Goal: Information Seeking & Learning: Learn about a topic

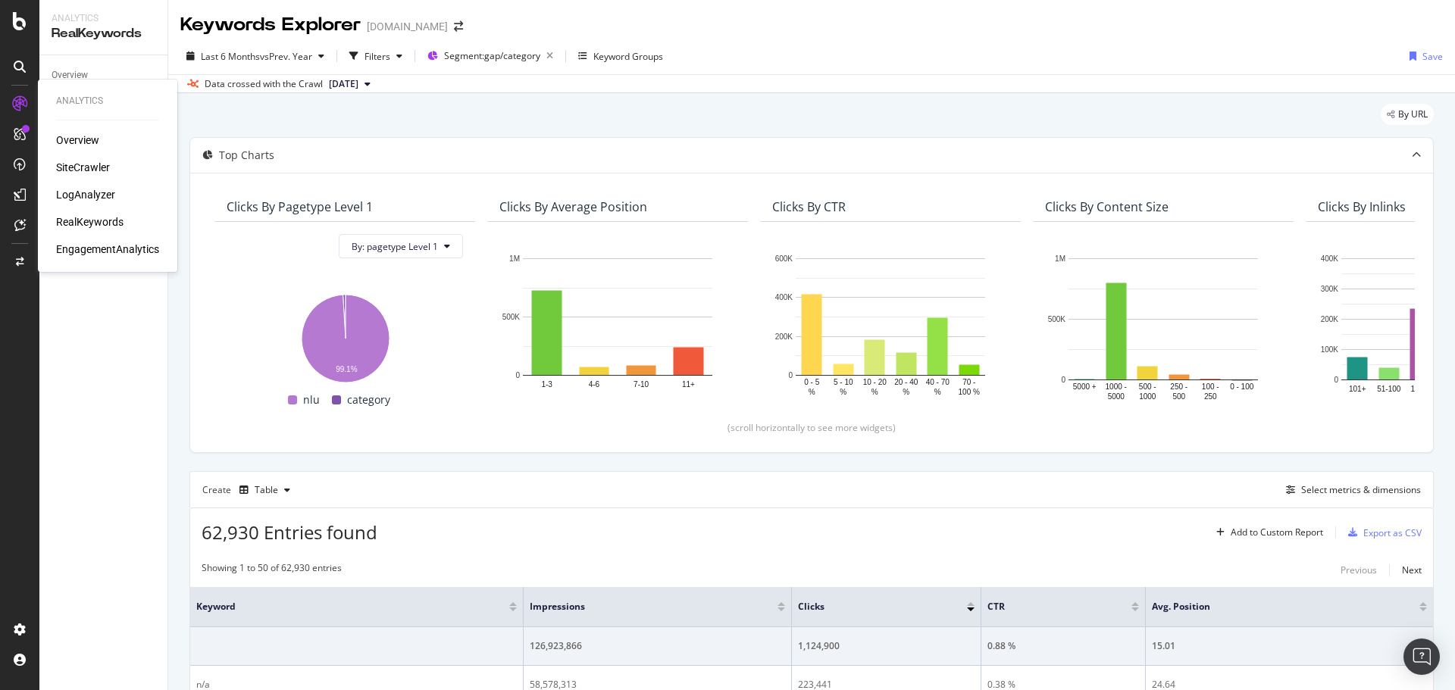
click at [86, 168] on div "SiteCrawler" at bounding box center [83, 167] width 54 height 15
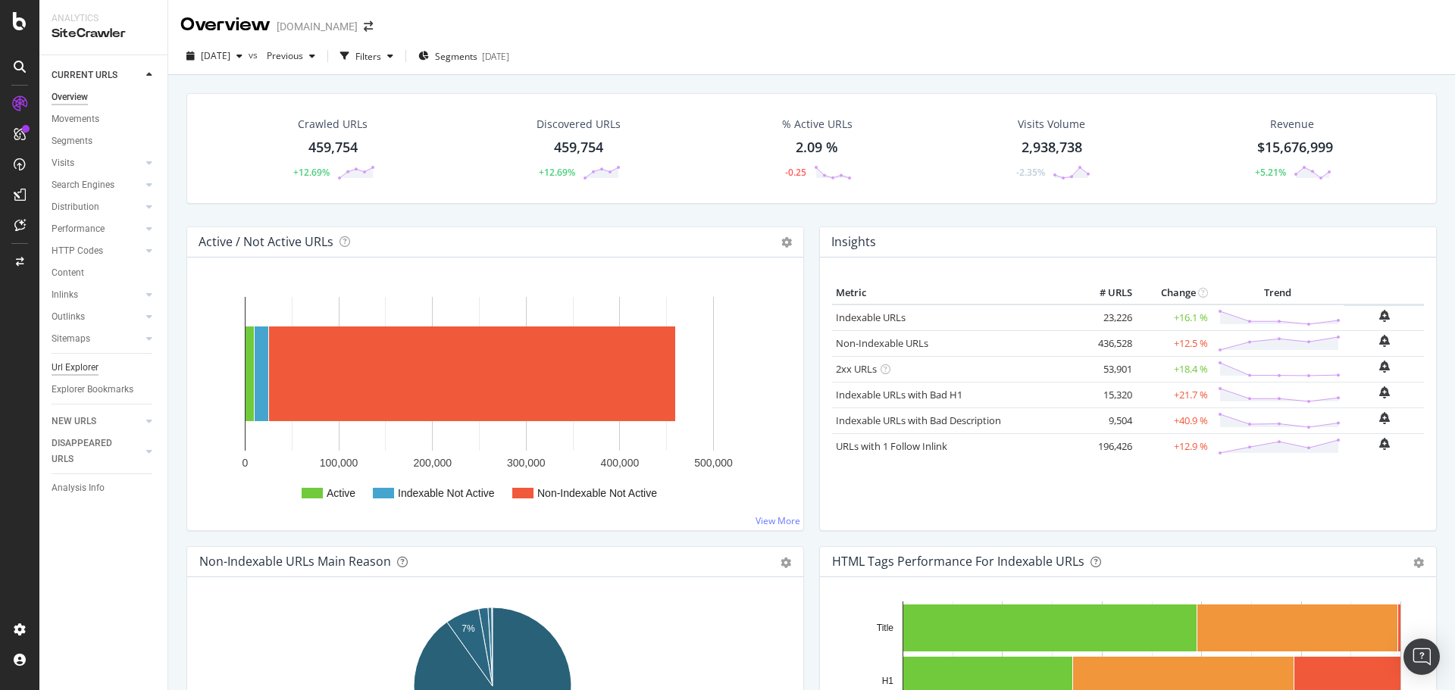
click at [78, 368] on div "Url Explorer" at bounding box center [75, 368] width 47 height 16
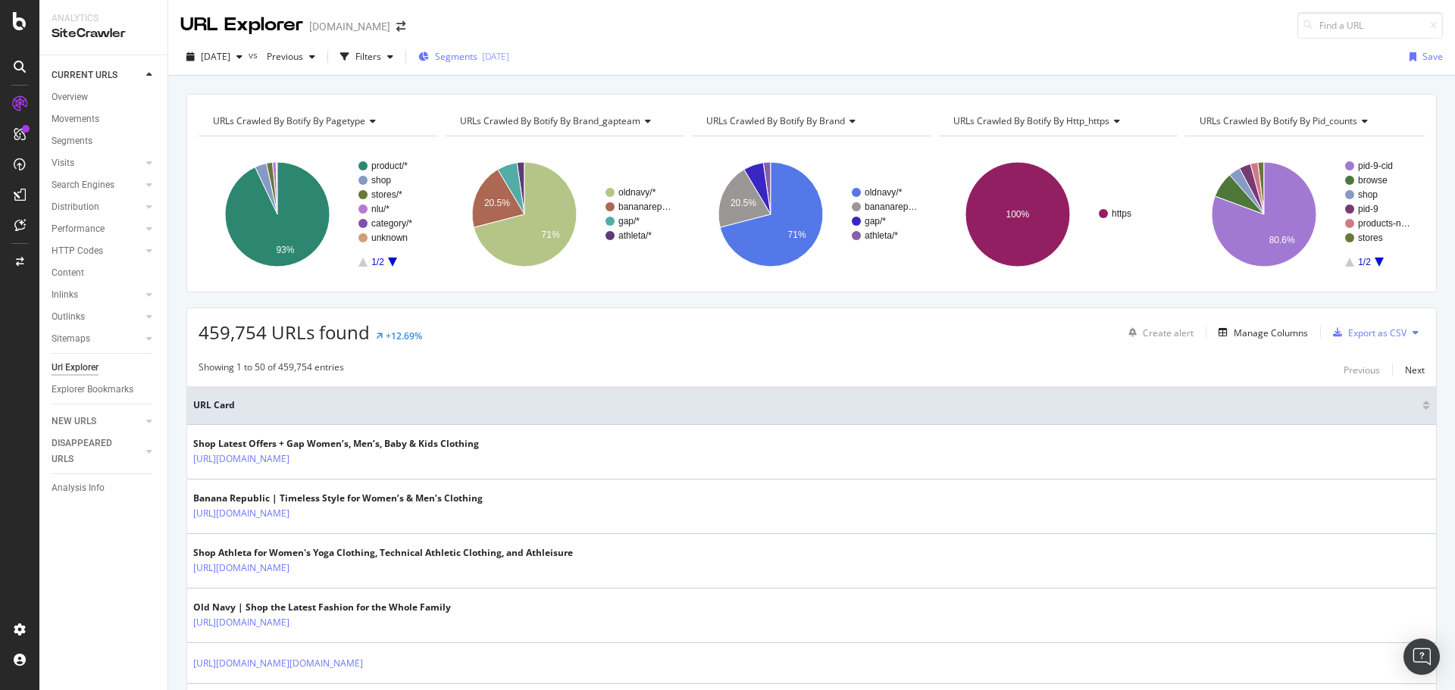
click at [477, 59] on span "Segments" at bounding box center [456, 56] width 42 height 13
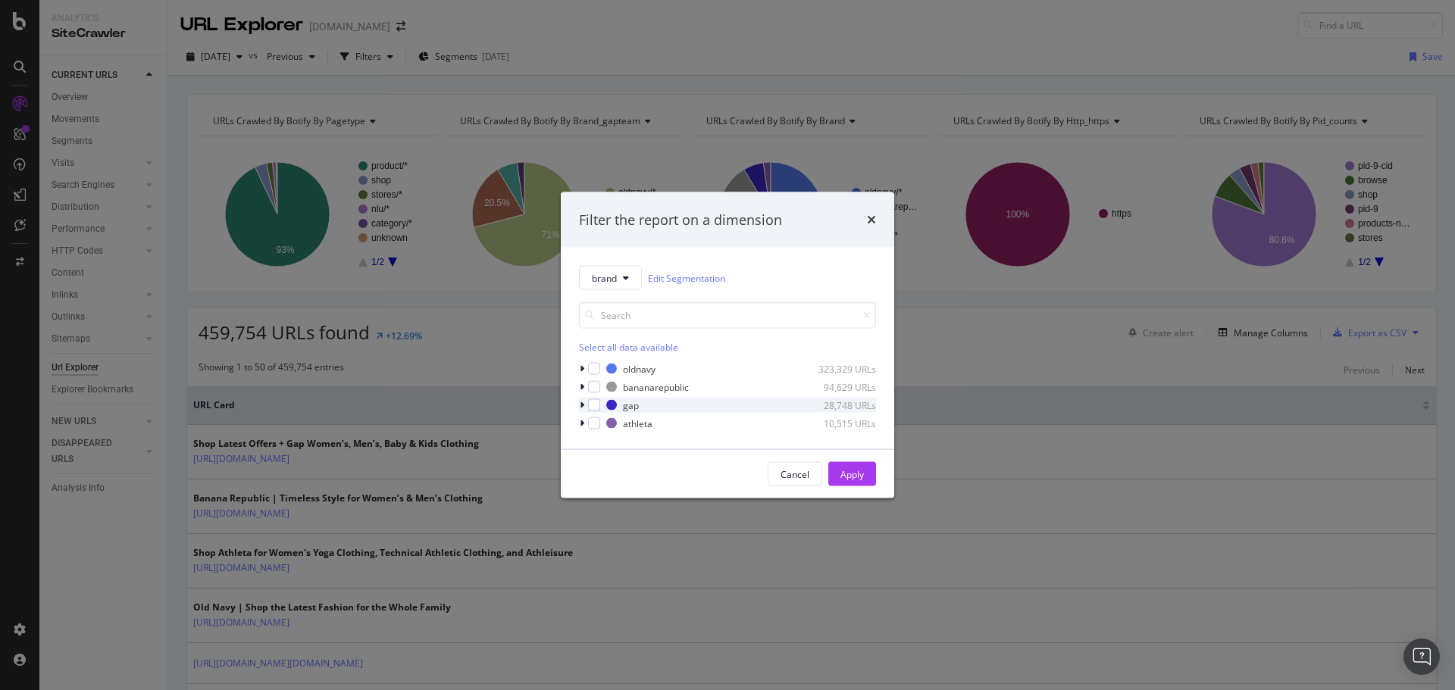
click at [583, 401] on icon "modal" at bounding box center [582, 405] width 5 height 9
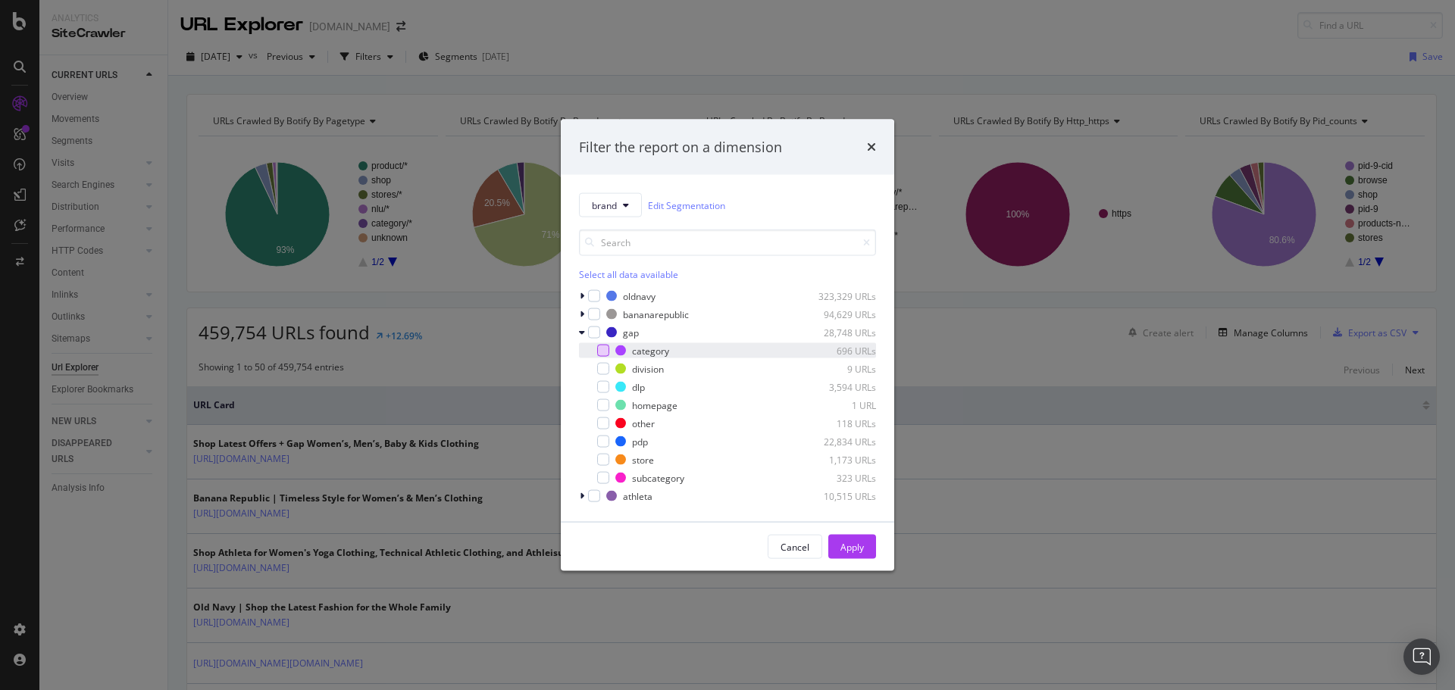
click at [606, 352] on div "modal" at bounding box center [603, 351] width 12 height 12
click at [847, 549] on div "Apply" at bounding box center [852, 546] width 23 height 13
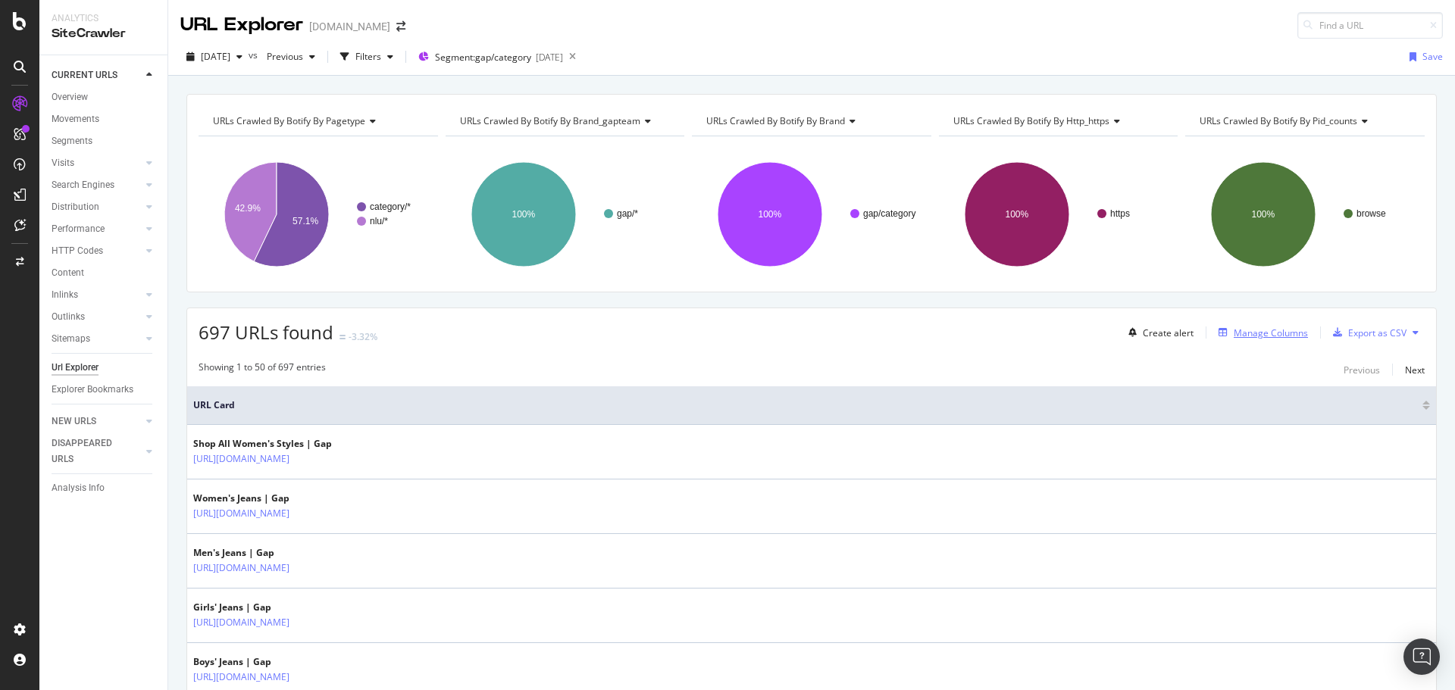
click at [1241, 327] on div "Manage Columns" at bounding box center [1271, 333] width 74 height 13
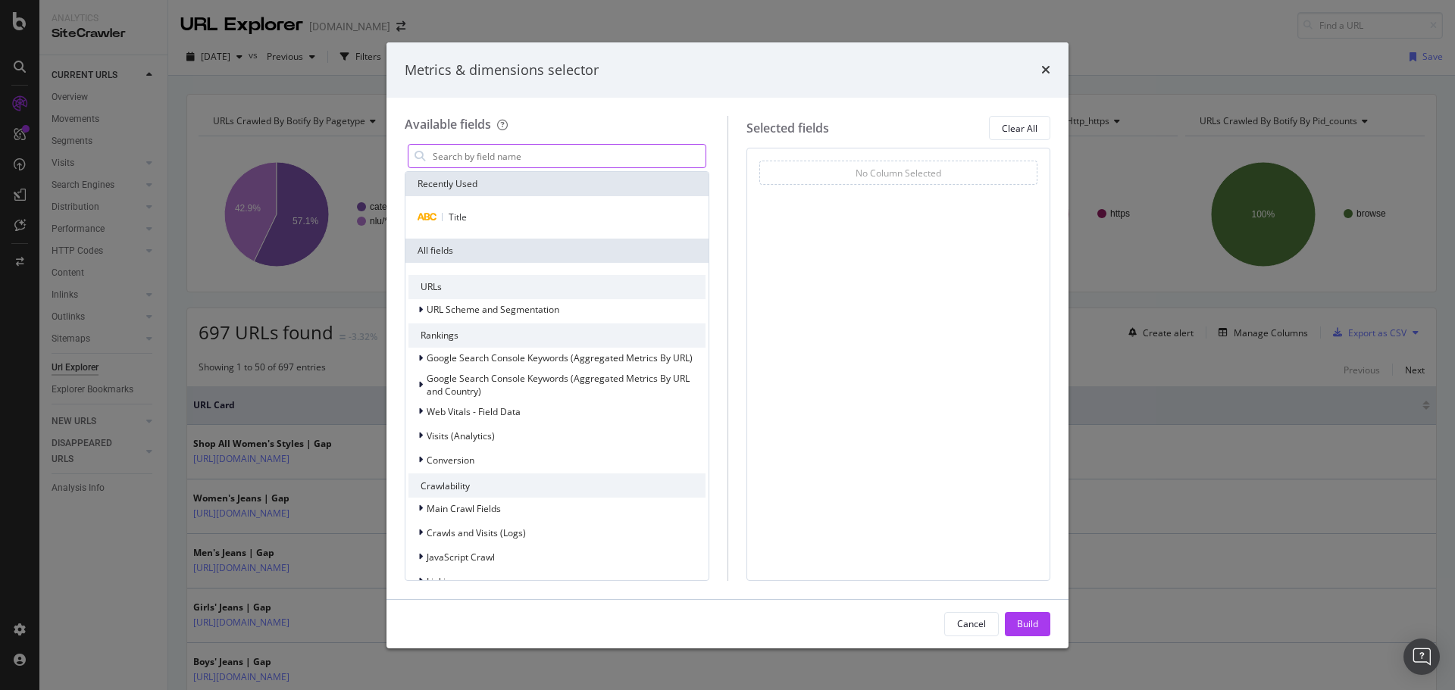
click at [483, 155] on input "modal" at bounding box center [568, 156] width 274 height 23
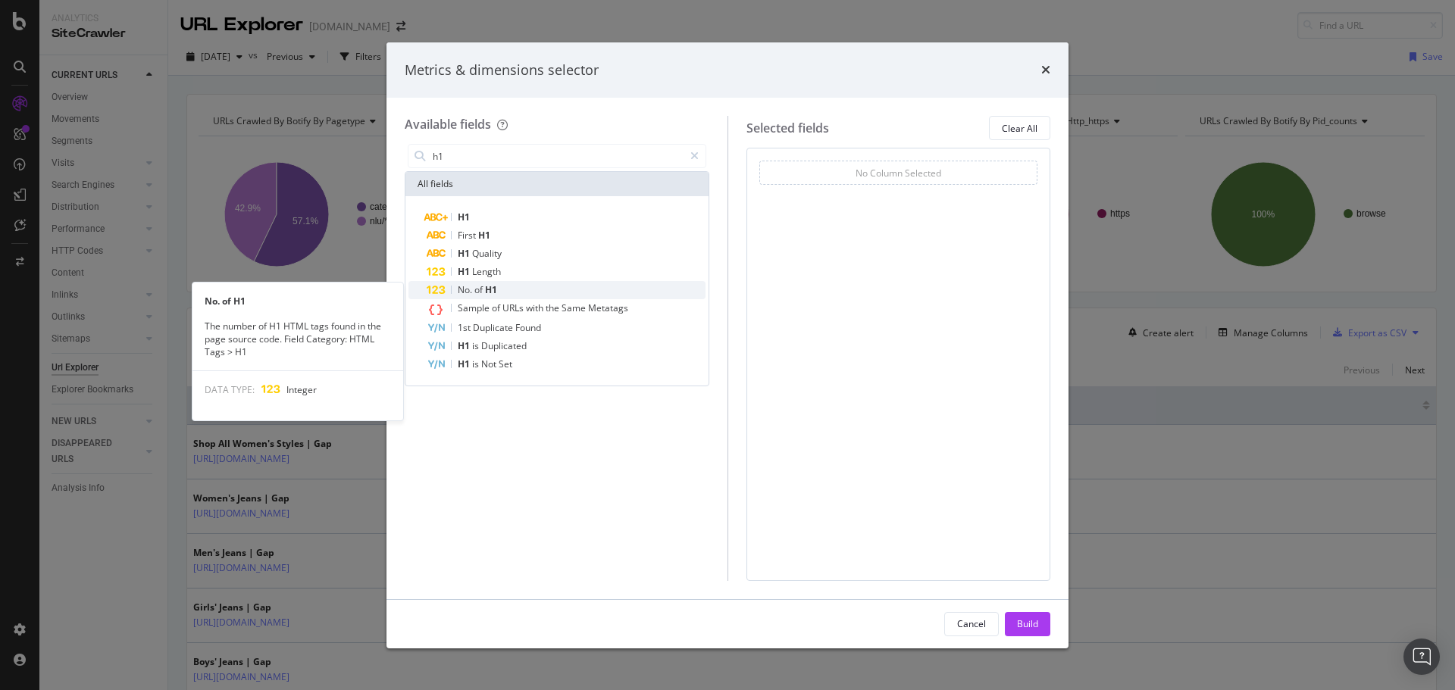
type input "h1"
click at [507, 293] on div "No. of H1" at bounding box center [566, 290] width 279 height 18
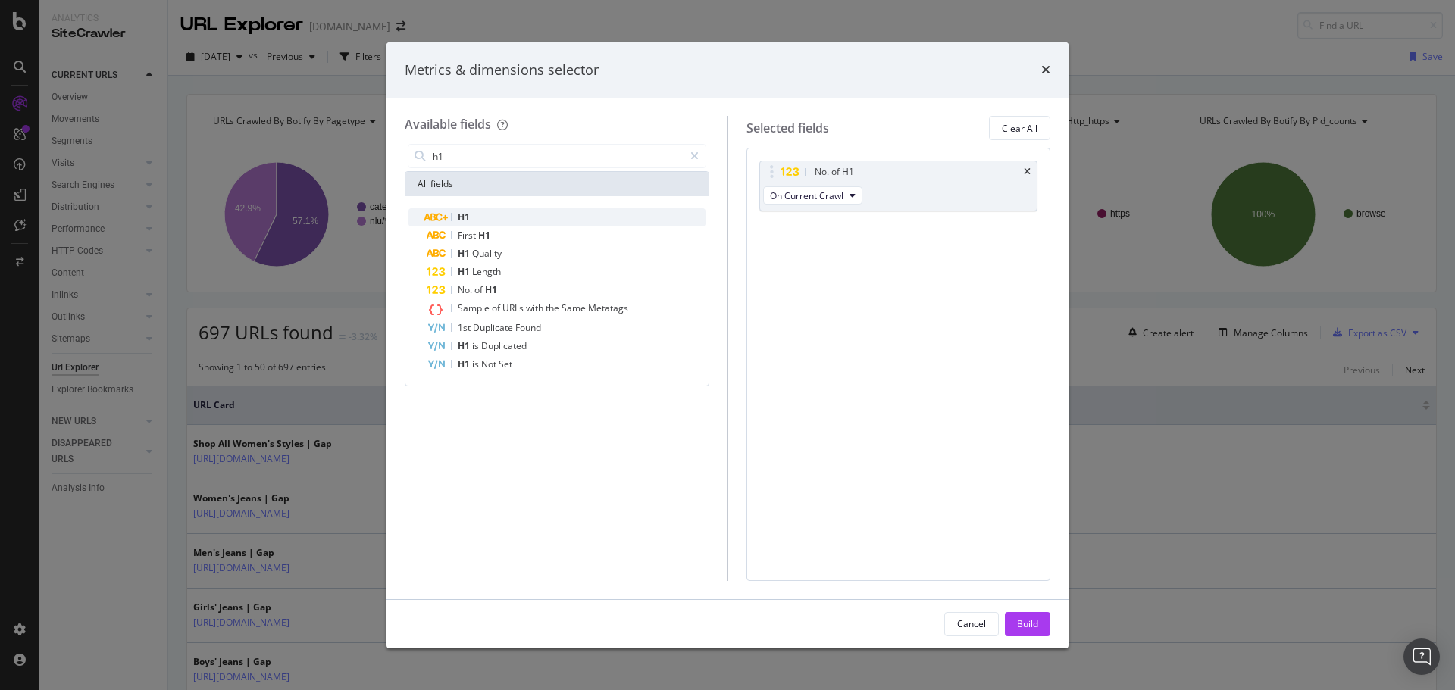
click at [510, 219] on div "H1" at bounding box center [566, 217] width 279 height 18
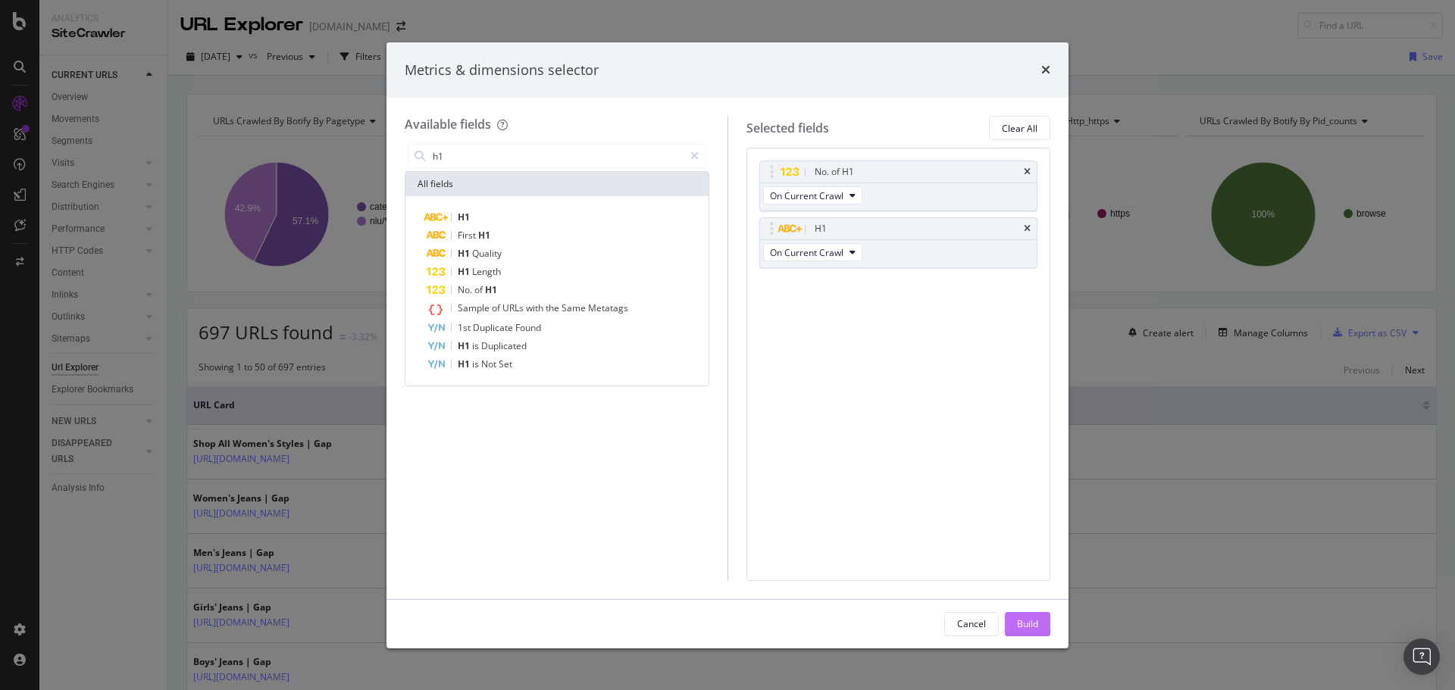
click at [1036, 621] on div "Build" at bounding box center [1027, 624] width 21 height 13
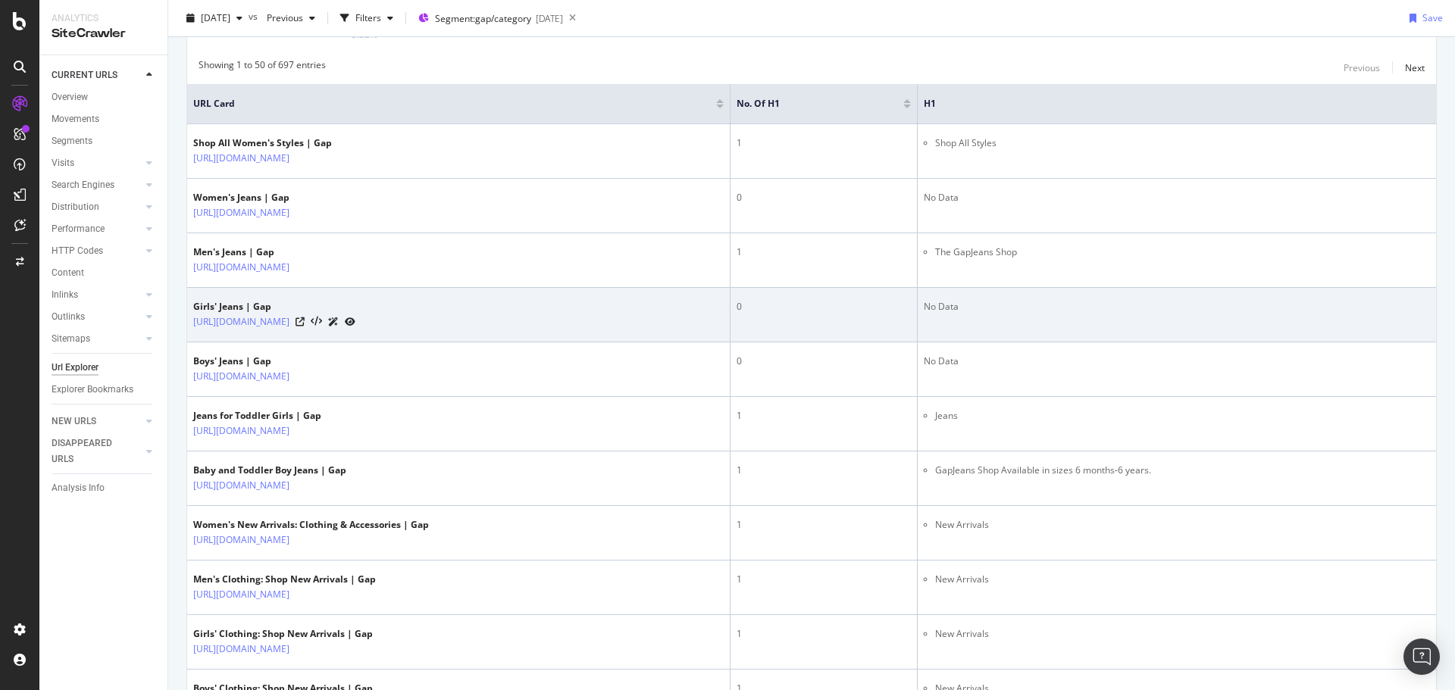
scroll to position [303, 0]
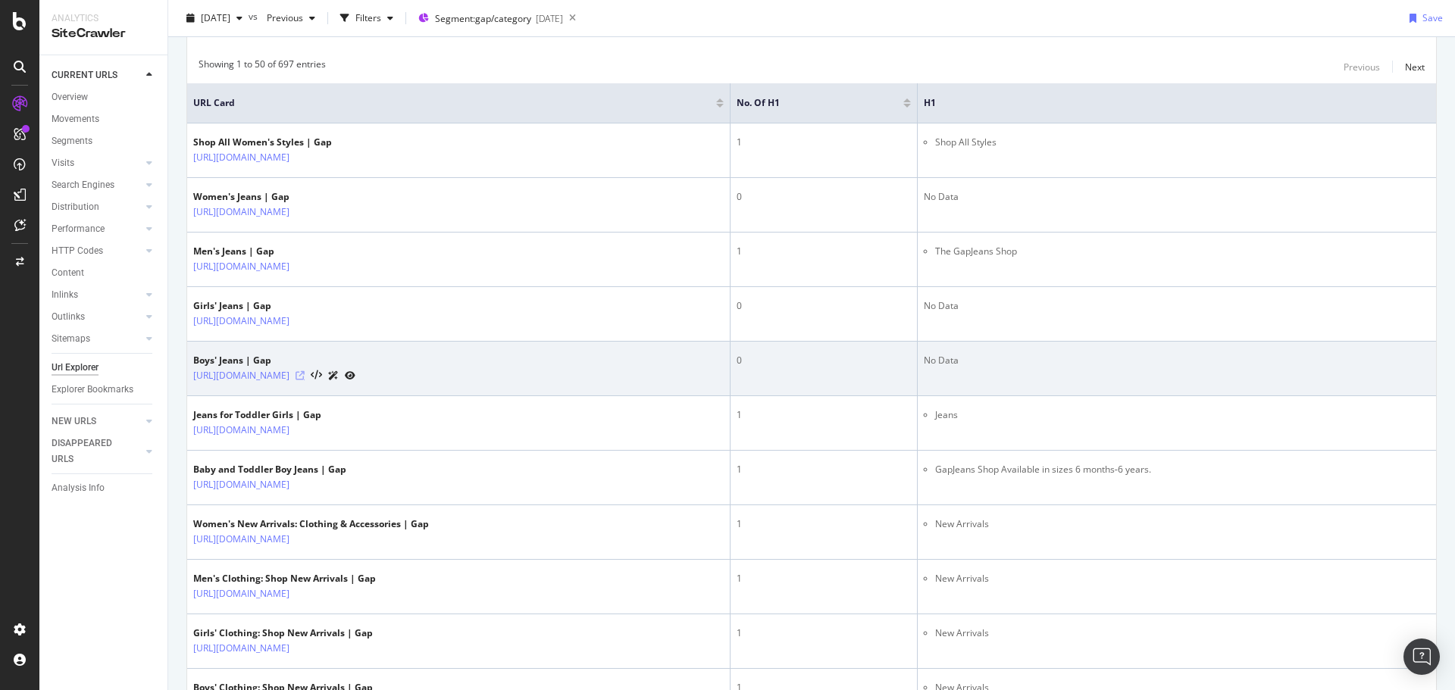
click at [305, 374] on icon at bounding box center [300, 375] width 9 height 9
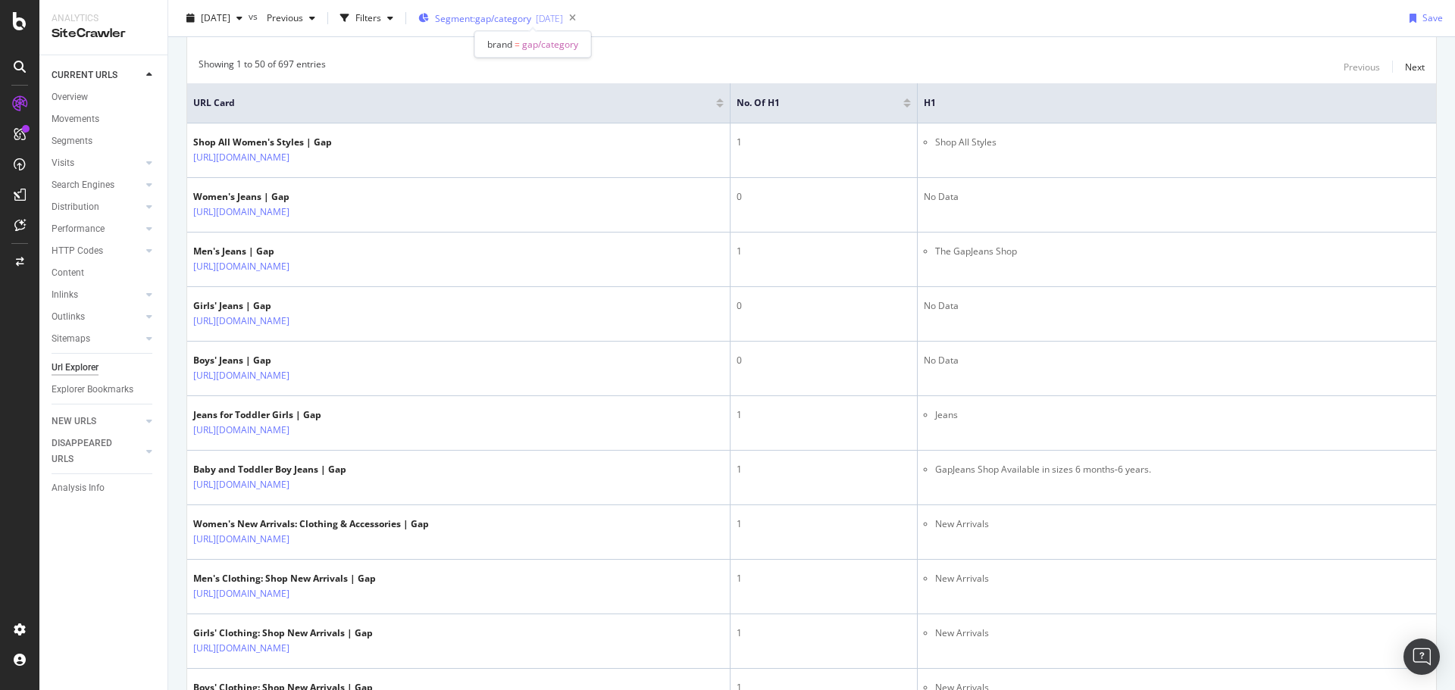
click at [499, 17] on span "Segment: gap/category" at bounding box center [483, 18] width 96 height 13
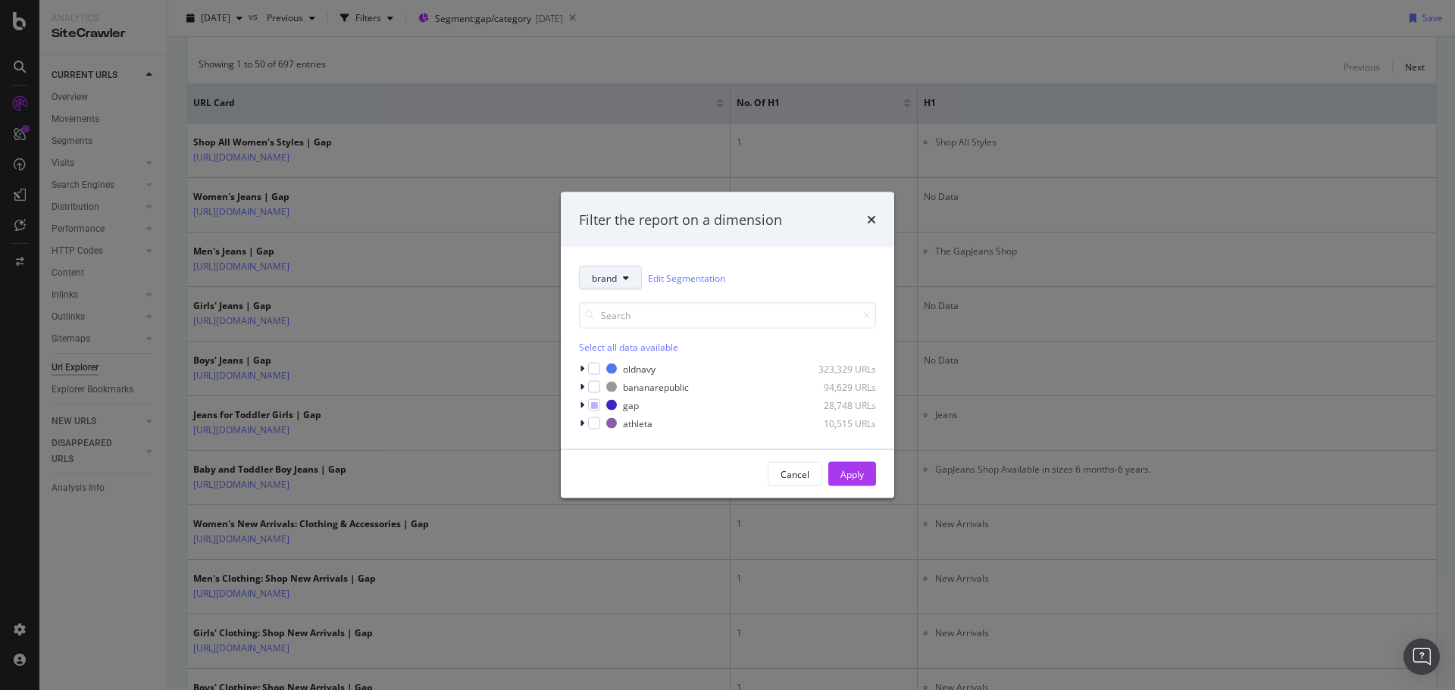
click at [620, 276] on button "brand" at bounding box center [610, 278] width 63 height 24
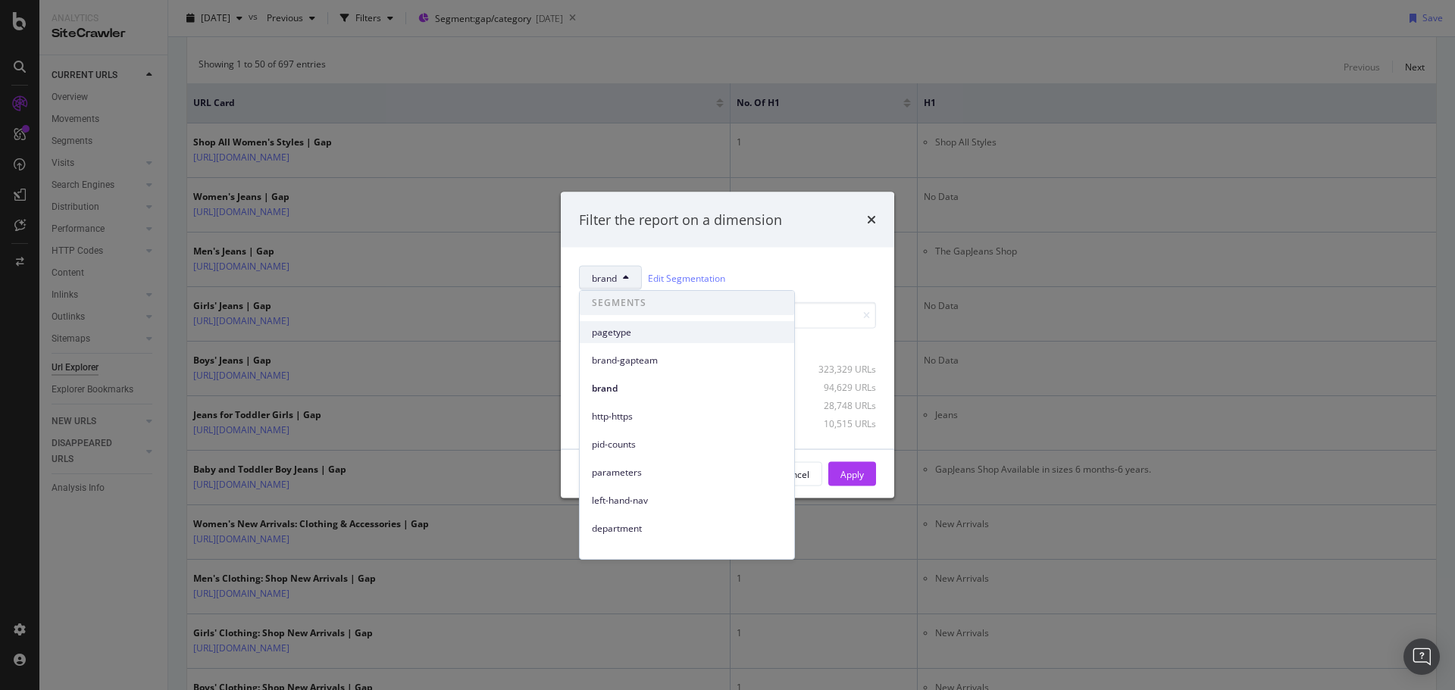
click at [637, 333] on span "pagetype" at bounding box center [687, 333] width 190 height 14
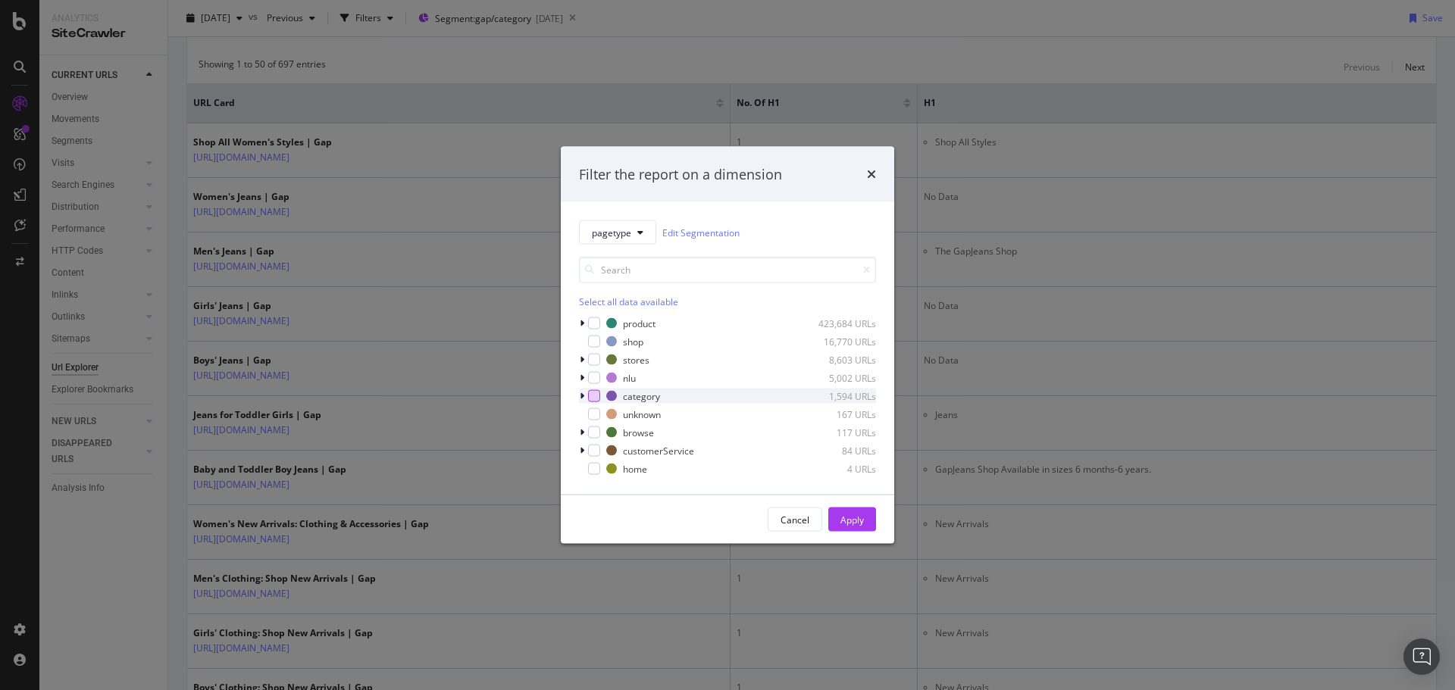
click at [593, 399] on div "modal" at bounding box center [594, 396] width 12 height 12
click at [581, 399] on icon "modal" at bounding box center [582, 396] width 5 height 9
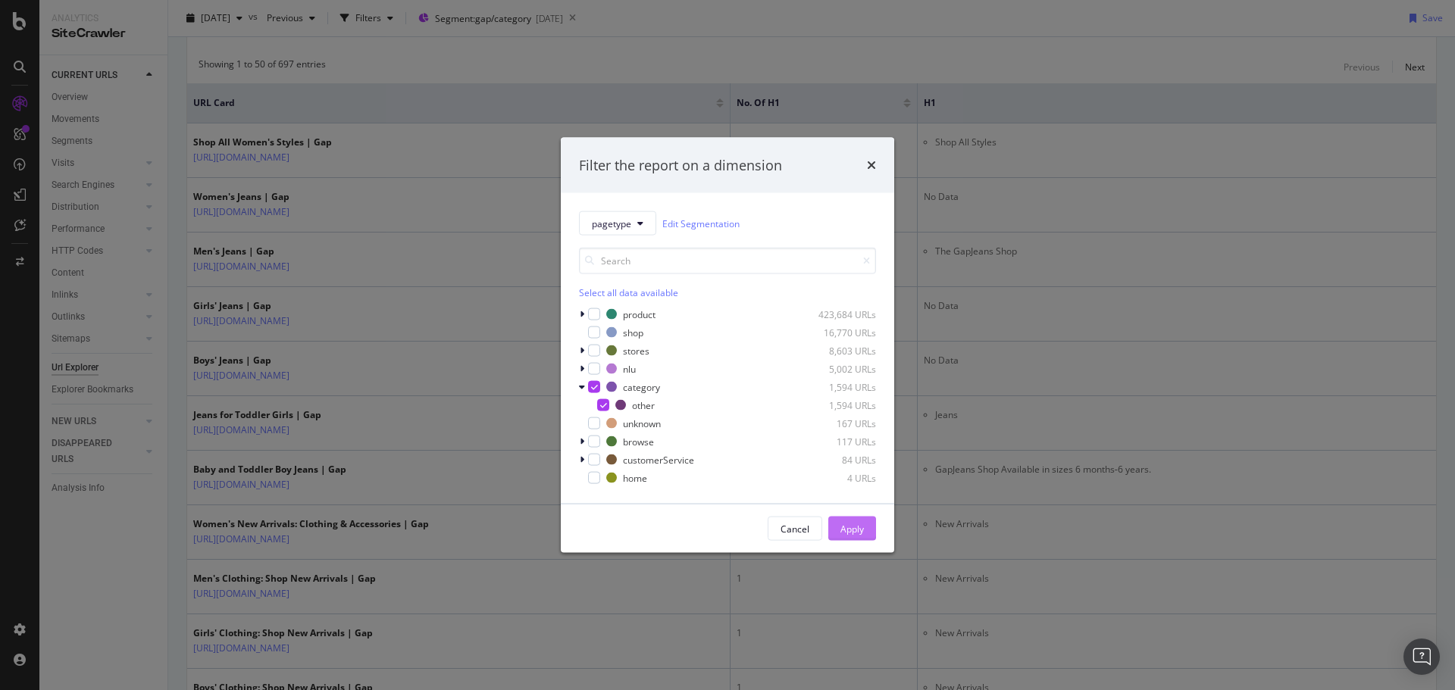
click at [853, 523] on div "Apply" at bounding box center [852, 528] width 23 height 13
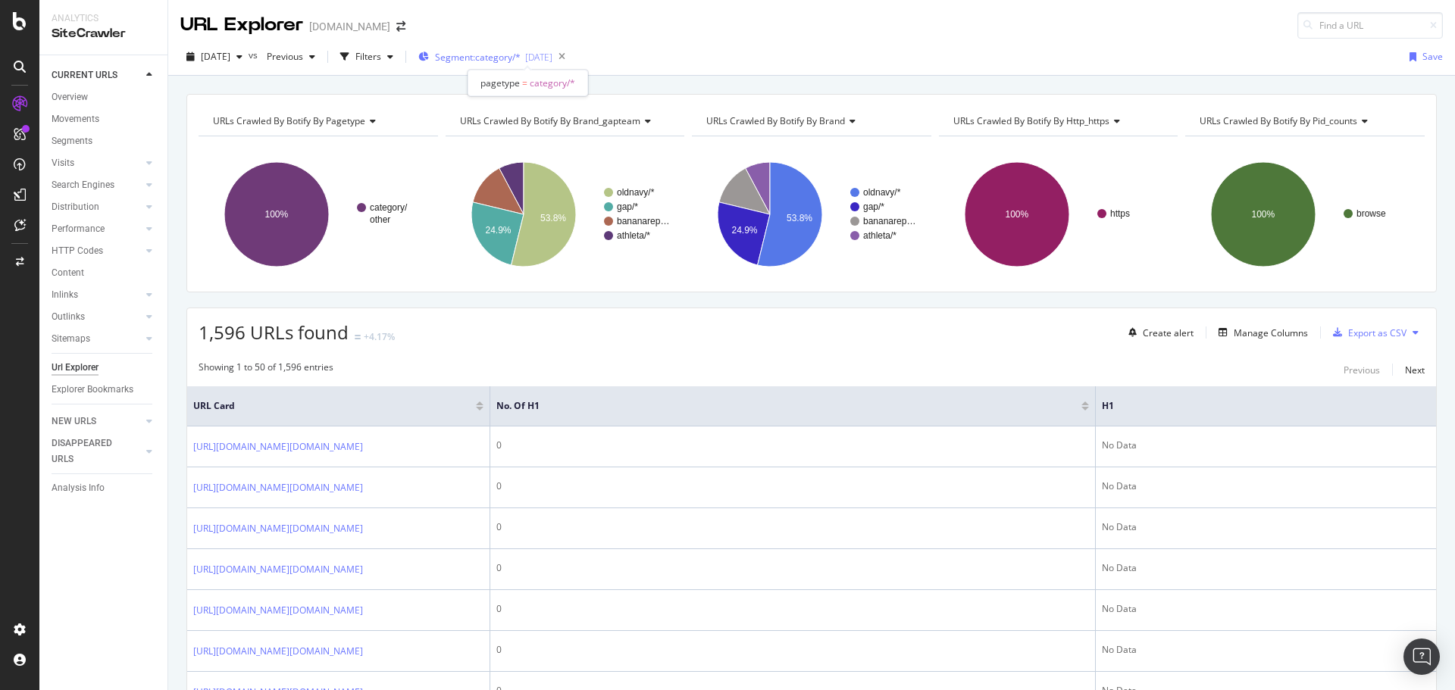
click at [487, 55] on span "Segment: category/*" at bounding box center [478, 57] width 86 height 13
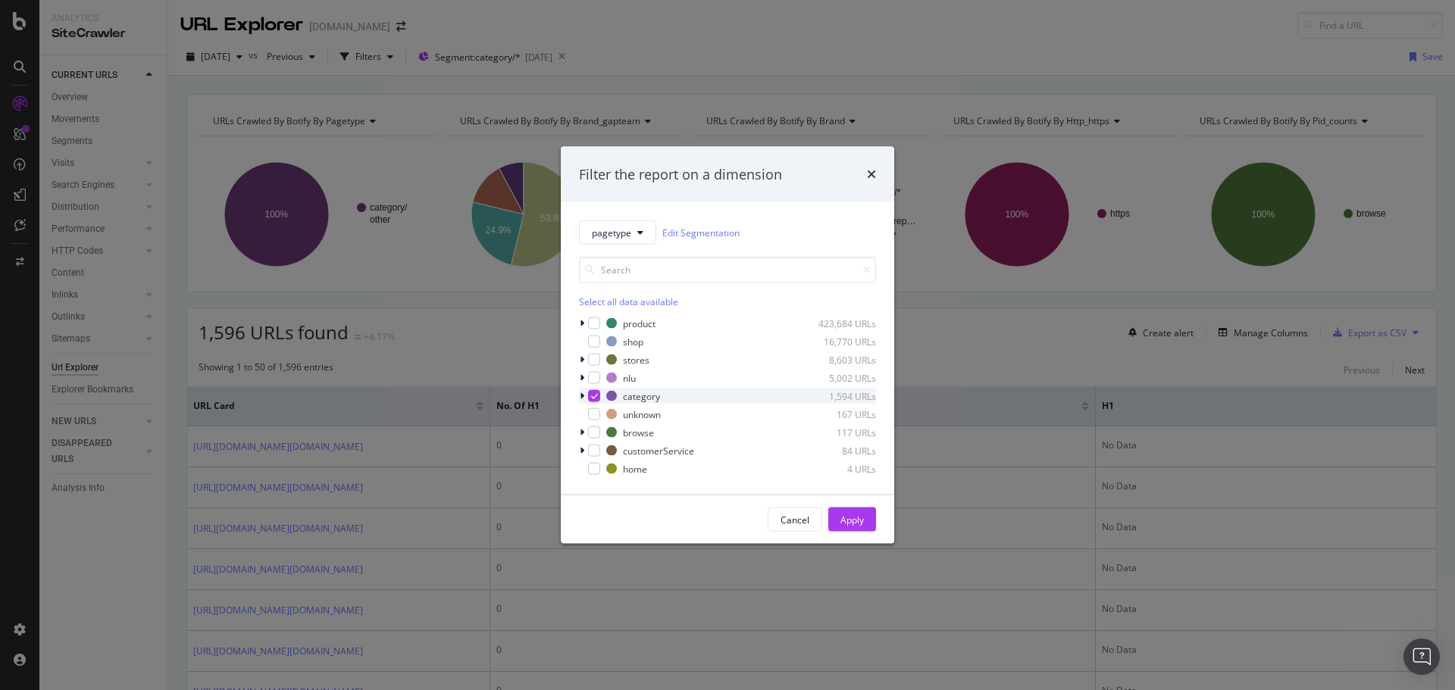
click at [593, 396] on icon "modal" at bounding box center [594, 397] width 7 height 8
click at [577, 375] on div "pagetype Edit Segmentation Select all data available product 423,684 URLs shop …" at bounding box center [727, 348] width 333 height 293
click at [584, 375] on icon "modal" at bounding box center [582, 378] width 5 height 9
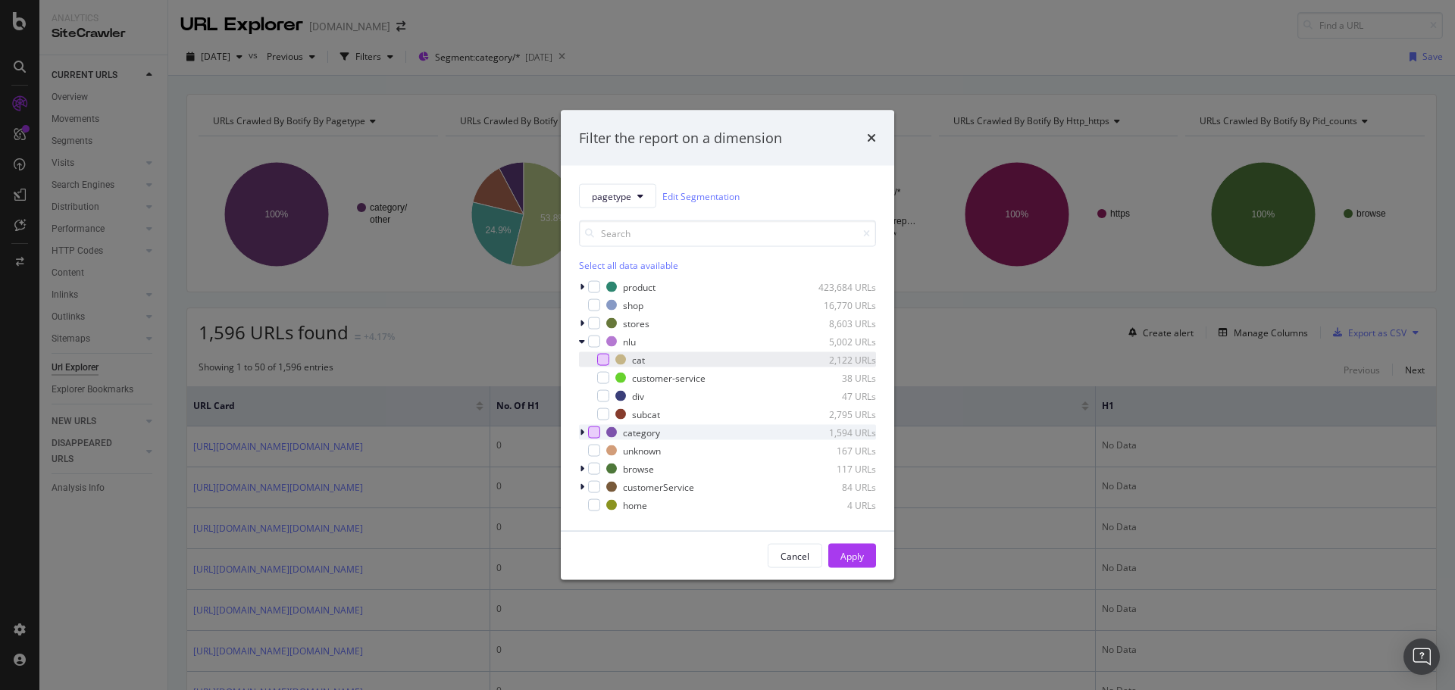
click at [598, 358] on div "modal" at bounding box center [603, 360] width 12 height 12
click at [838, 557] on button "Apply" at bounding box center [852, 556] width 48 height 24
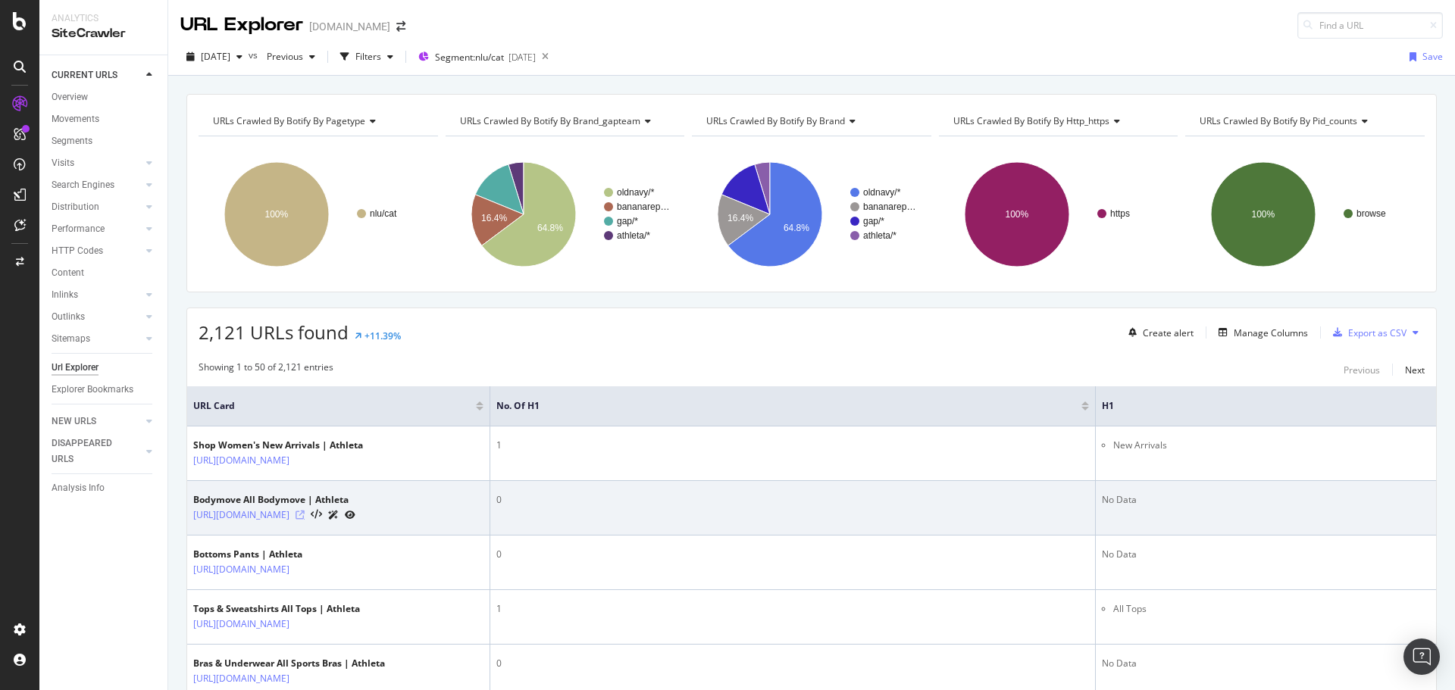
click at [305, 520] on icon at bounding box center [300, 515] width 9 height 9
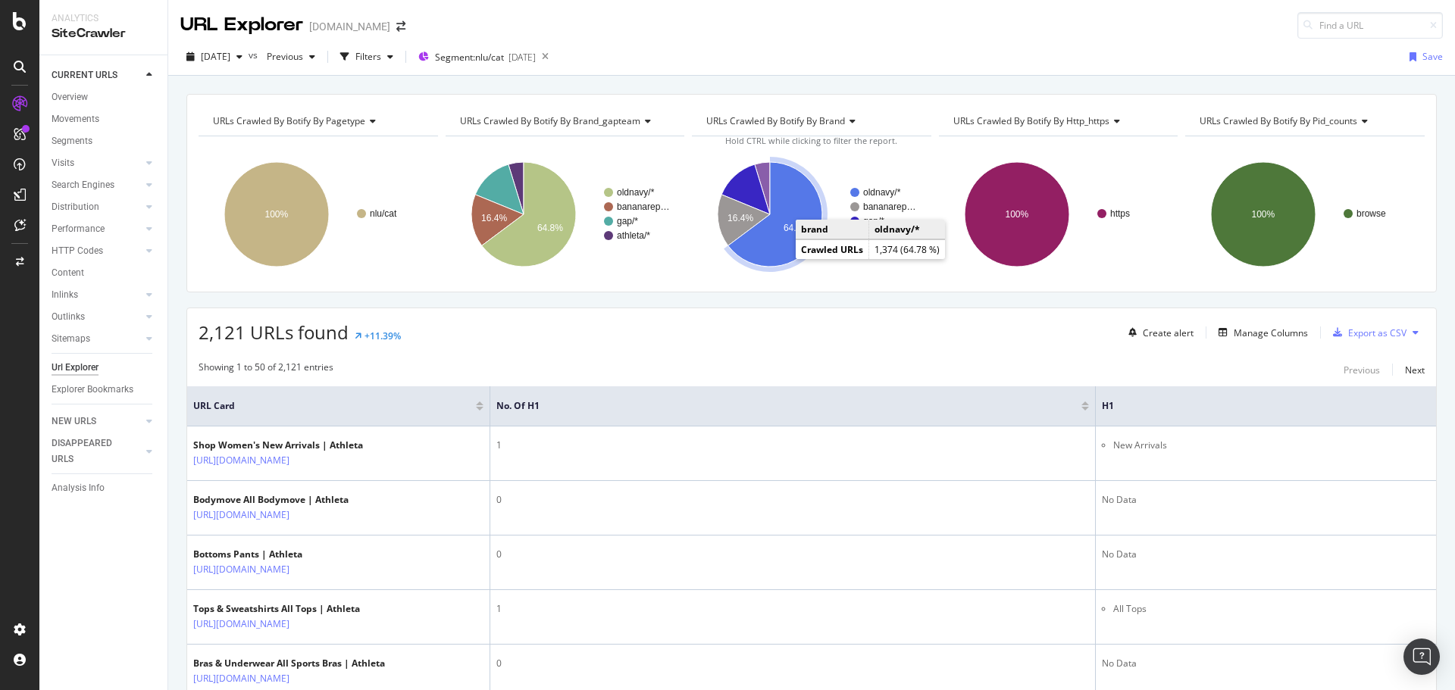
click at [786, 242] on icon "A chart." at bounding box center [775, 214] width 94 height 105
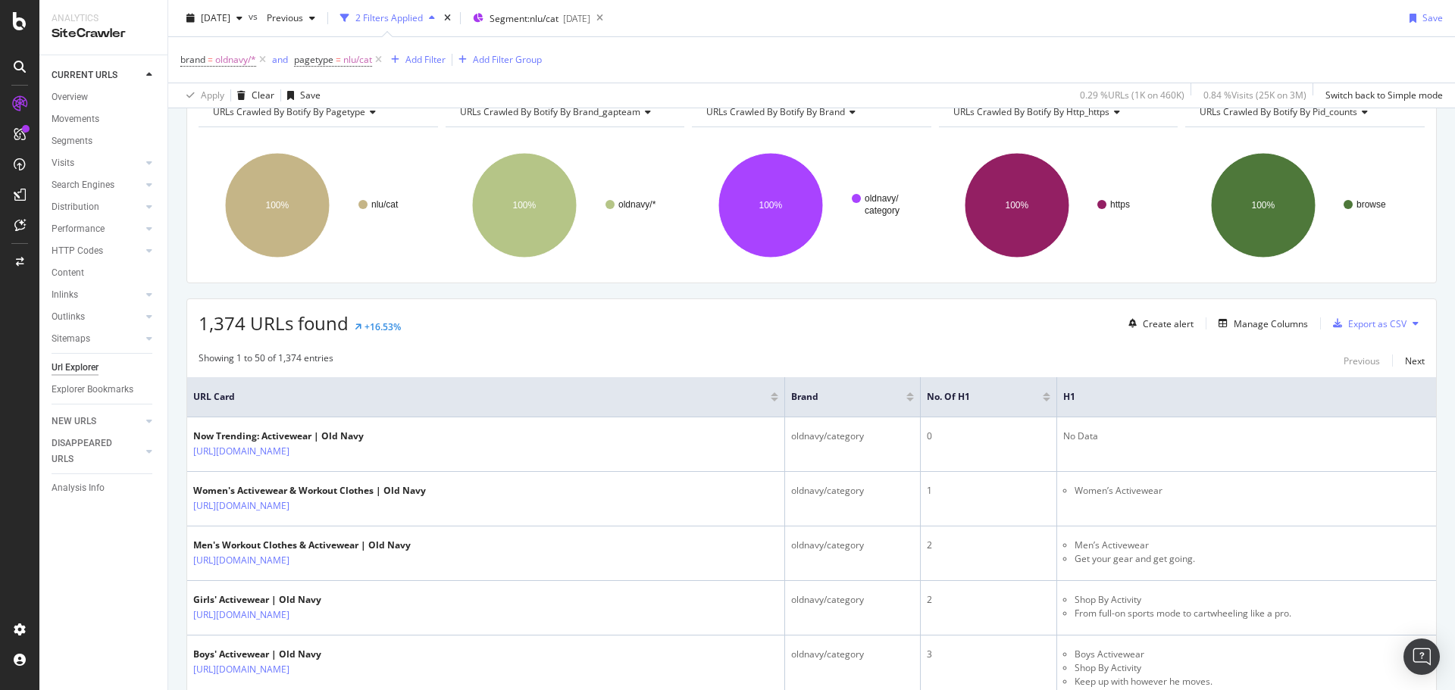
scroll to position [152, 0]
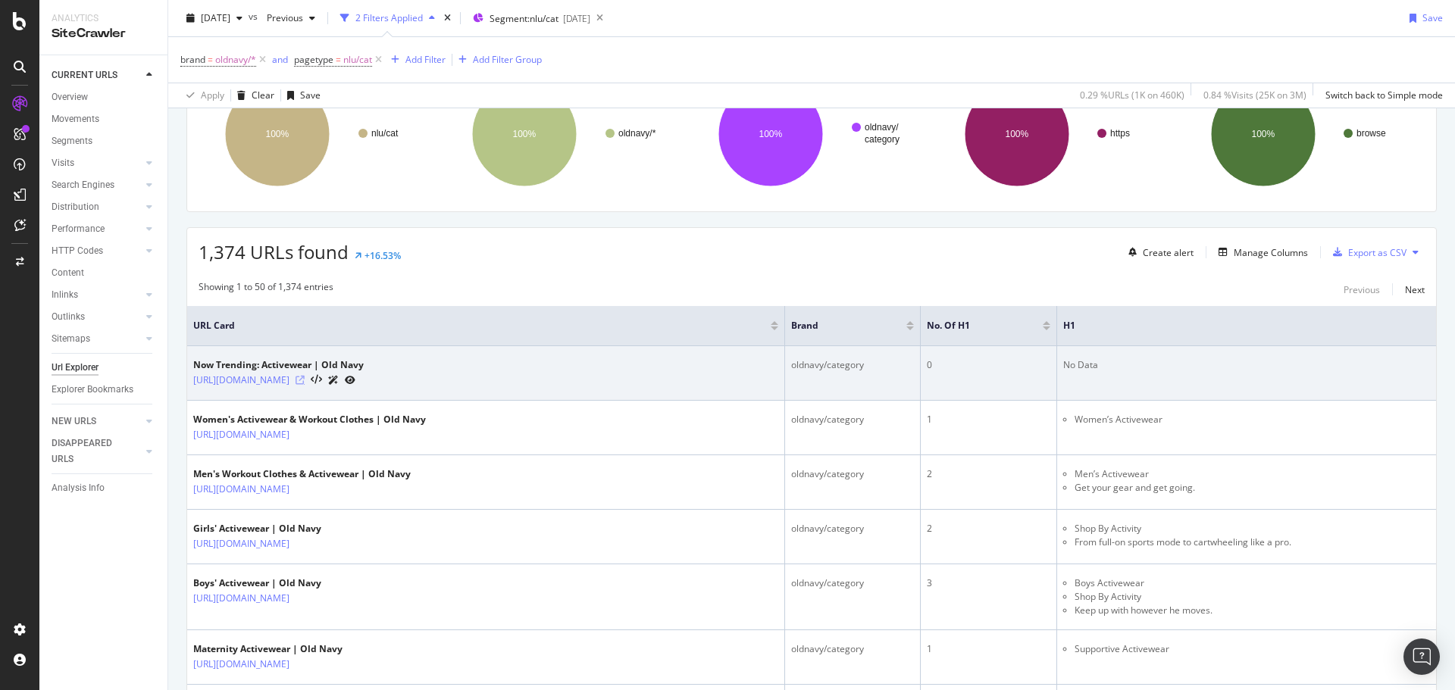
click at [305, 380] on icon at bounding box center [300, 380] width 9 height 9
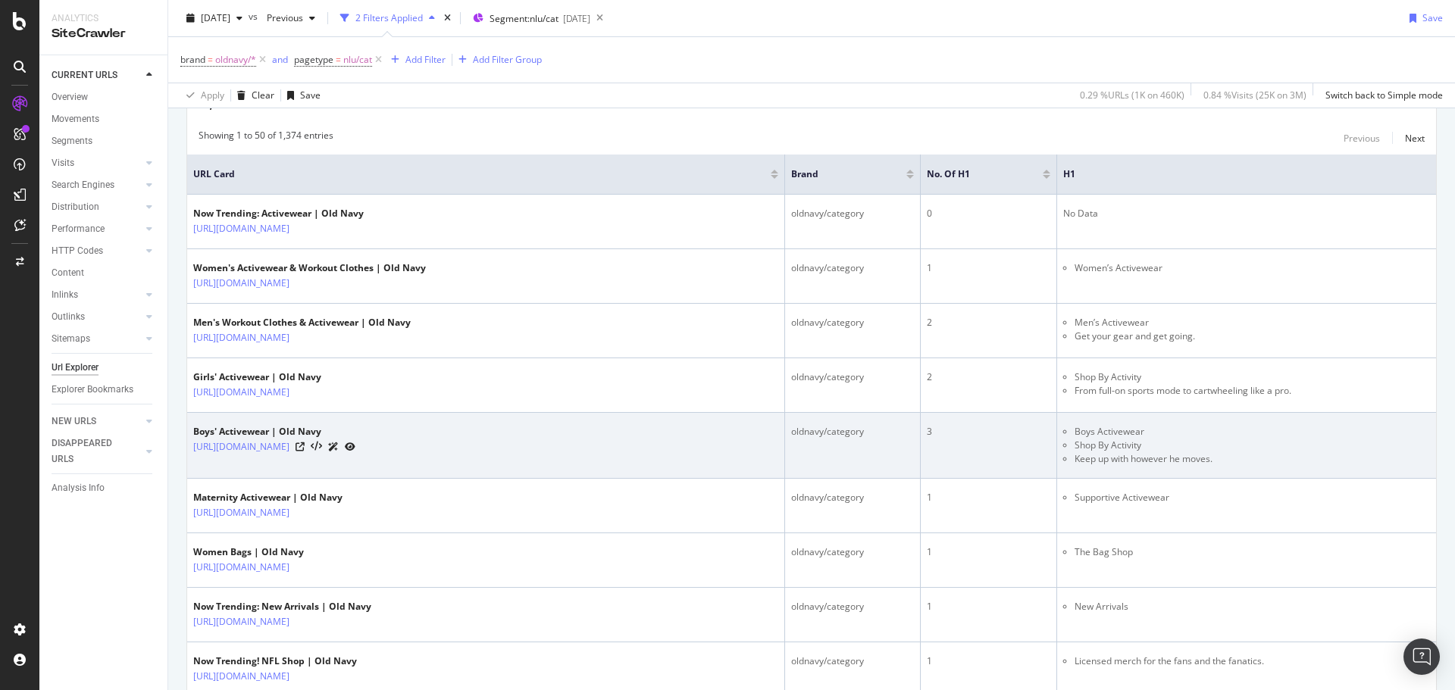
scroll to position [0, 0]
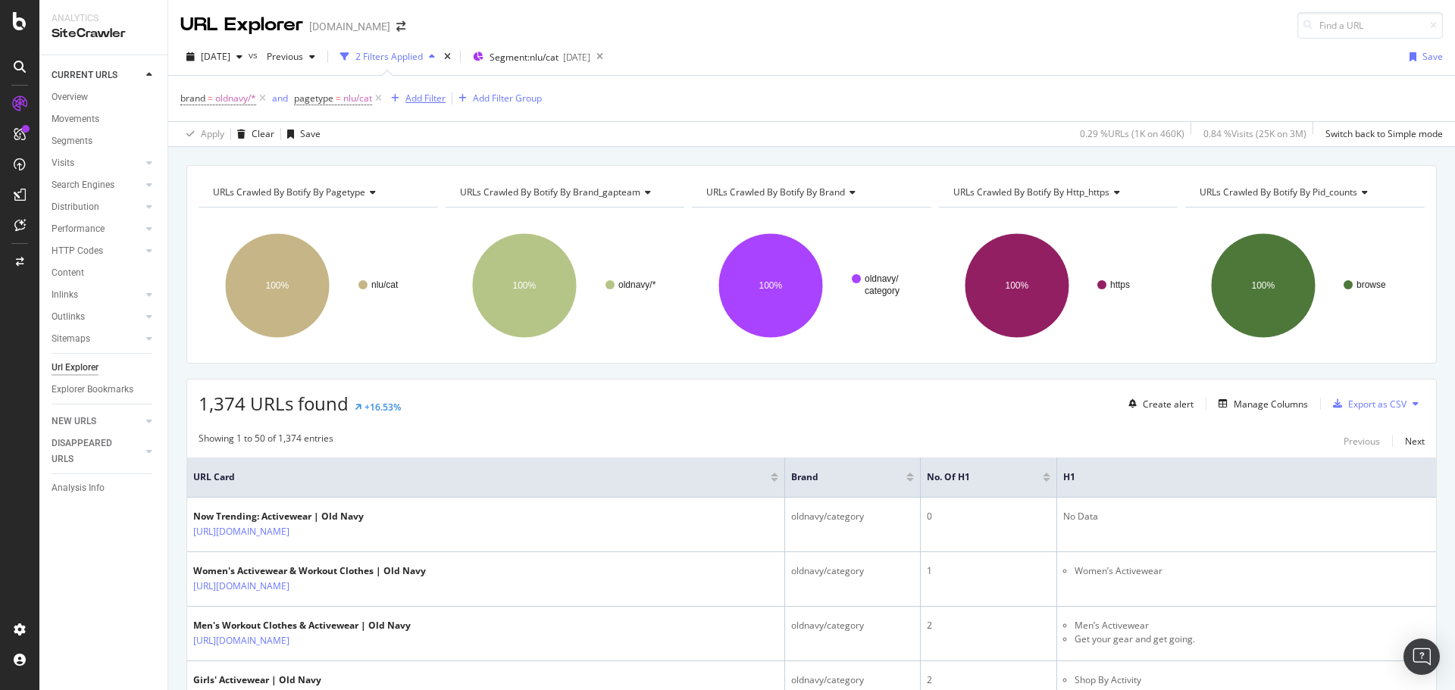
click at [418, 95] on div "Add Filter" at bounding box center [425, 98] width 40 height 13
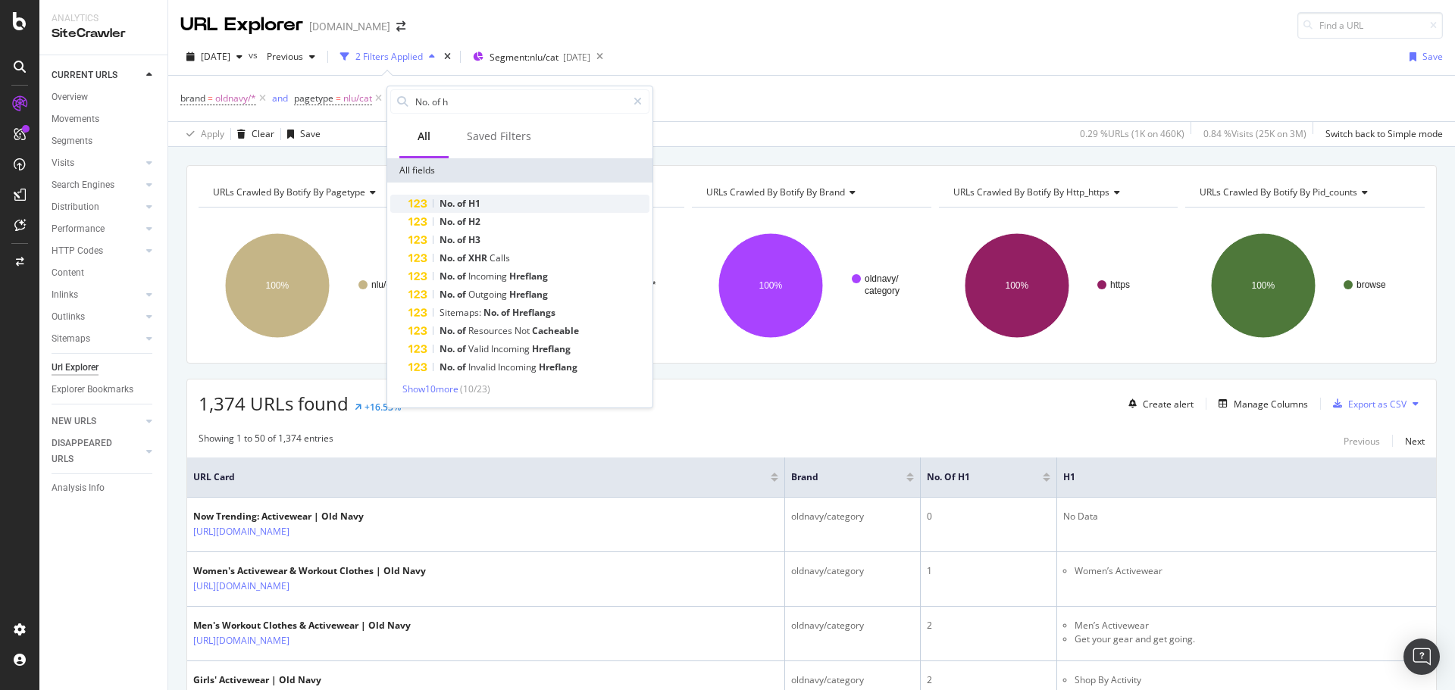
type input "No. of h"
click at [490, 196] on div "No. of H1" at bounding box center [529, 204] width 241 height 18
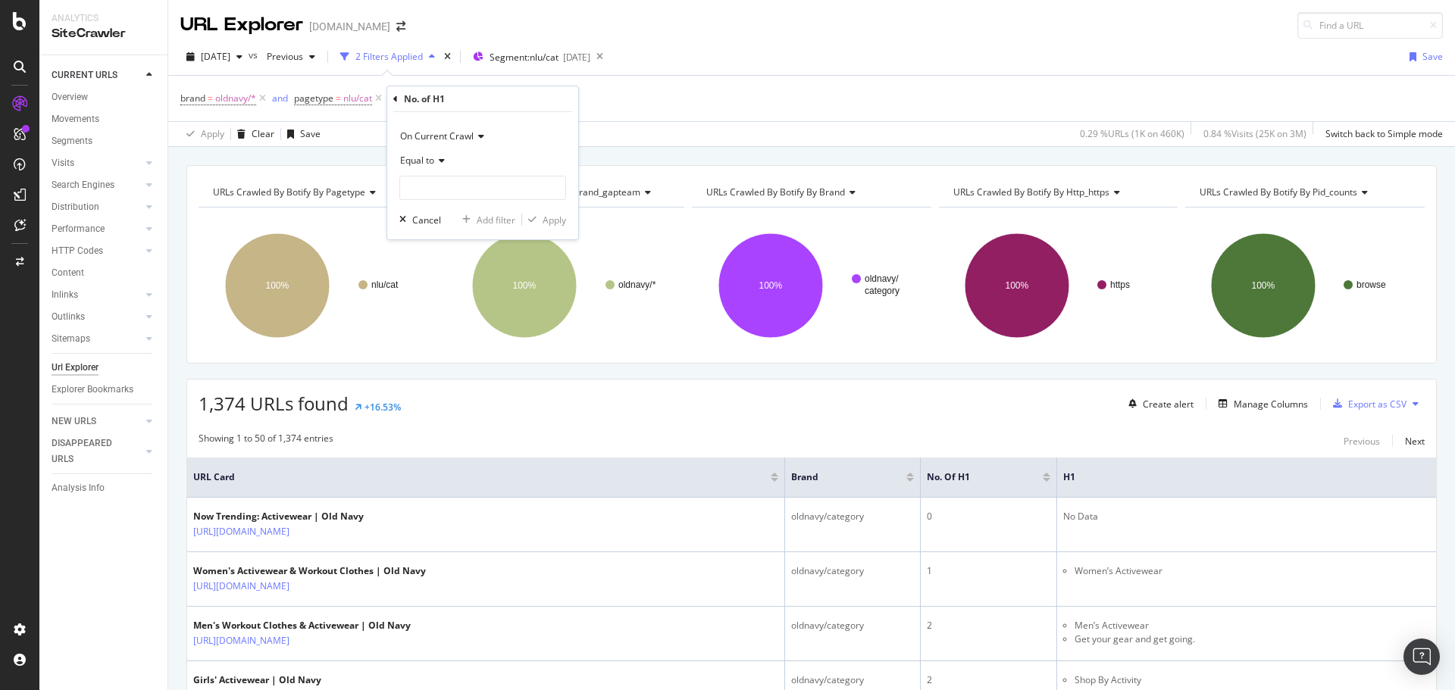
click at [432, 164] on span "Equal to" at bounding box center [417, 160] width 34 height 13
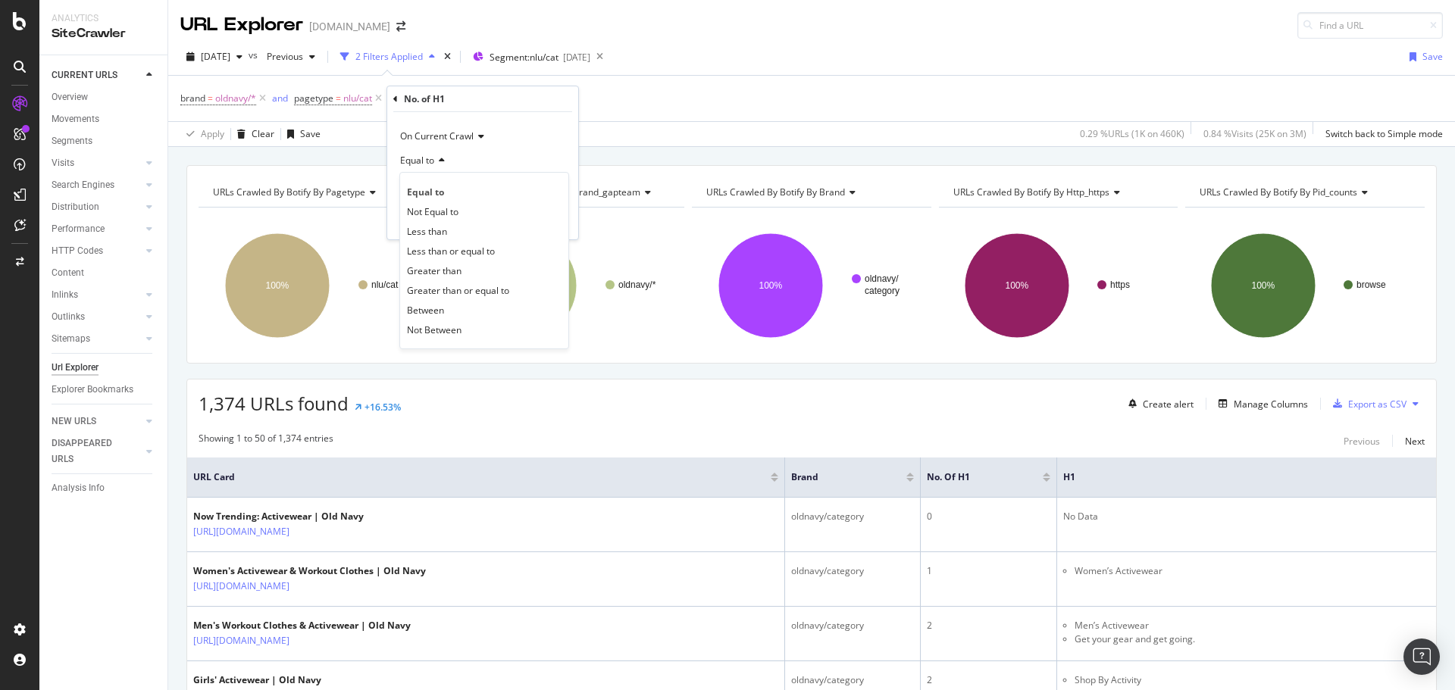
click at [507, 152] on div "Equal to" at bounding box center [482, 161] width 167 height 24
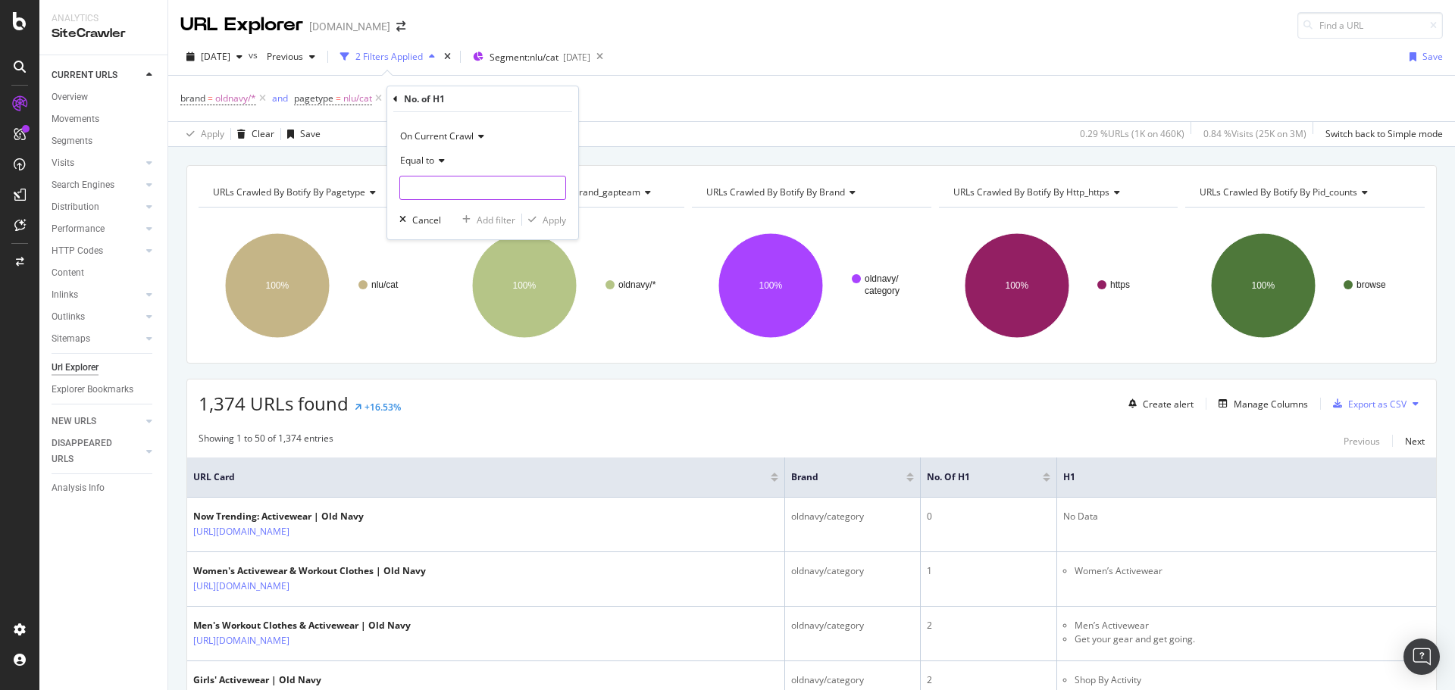
click at [466, 183] on input "number" at bounding box center [482, 188] width 167 height 24
type input "0"
click at [547, 222] on div "Apply" at bounding box center [554, 220] width 23 height 13
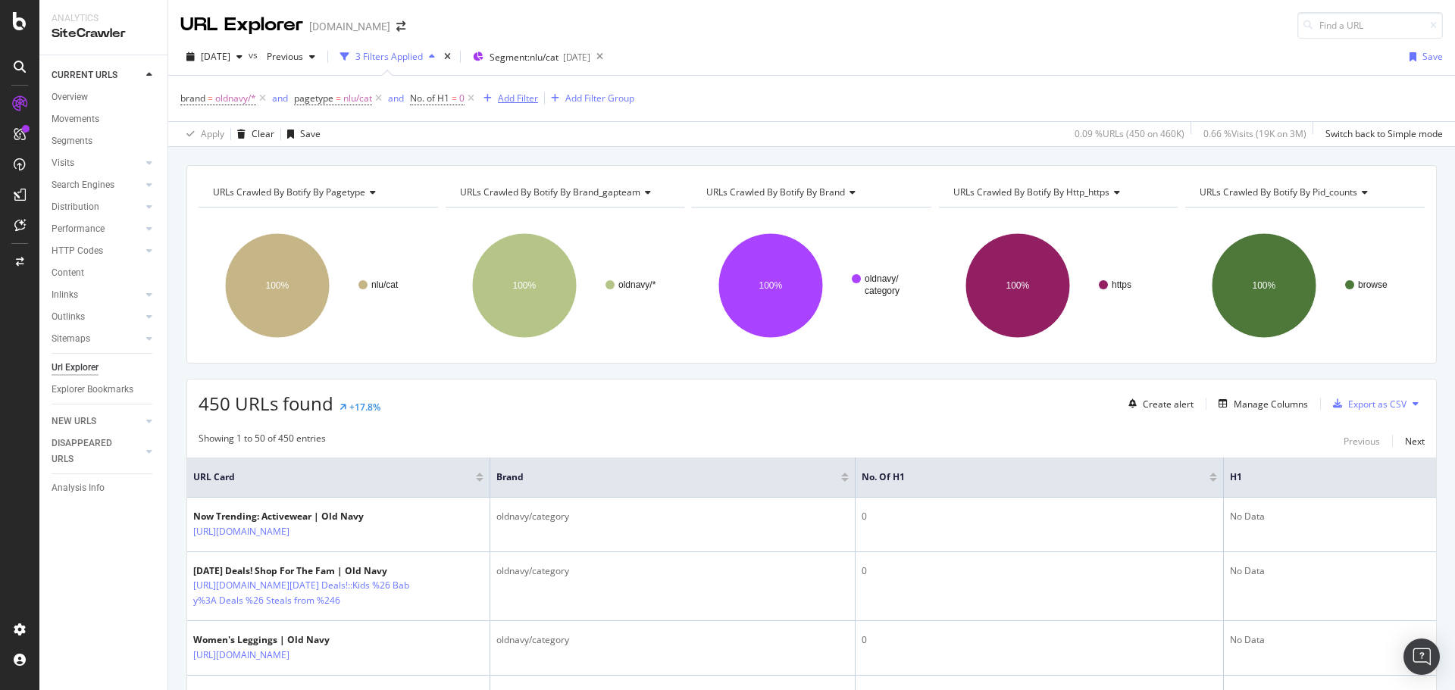
click at [531, 100] on div "Add Filter" at bounding box center [518, 98] width 40 height 13
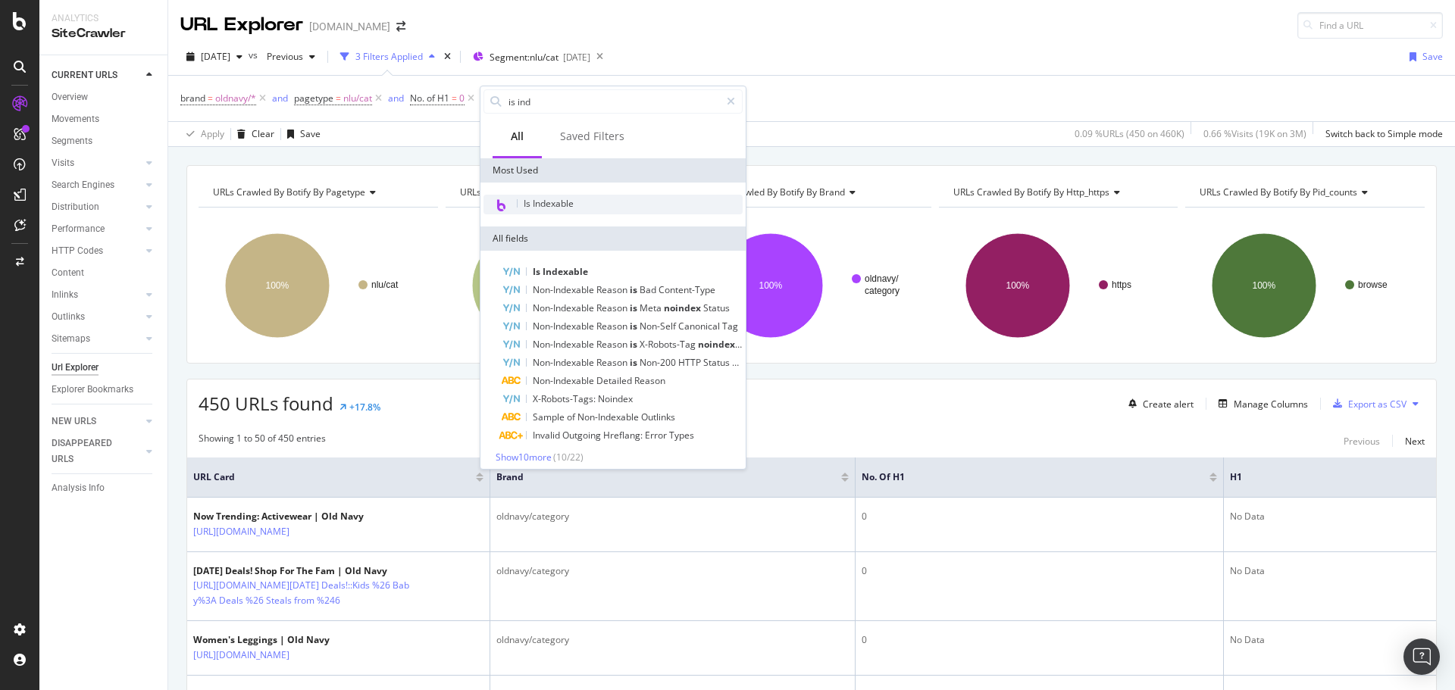
type input "is ind"
click at [528, 204] on span "Is Indexable" at bounding box center [549, 203] width 50 height 13
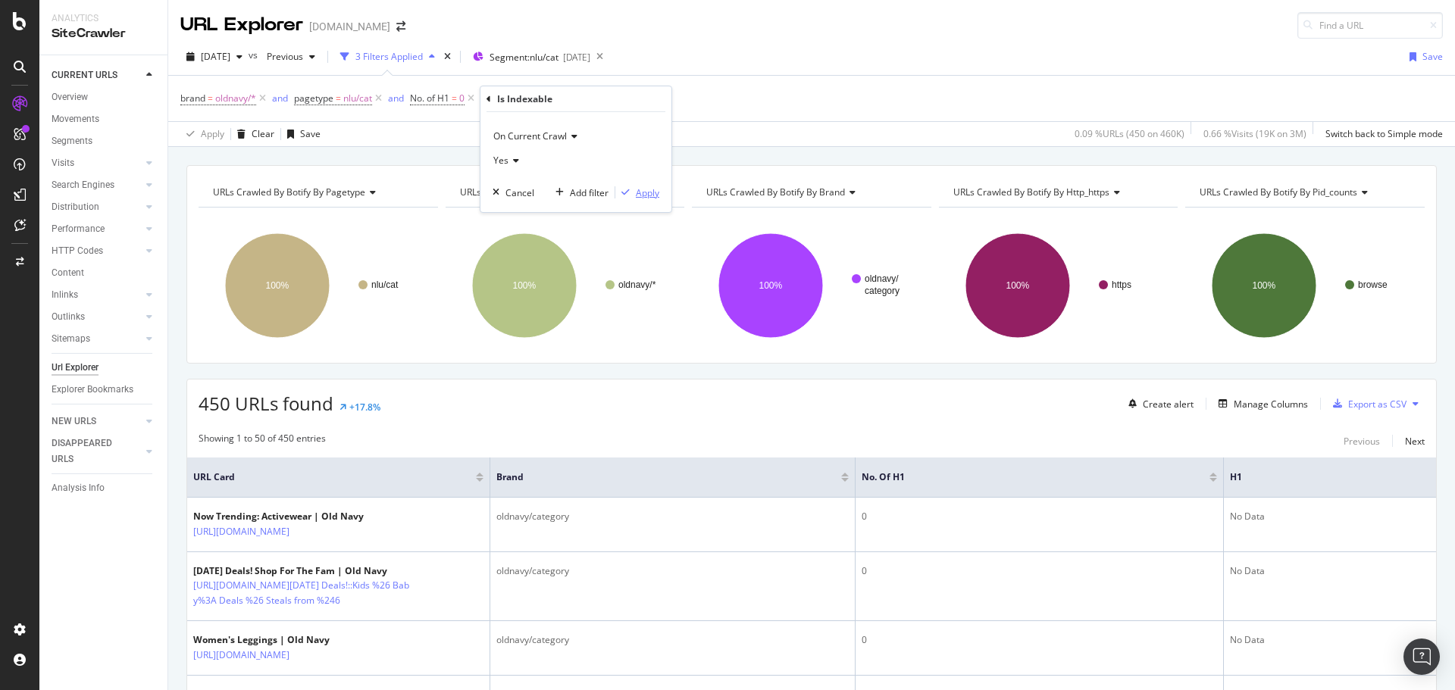
click at [643, 188] on div "Apply" at bounding box center [647, 192] width 23 height 13
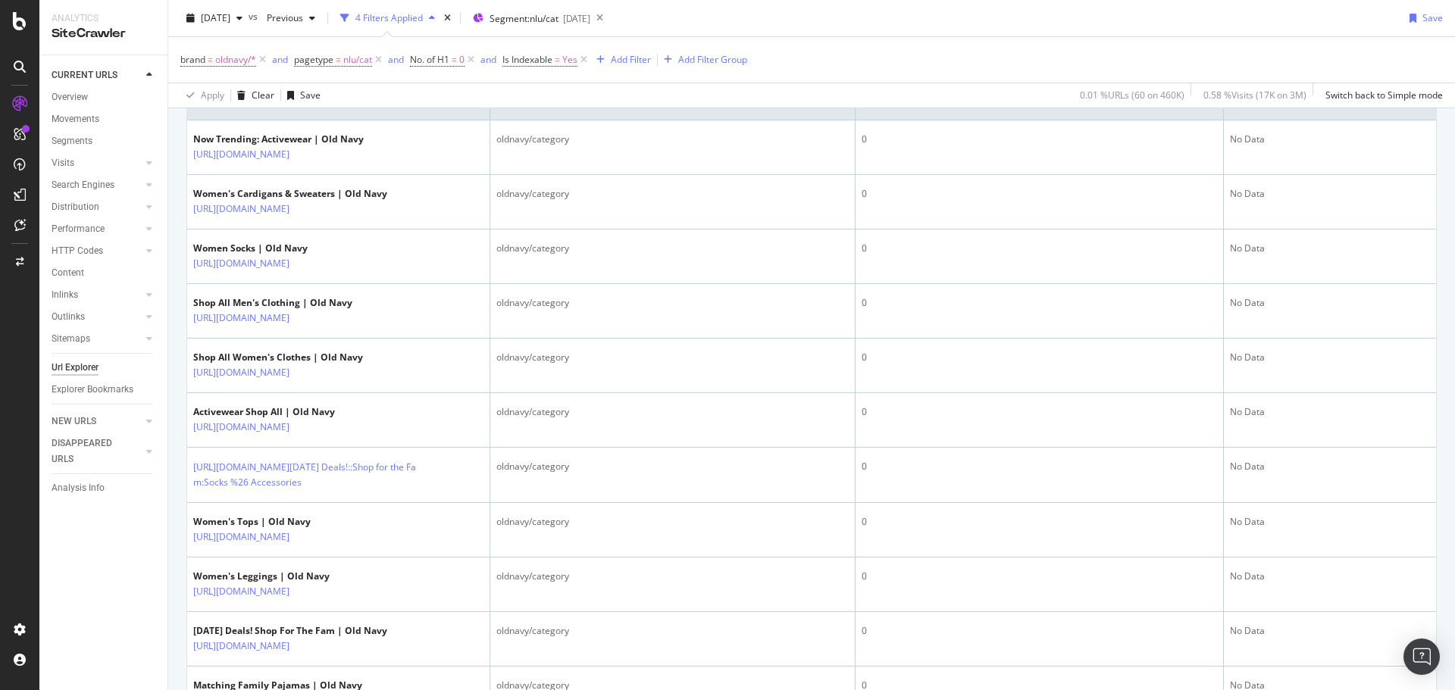
scroll to position [379, 0]
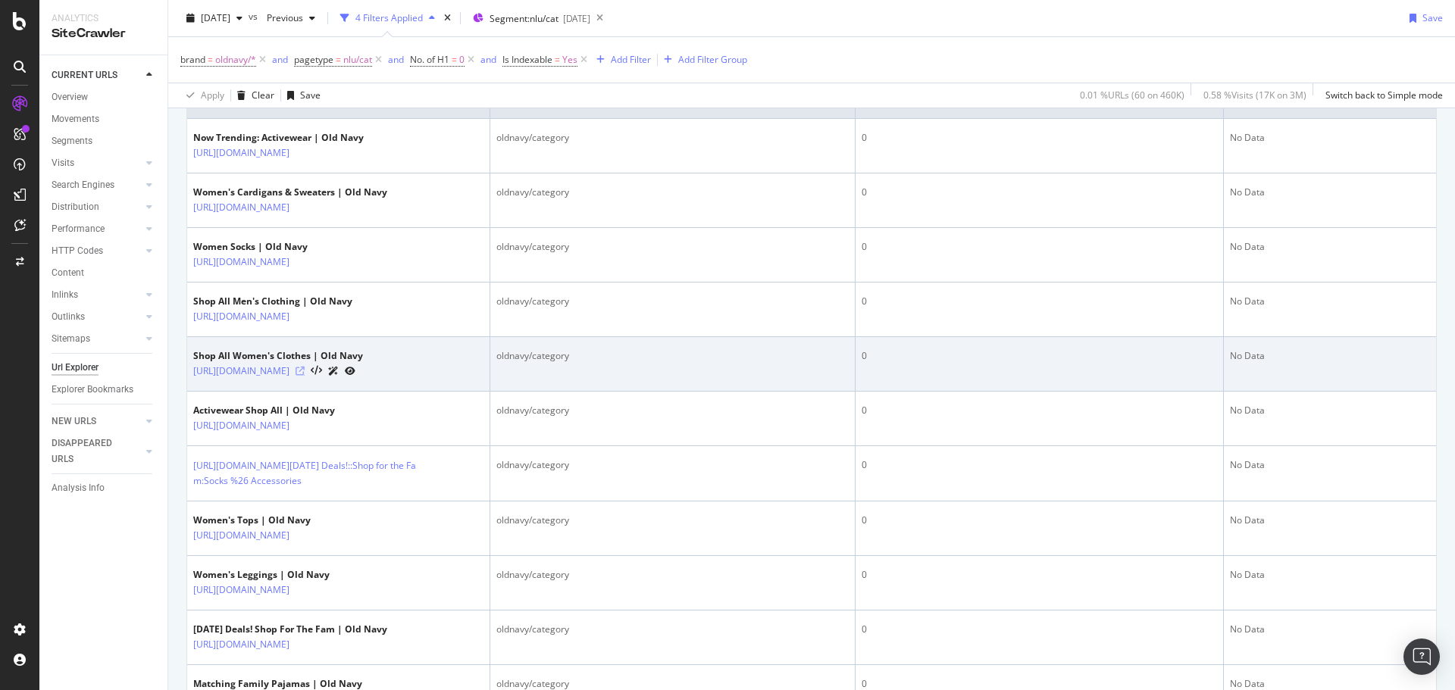
click at [305, 376] on icon at bounding box center [300, 371] width 9 height 9
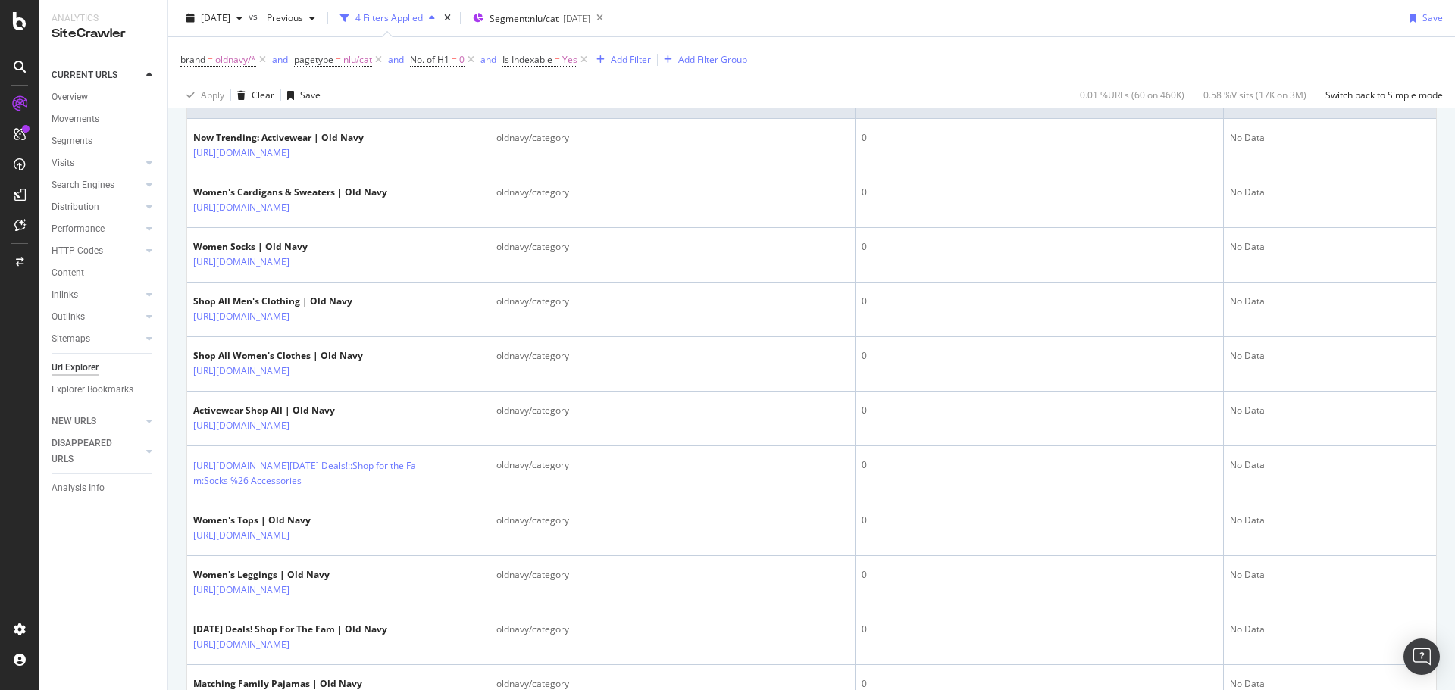
click at [921, 27] on div "[DATE] vs Previous 4 Filters Applied Segment: nlu/cat [DATE] Save" at bounding box center [811, 21] width 1287 height 30
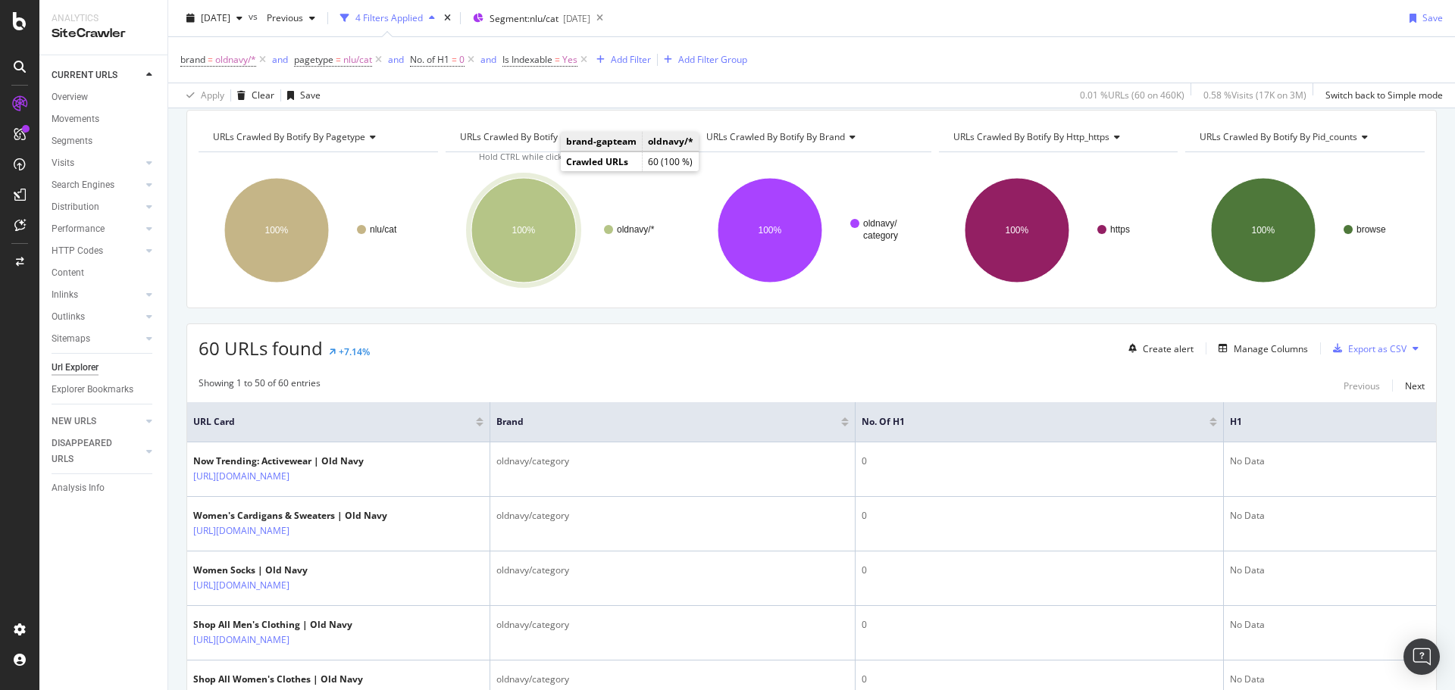
scroll to position [0, 0]
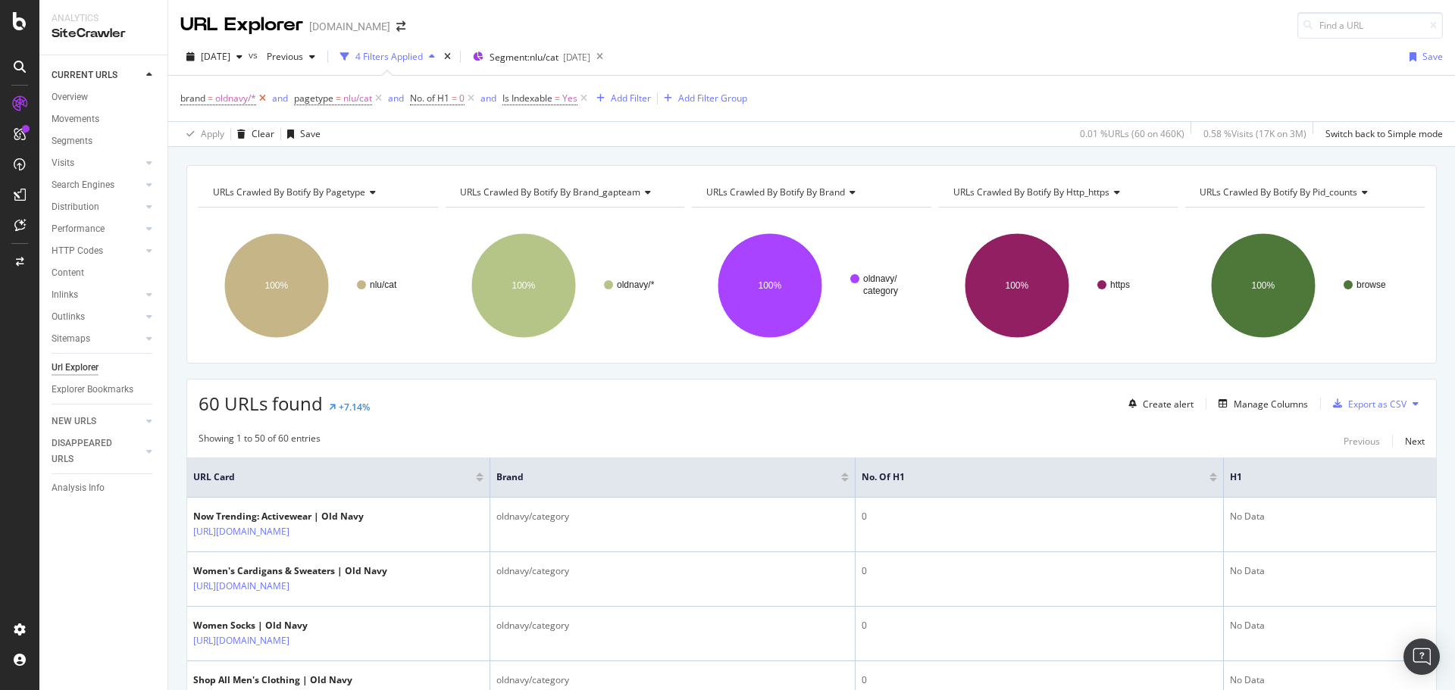
click at [261, 93] on icon at bounding box center [262, 98] width 13 height 15
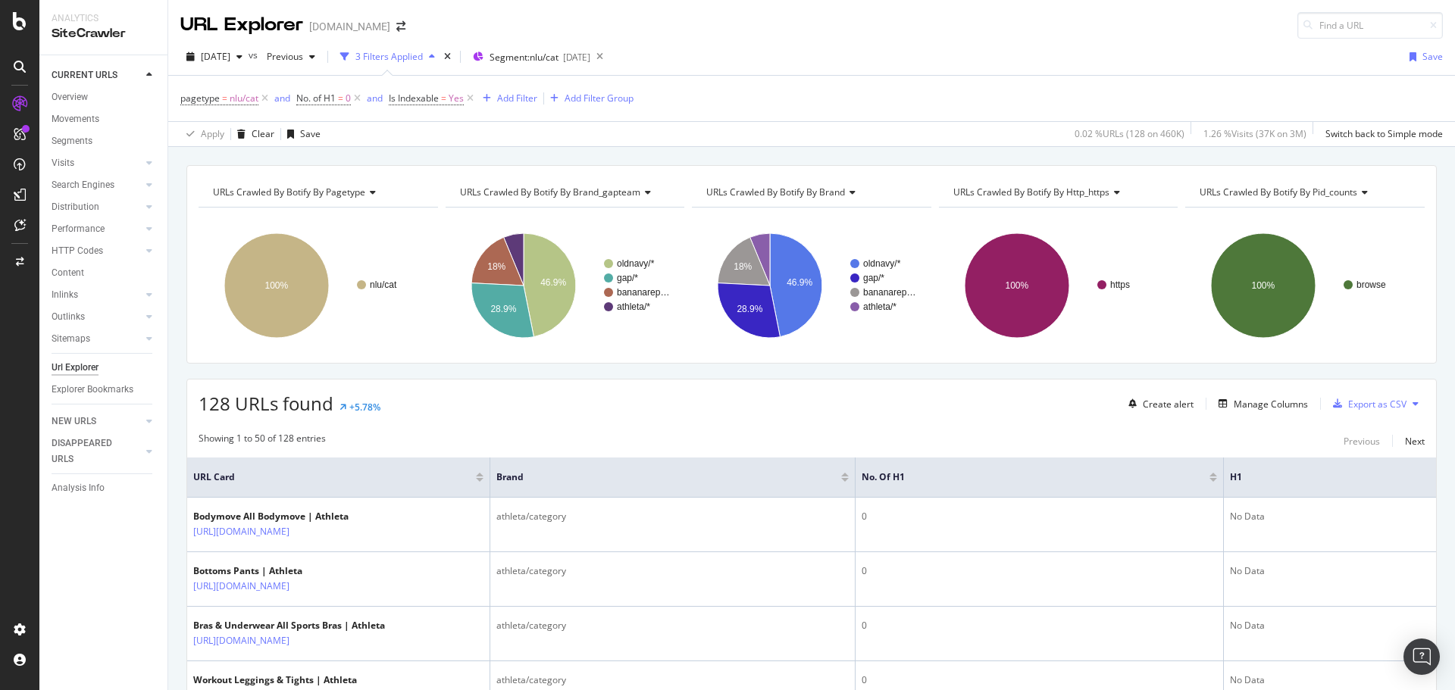
click at [864, 53] on div "[DATE] vs Previous 3 Filters Applied Segment: nlu/cat [DATE] Save" at bounding box center [811, 60] width 1287 height 30
click at [875, 62] on div "[DATE] vs Previous 3 Filters Applied Segment: nlu/cat [DATE] Save" at bounding box center [811, 60] width 1287 height 30
click at [879, 32] on div "URL Explorer [DOMAIN_NAME]" at bounding box center [811, 19] width 1287 height 39
click at [919, 13] on div "URL Explorer [DOMAIN_NAME]" at bounding box center [811, 19] width 1287 height 39
click at [972, 36] on div "URL Explorer [DOMAIN_NAME]" at bounding box center [811, 19] width 1287 height 39
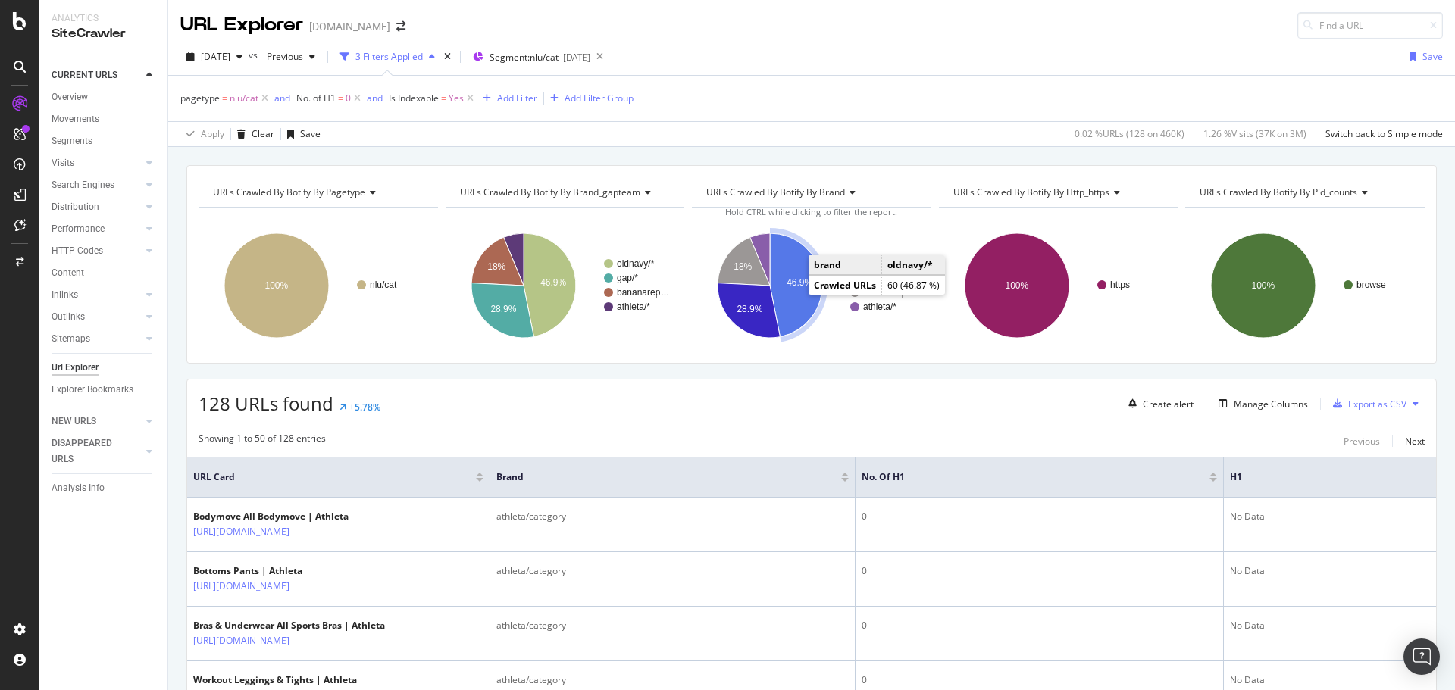
click at [787, 283] on text "46.9%" at bounding box center [800, 282] width 26 height 11
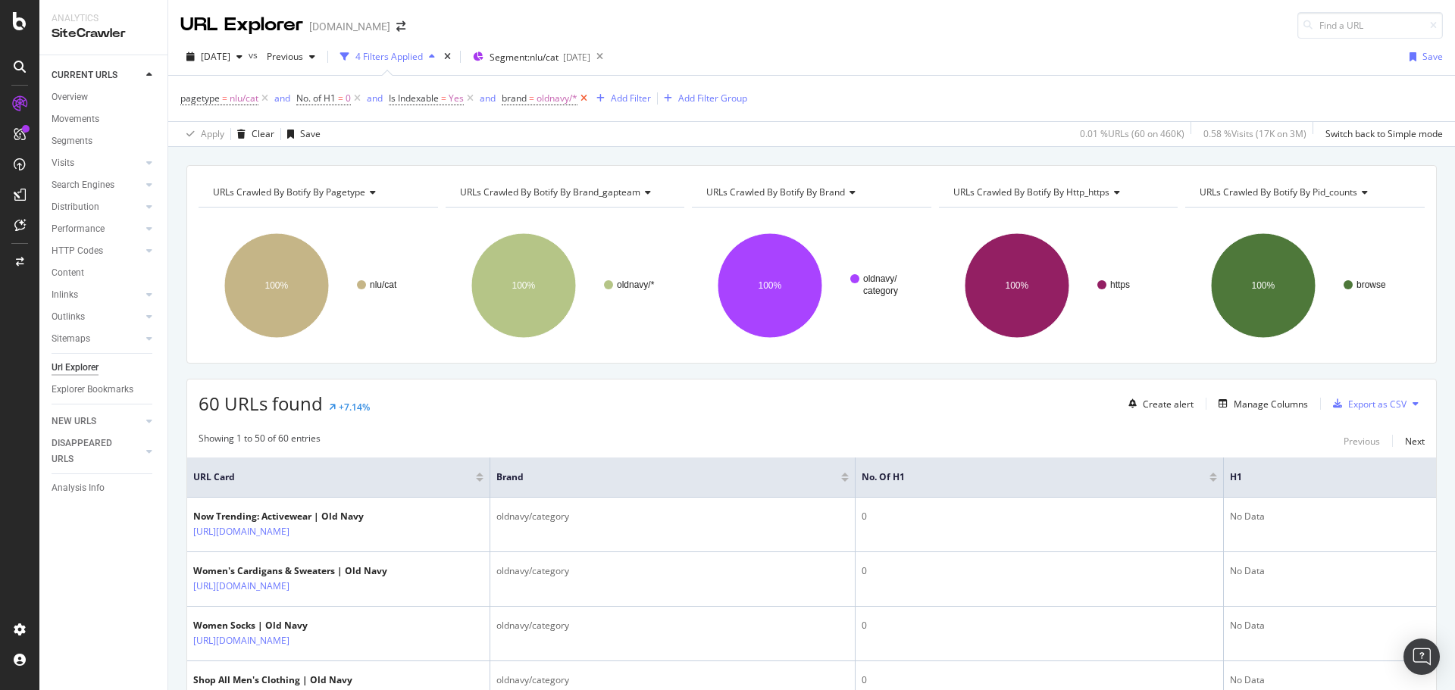
click at [588, 99] on icon at bounding box center [584, 98] width 13 height 15
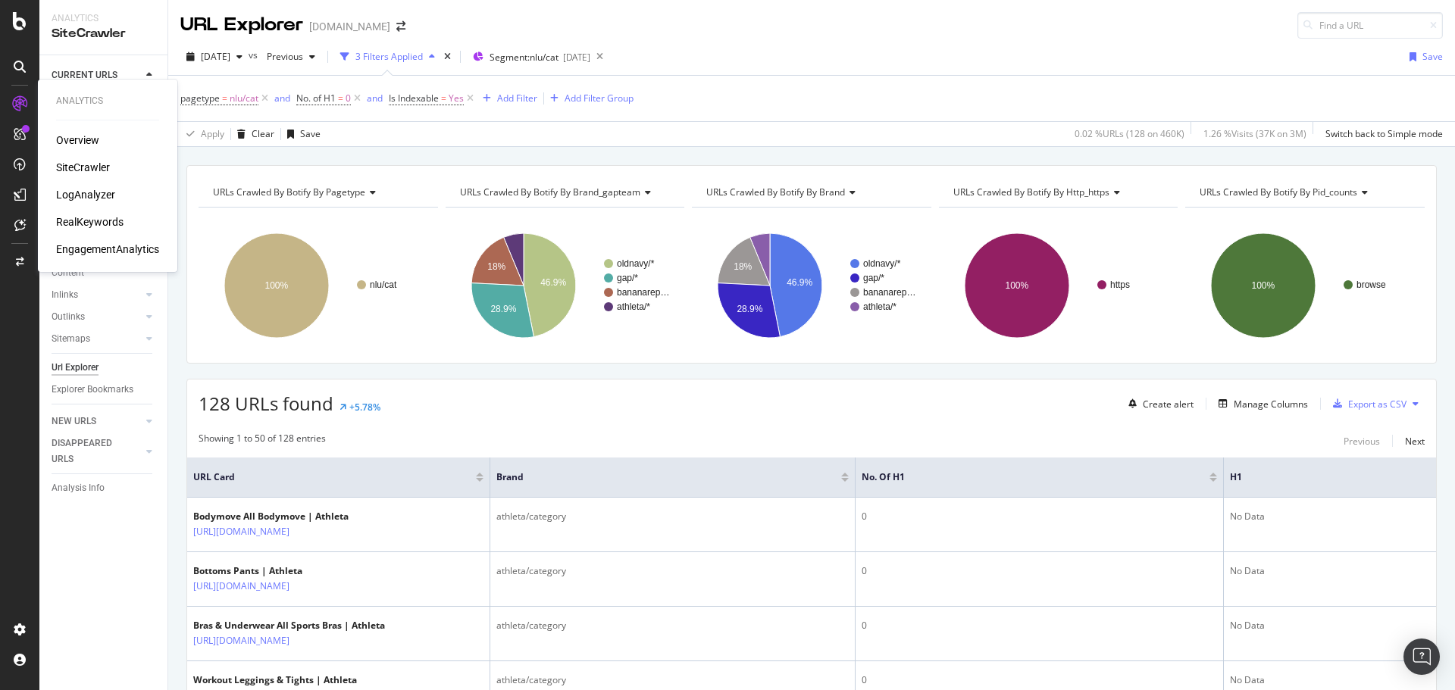
click at [80, 224] on div "RealKeywords" at bounding box center [89, 221] width 67 height 15
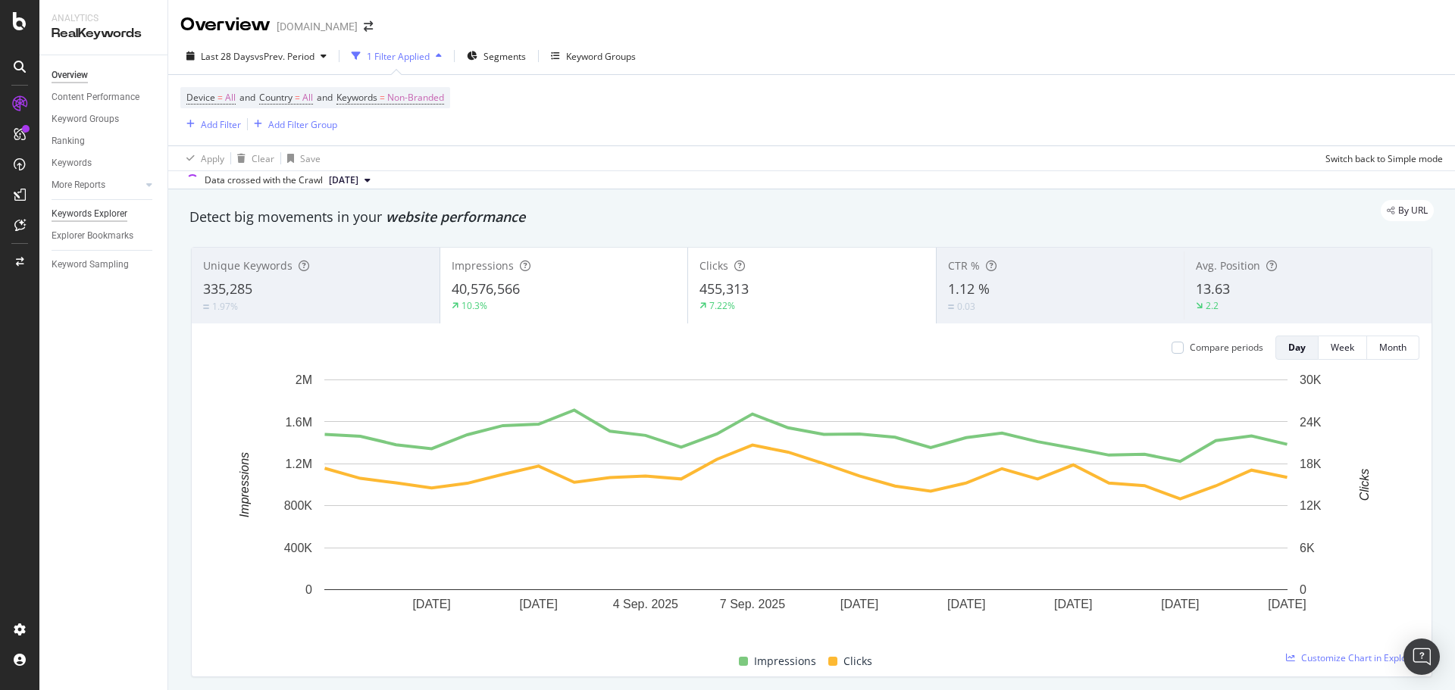
click at [97, 209] on div "Keywords Explorer" at bounding box center [90, 214] width 76 height 16
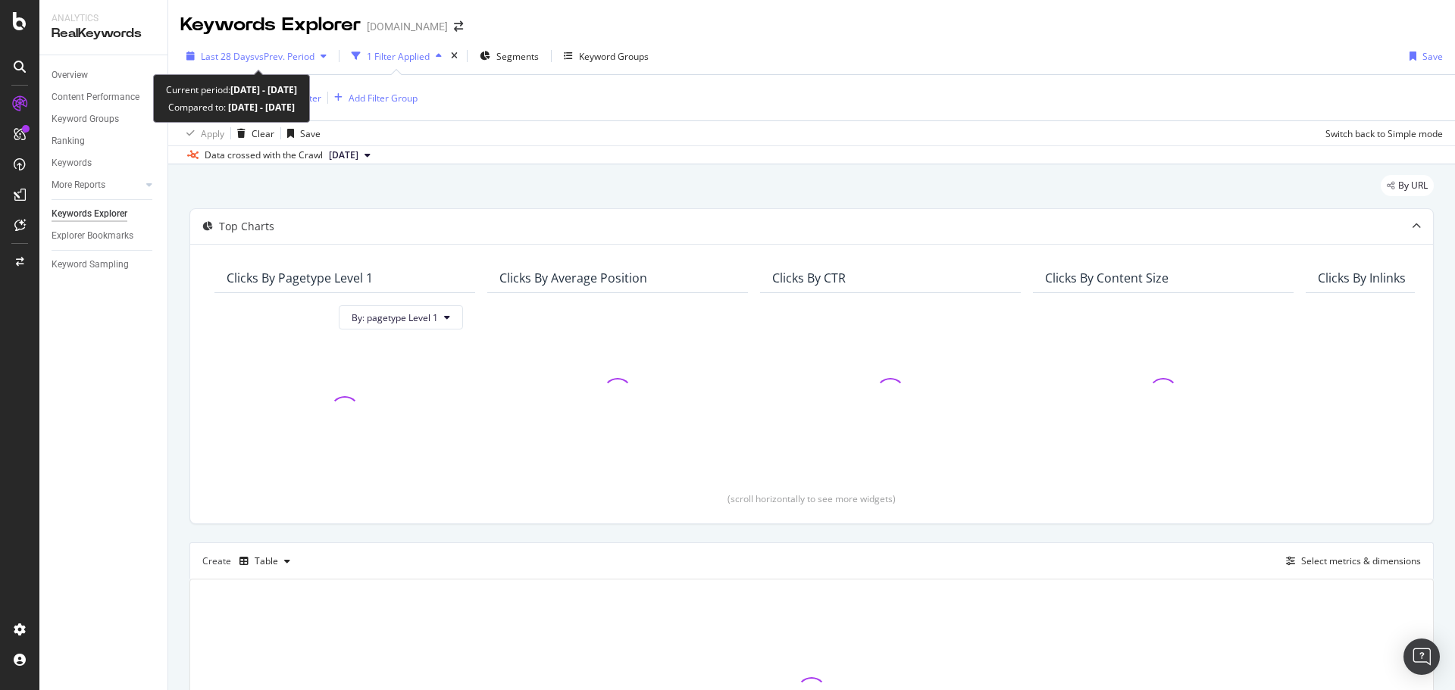
click at [257, 48] on div "Last 28 Days vs Prev. Period" at bounding box center [256, 56] width 152 height 23
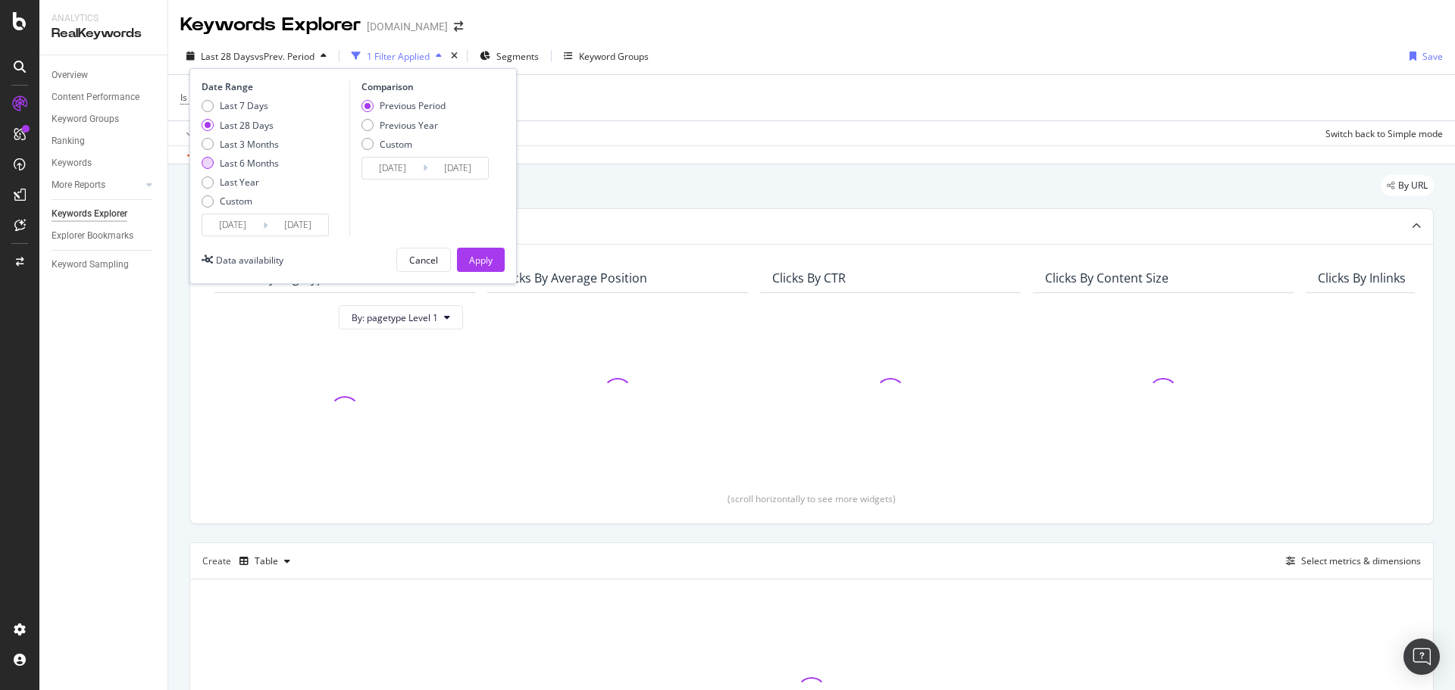
click at [227, 163] on div "Last 6 Months" at bounding box center [249, 163] width 59 height 13
type input "[DATE]"
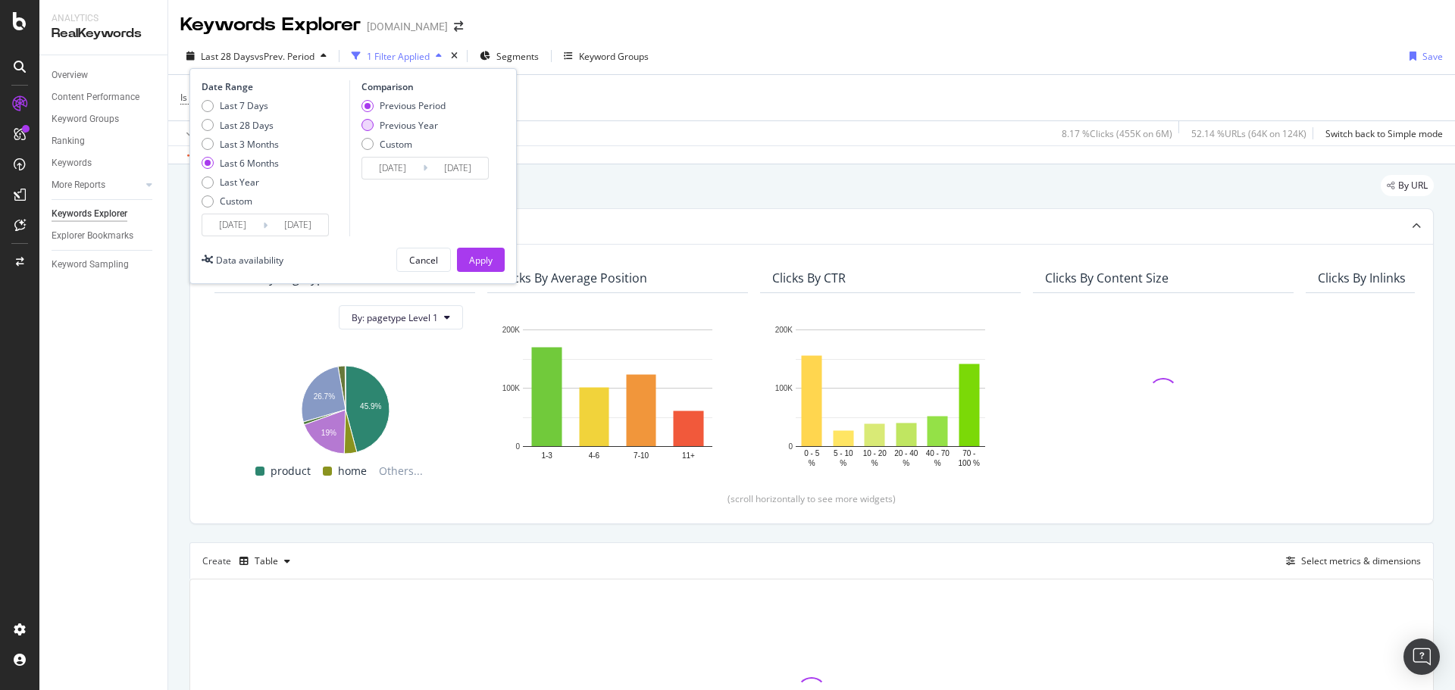
click at [418, 123] on div "Previous Year" at bounding box center [409, 125] width 58 height 13
type input "[DATE]"
click at [487, 261] on div "Apply" at bounding box center [480, 260] width 23 height 13
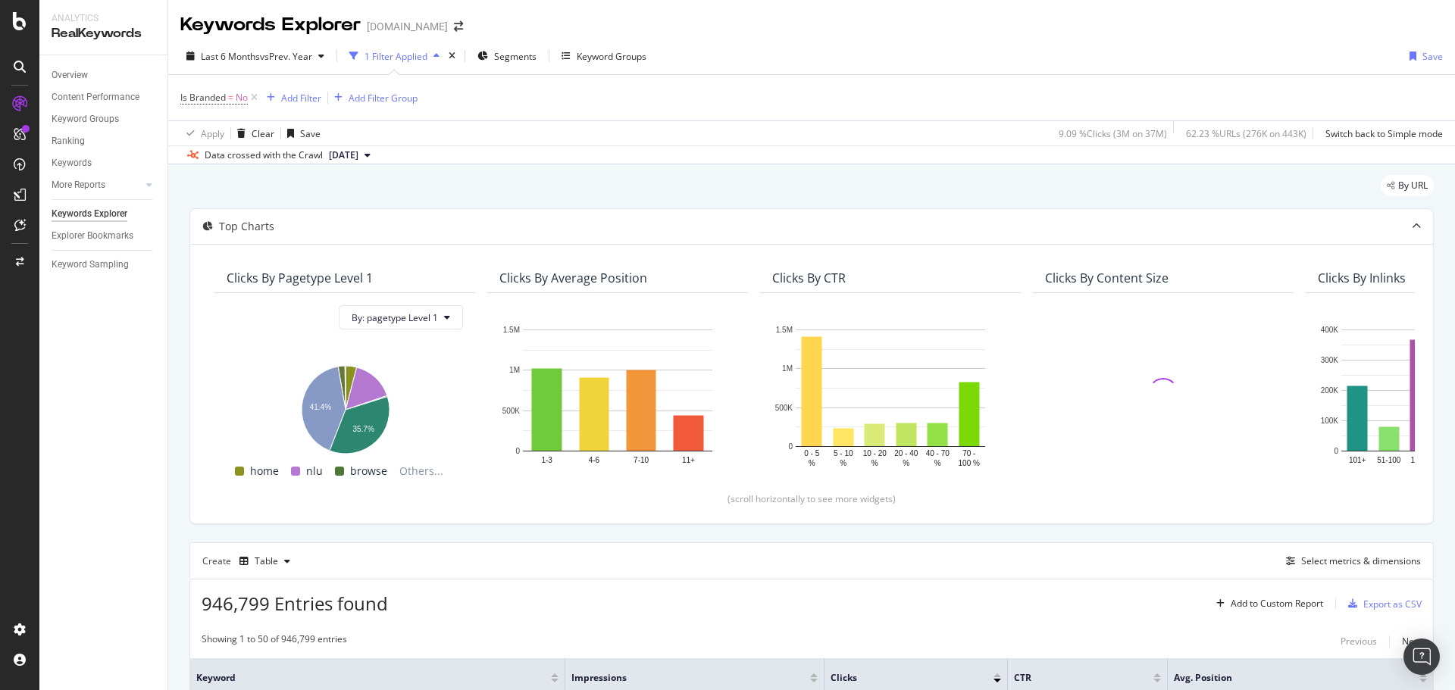
drag, startPoint x: 925, startPoint y: 38, endPoint x: 920, endPoint y: 30, distance: 8.8
click at [925, 39] on div "Last 6 Months vs Prev. Year 1 Filter Applied Segments Keyword Groups Save Is Br…" at bounding box center [811, 101] width 1287 height 127
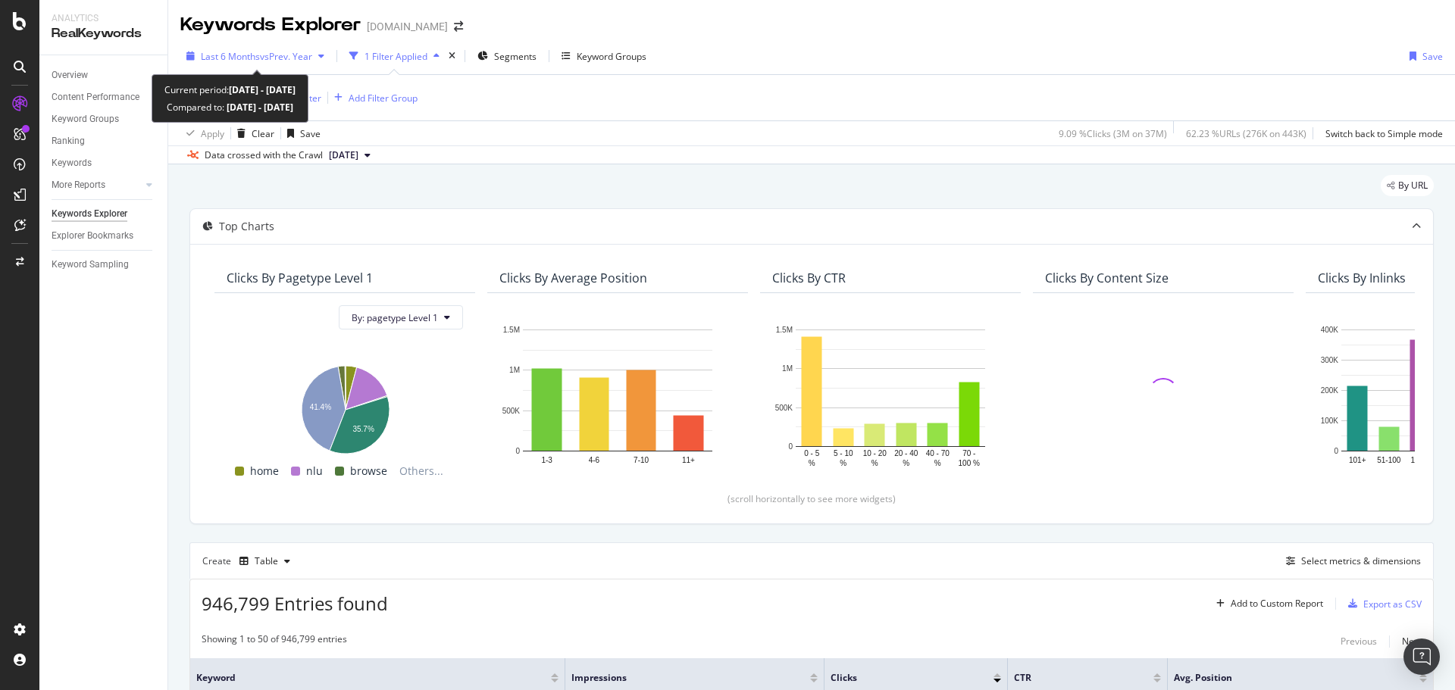
click at [281, 58] on span "vs Prev. Year" at bounding box center [286, 56] width 52 height 13
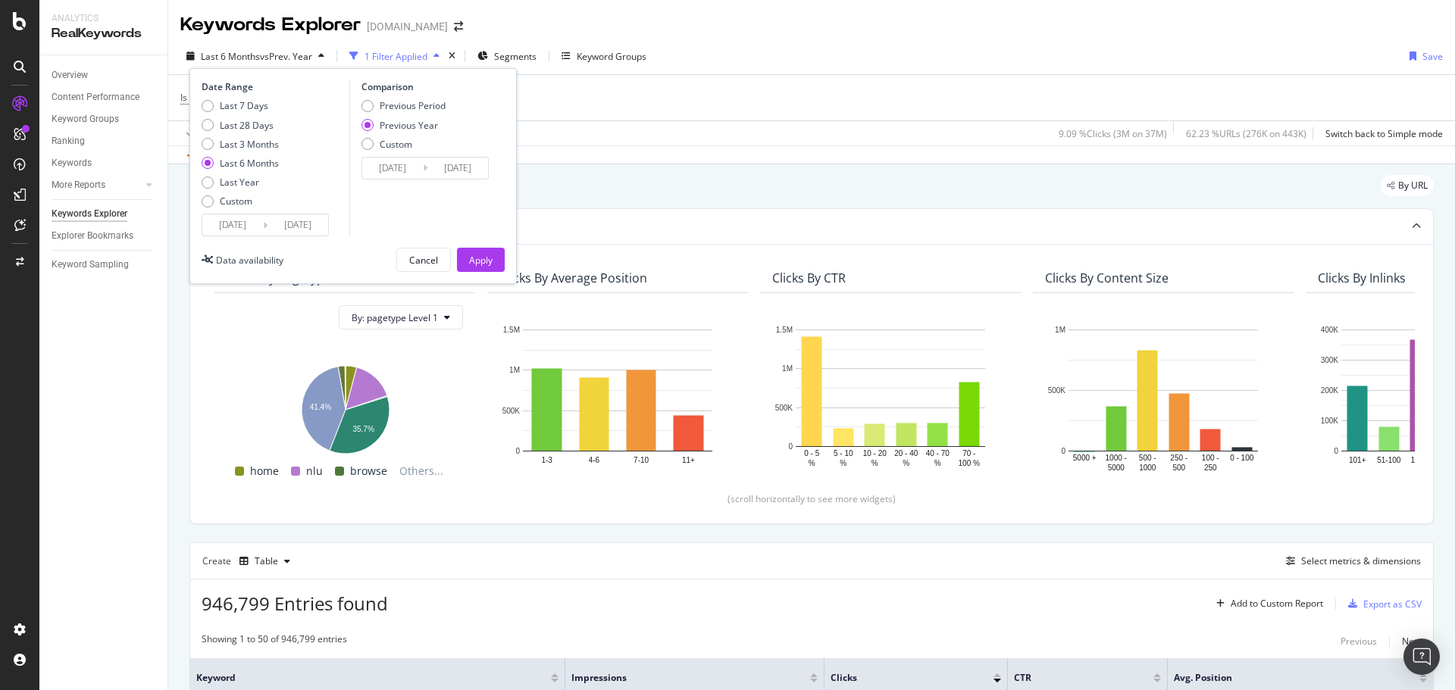
click at [857, 52] on div "Last 6 Months vs Prev. Year 1 Filter Applied Segments Keyword Groups Date Range…" at bounding box center [811, 59] width 1287 height 30
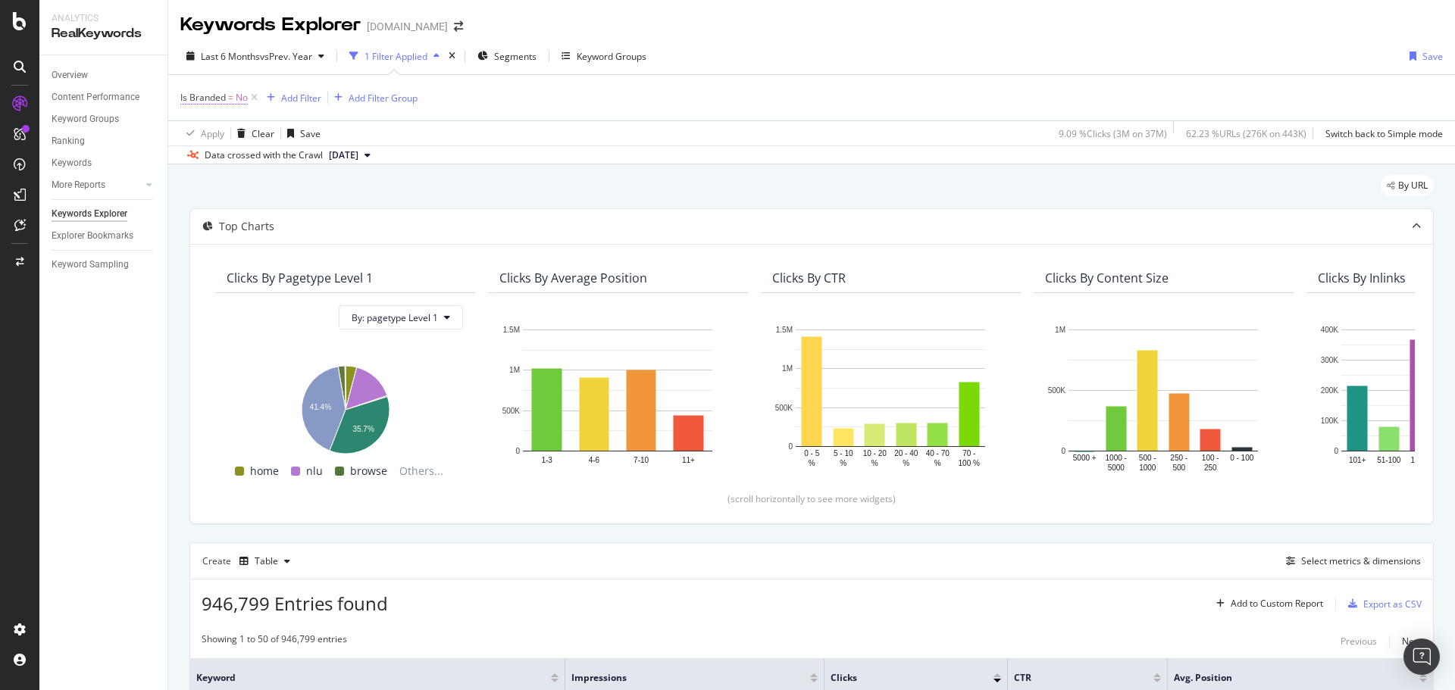
click at [229, 97] on span "=" at bounding box center [230, 97] width 5 height 13
click at [187, 97] on icon at bounding box center [189, 96] width 5 height 9
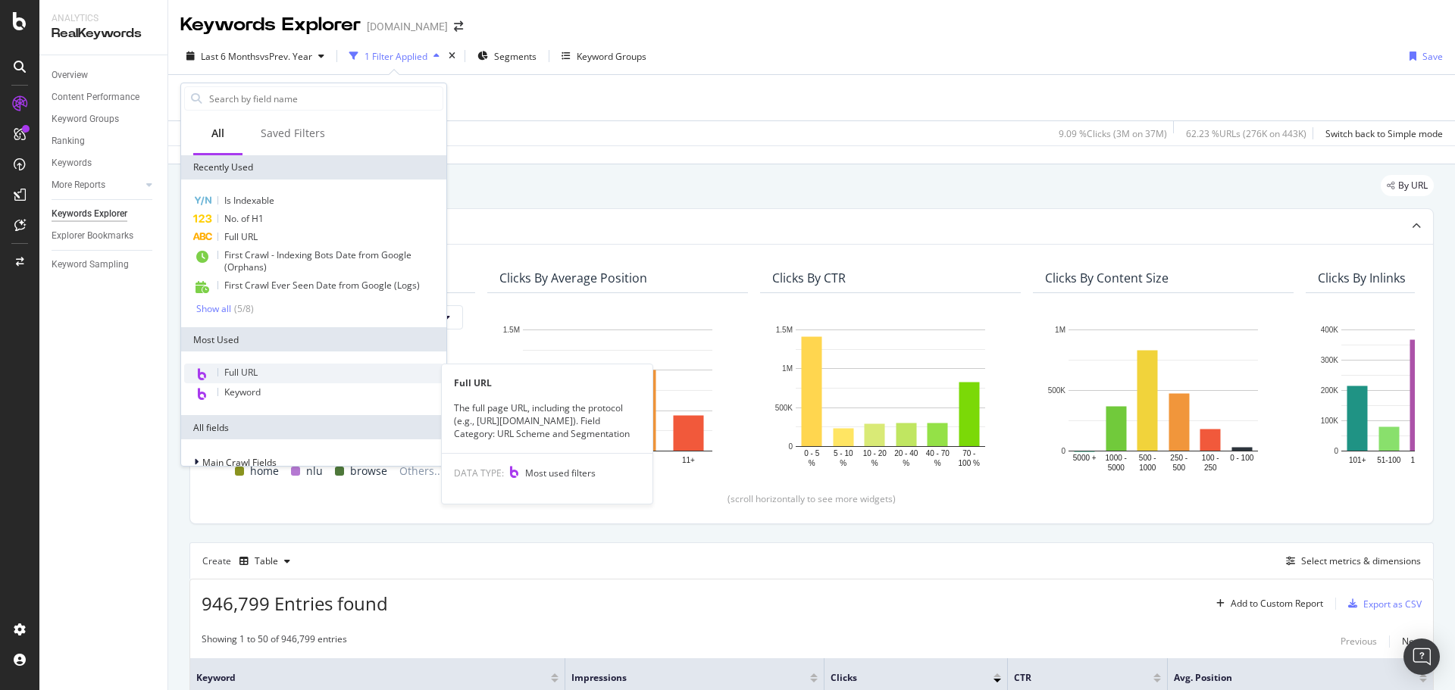
click at [271, 374] on div "Full URL" at bounding box center [313, 374] width 259 height 20
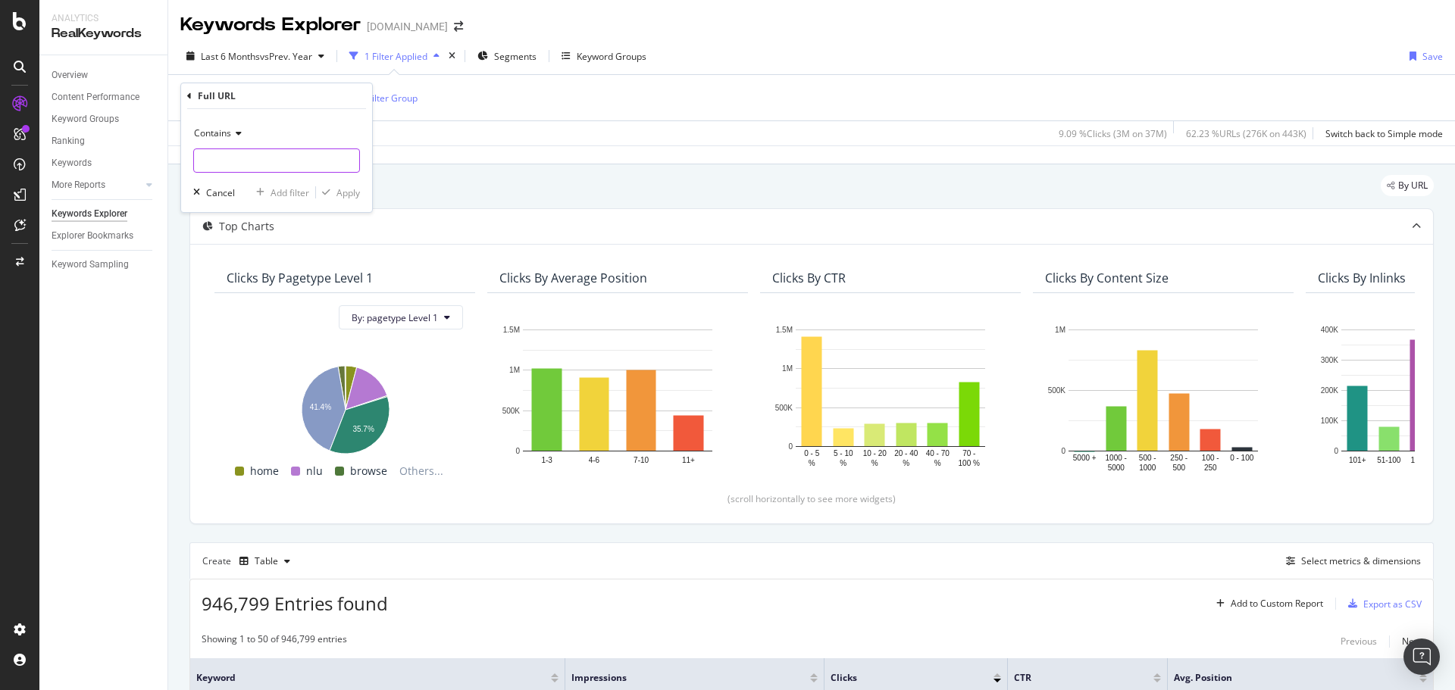
click at [296, 166] on input "text" at bounding box center [276, 161] width 165 height 24
paste input "cid=3045197"
type input "cid=3045197"
click at [324, 188] on icon "button" at bounding box center [326, 192] width 8 height 9
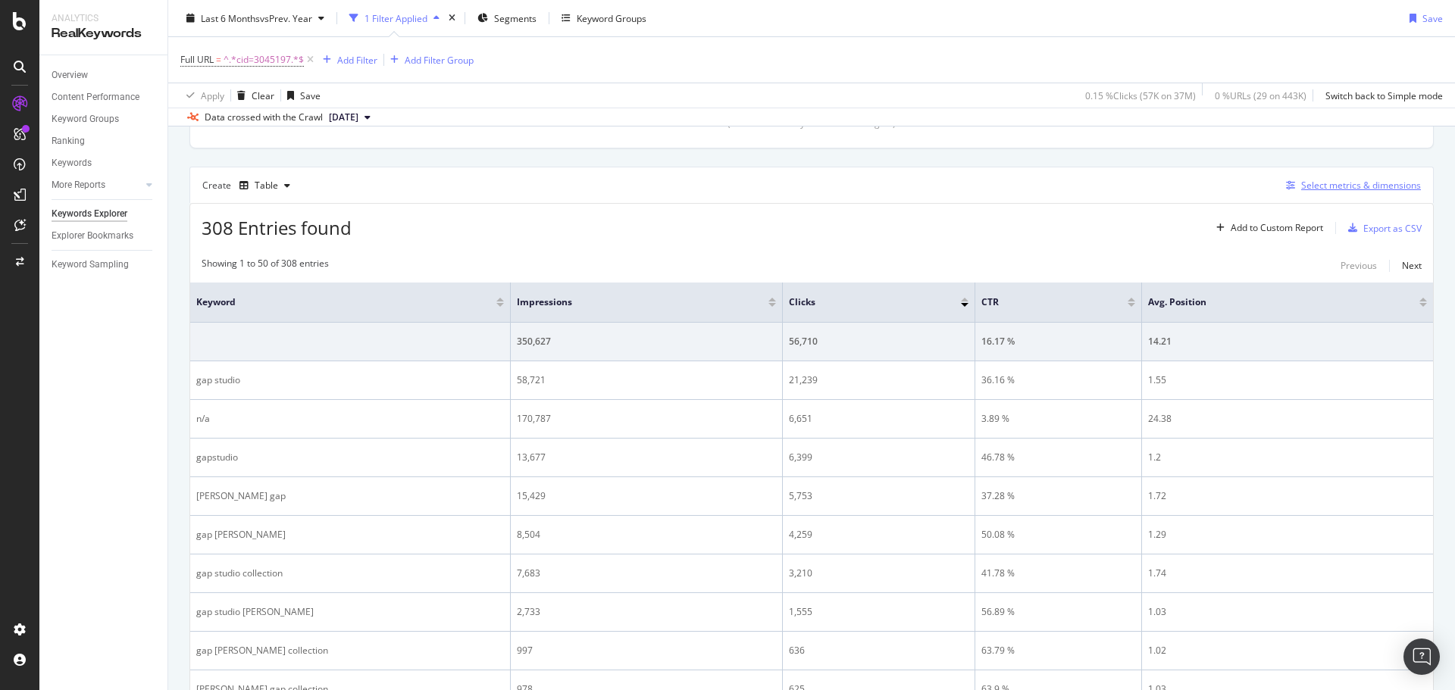
scroll to position [379, 0]
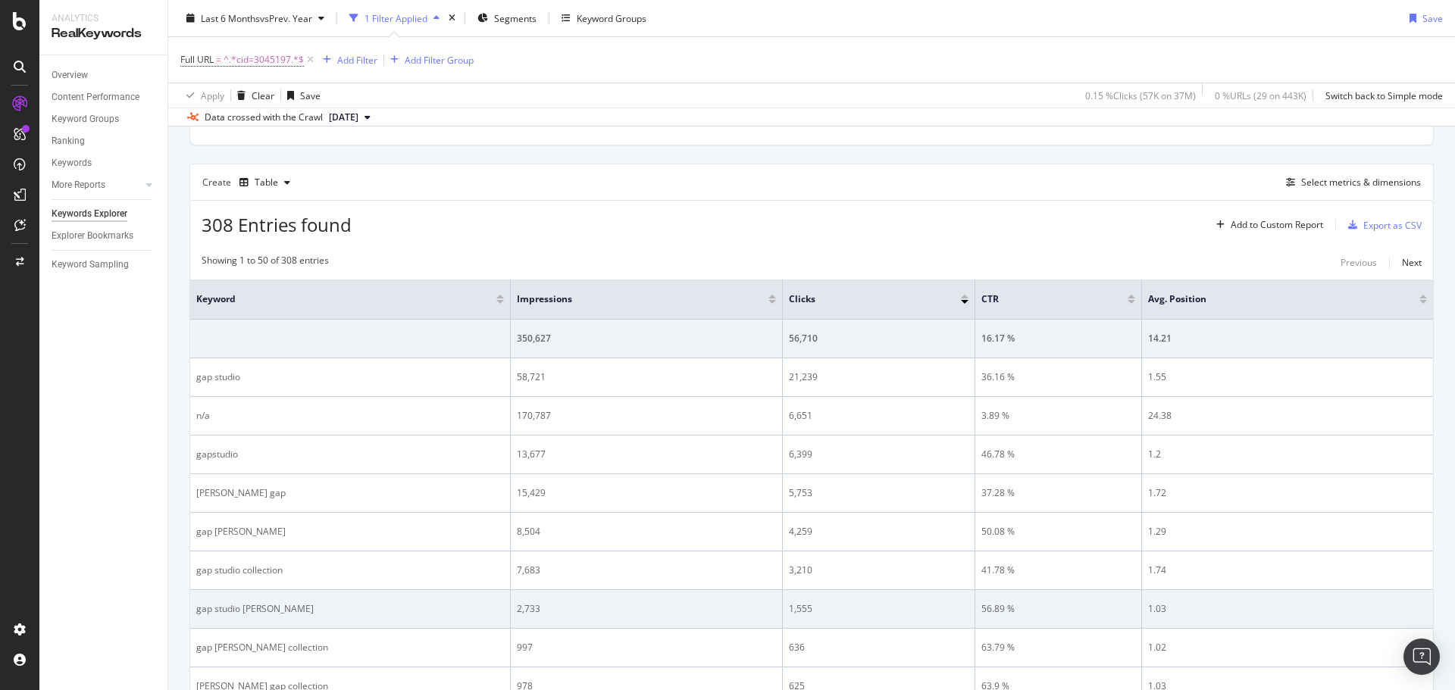
click at [1006, 608] on div "56.89 %" at bounding box center [1059, 610] width 154 height 14
drag, startPoint x: 1035, startPoint y: 609, endPoint x: 981, endPoint y: 606, distance: 54.6
click at [981, 606] on td "56.89 %" at bounding box center [1058, 609] width 167 height 39
copy div "56.89 %"
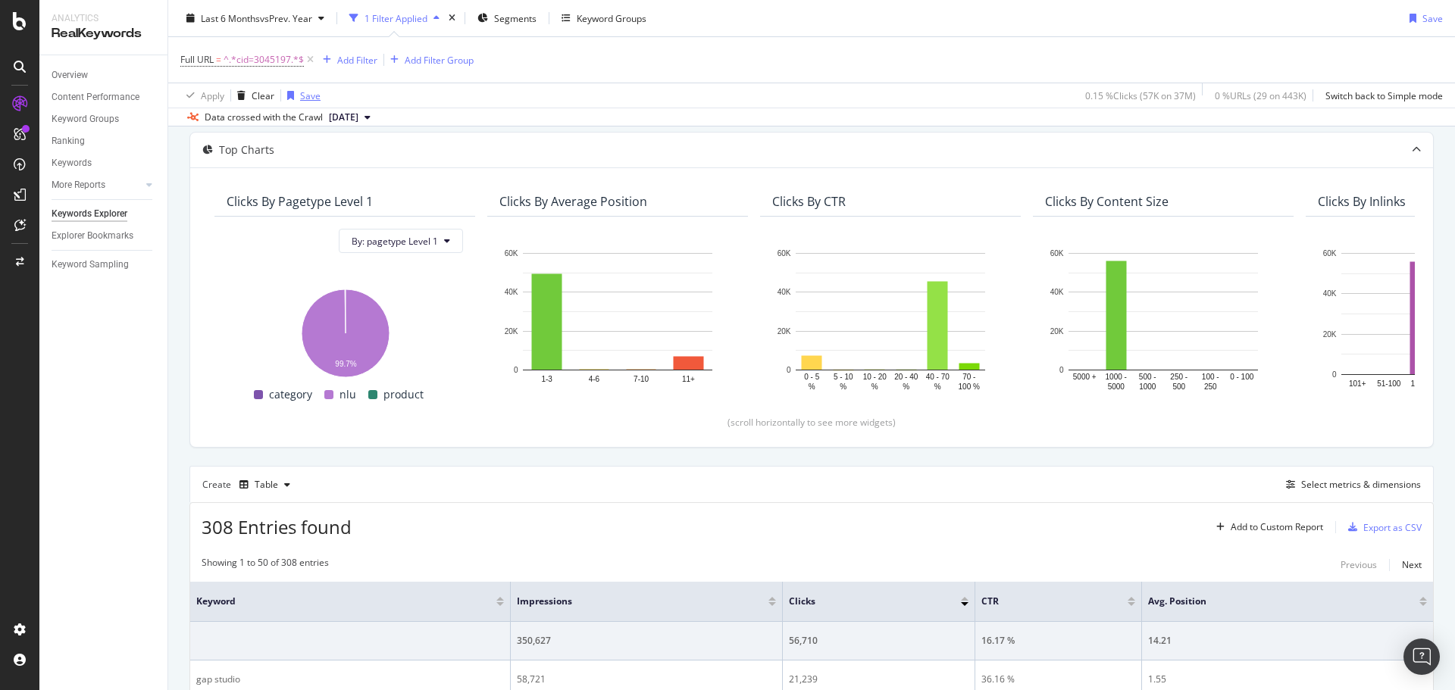
scroll to position [76, 0]
click at [277, 54] on span "^.*cid=3045197.*$" at bounding box center [264, 59] width 80 height 21
click at [302, 115] on input "cid=3045197" at bounding box center [265, 123] width 143 height 24
paste input "29504"
type input "cid=29504"
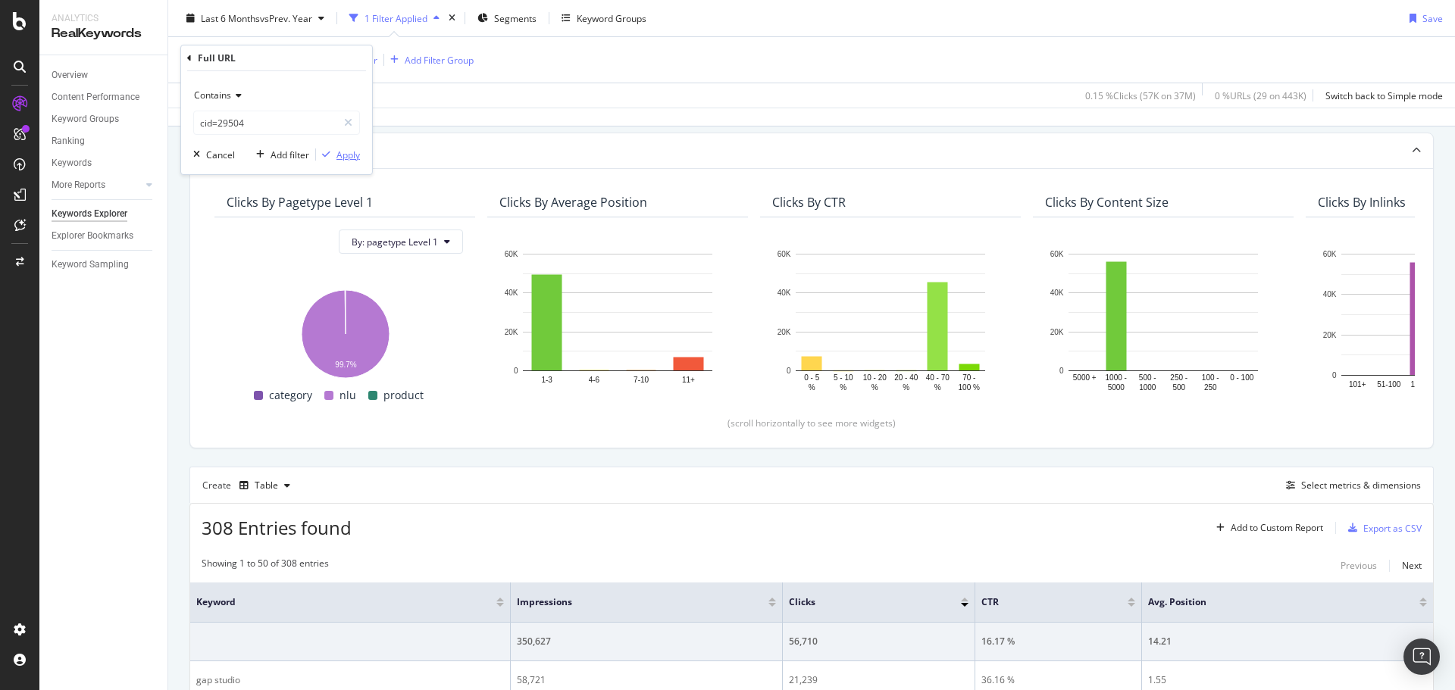
click at [344, 155] on div "Apply" at bounding box center [348, 155] width 23 height 13
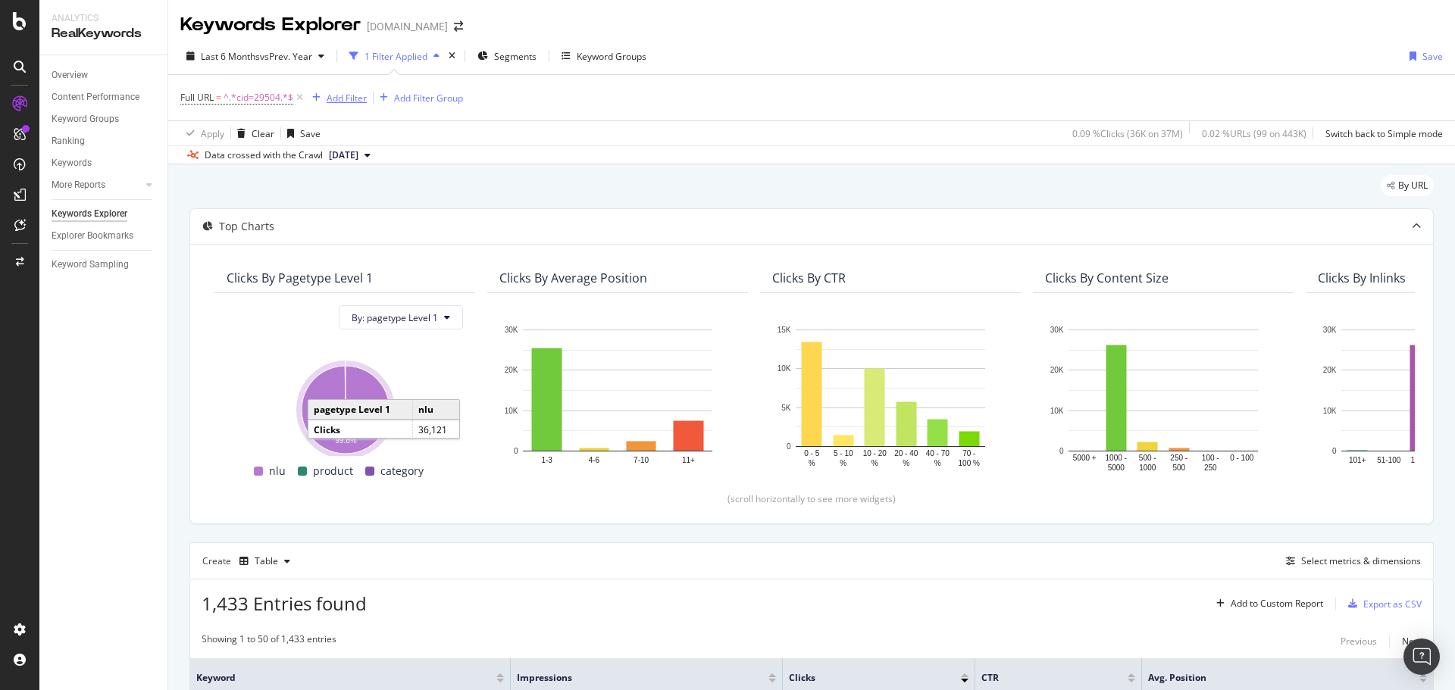
click at [334, 92] on div "Add Filter" at bounding box center [347, 98] width 40 height 13
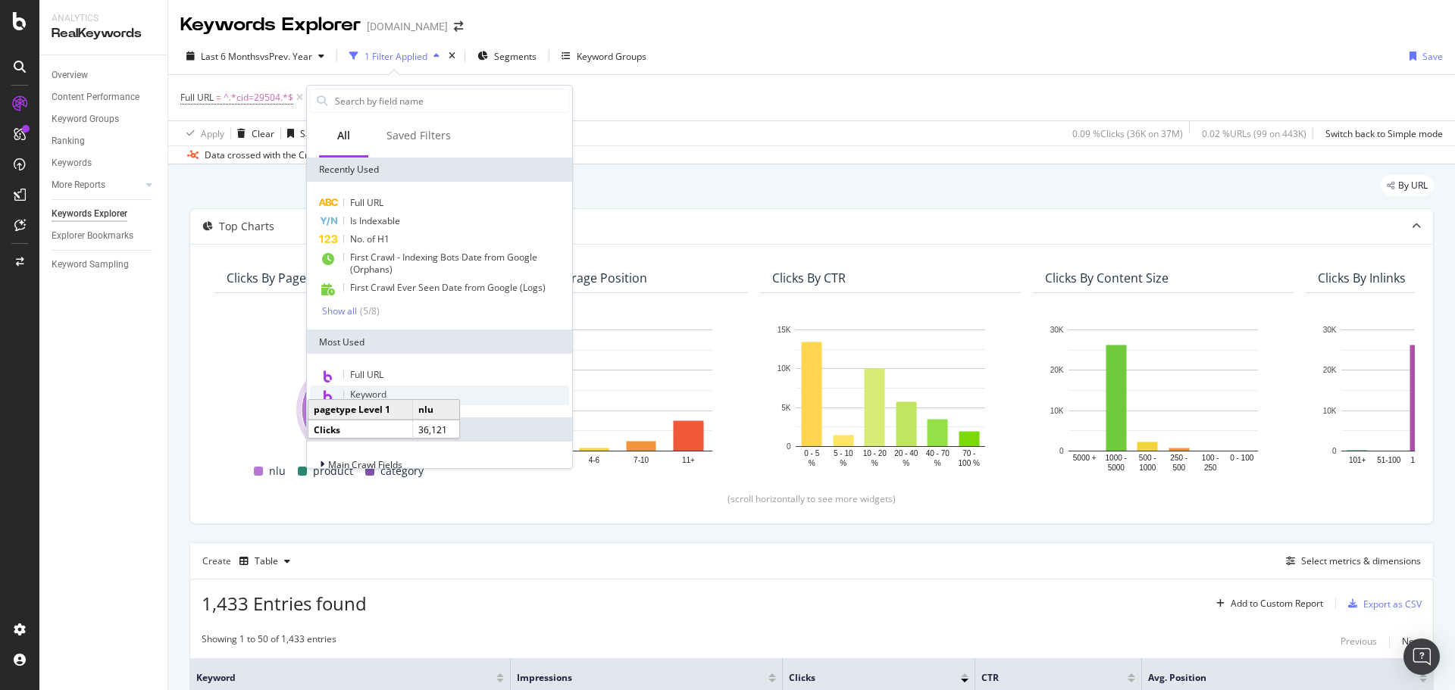
click at [398, 393] on div "Keyword" at bounding box center [439, 396] width 259 height 20
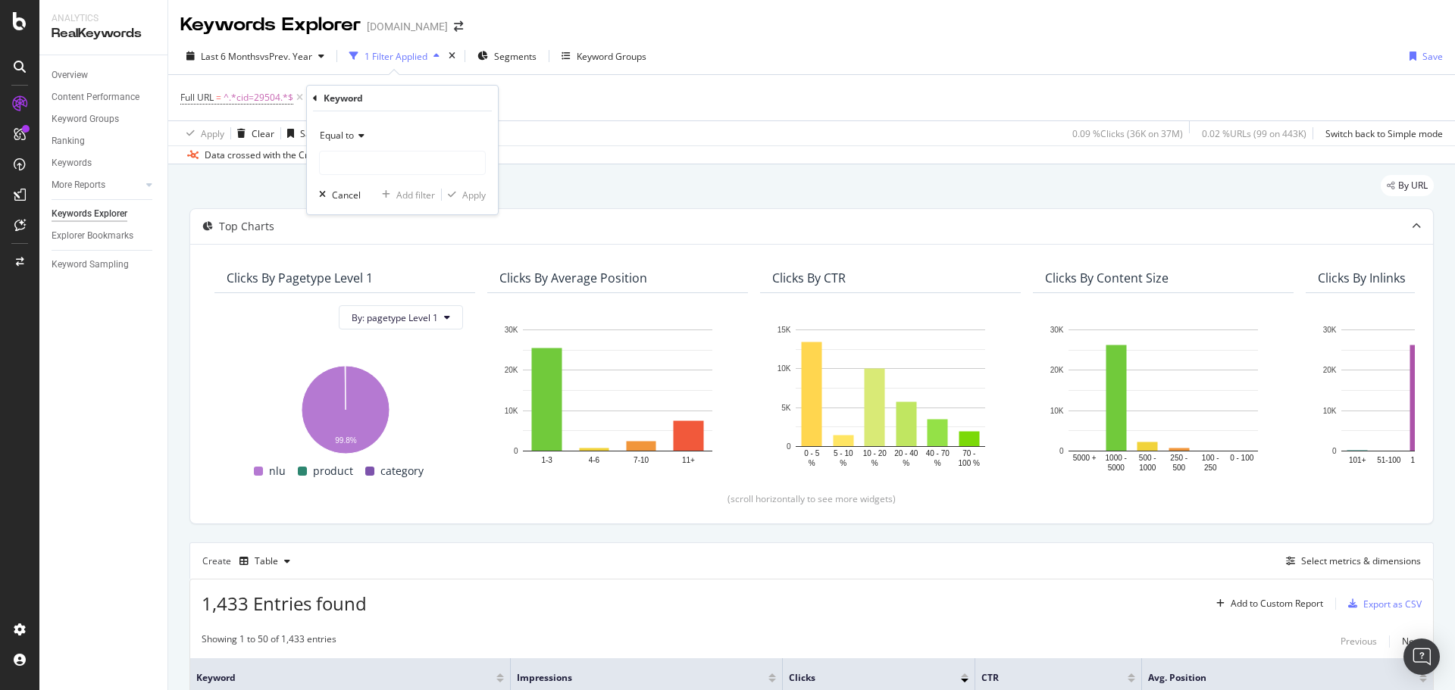
click at [350, 136] on span "Equal to" at bounding box center [337, 135] width 34 height 13
click at [322, 99] on div "Keyword" at bounding box center [402, 99] width 179 height 26
click at [312, 99] on div "Keyword Equal to Cancel Add filter Apply" at bounding box center [402, 150] width 191 height 129
click at [314, 101] on icon at bounding box center [315, 98] width 5 height 9
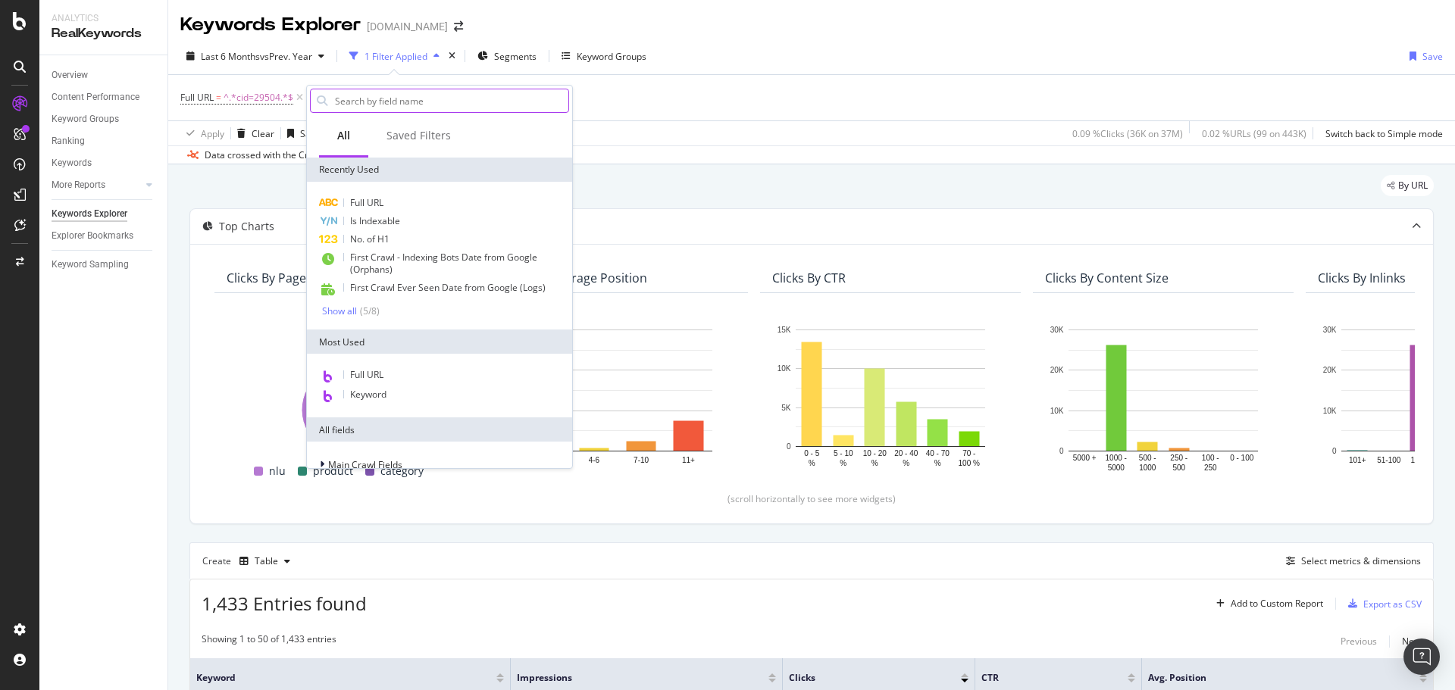
click at [381, 103] on input "text" at bounding box center [450, 100] width 235 height 23
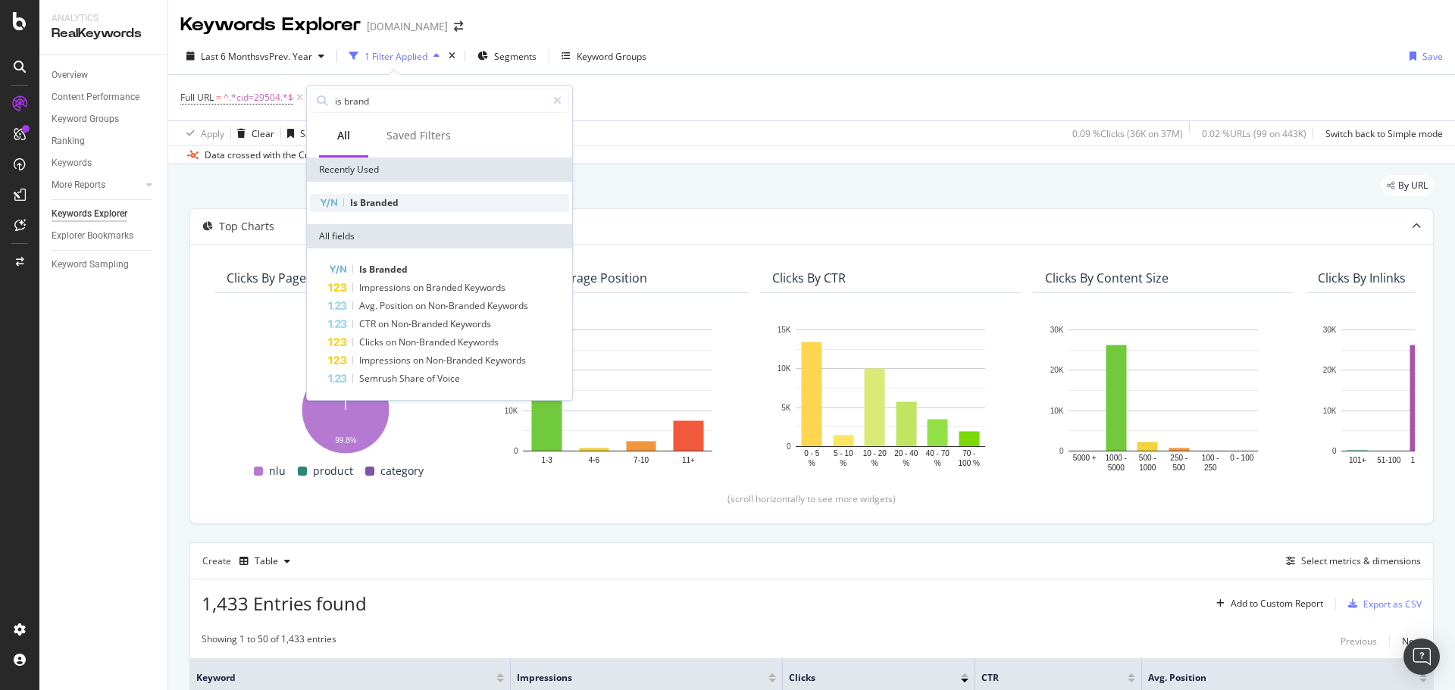
type input "is brand"
click at [384, 202] on span "Branded" at bounding box center [379, 202] width 39 height 13
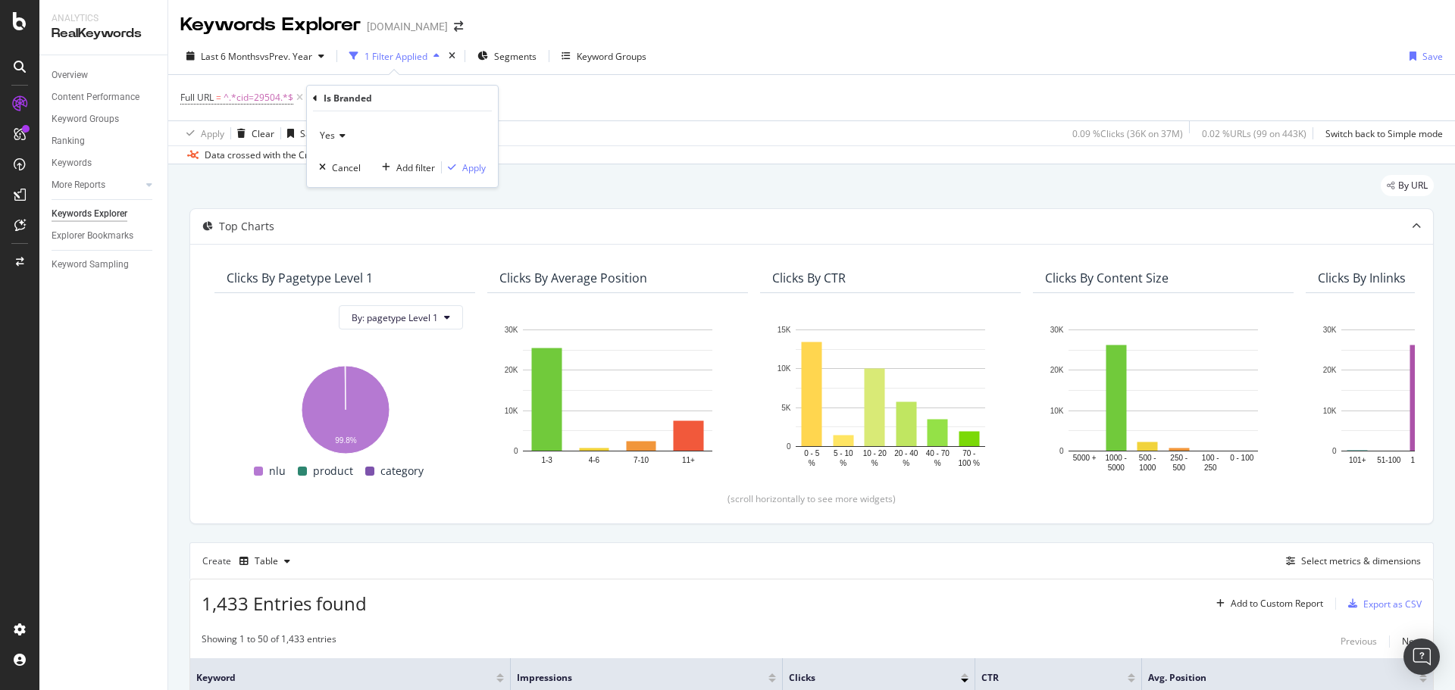
click at [323, 135] on span "Yes" at bounding box center [327, 135] width 15 height 13
click at [339, 181] on span "No" at bounding box center [333, 186] width 12 height 13
click at [465, 170] on div "Apply" at bounding box center [473, 167] width 23 height 13
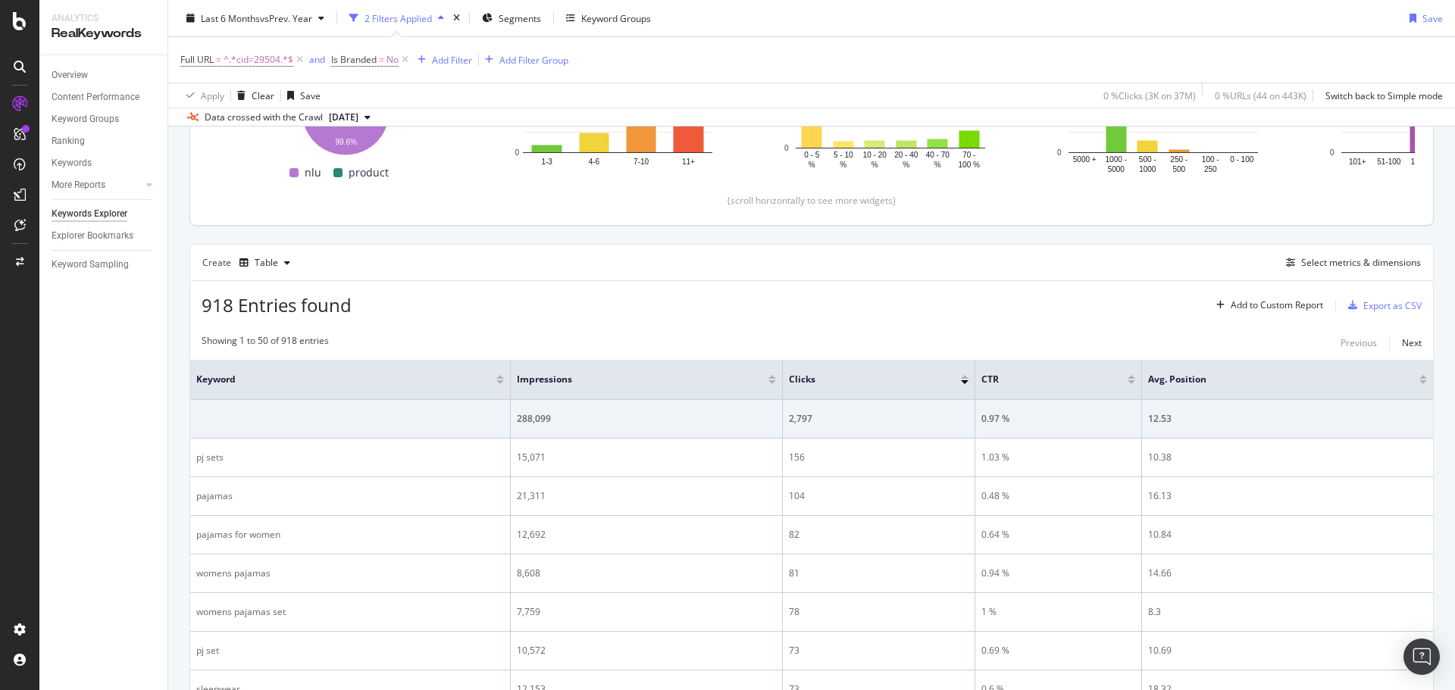
scroll to position [379, 0]
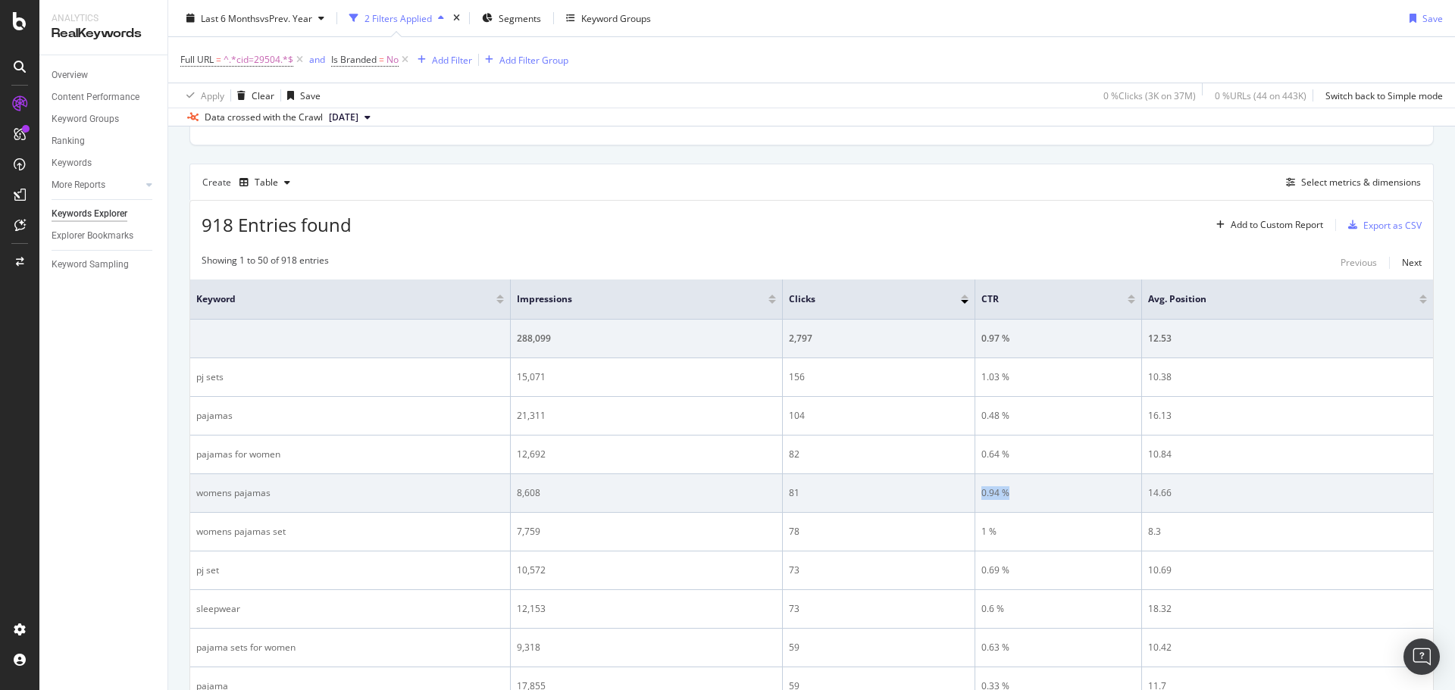
drag, startPoint x: 1019, startPoint y: 498, endPoint x: 962, endPoint y: 498, distance: 56.8
click at [962, 498] on tr "womens pajamas 8,608 81 0.94 % 14.66" at bounding box center [811, 493] width 1243 height 39
copy tr "0.94 %"
click at [1000, 487] on div "0.94 %" at bounding box center [1059, 494] width 154 height 14
drag, startPoint x: 1012, startPoint y: 489, endPoint x: 983, endPoint y: 489, distance: 28.8
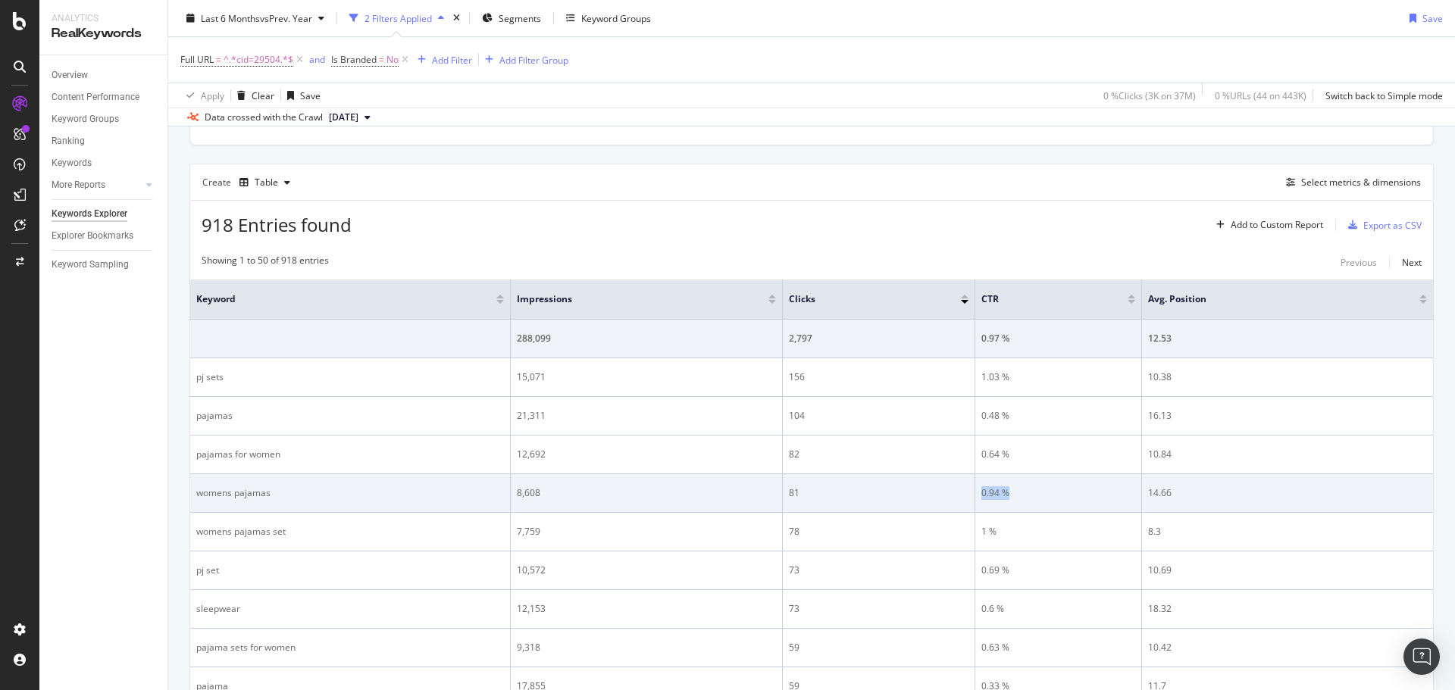
click at [983, 489] on div "0.94 %" at bounding box center [1059, 494] width 154 height 14
copy div "0.94 %"
drag, startPoint x: 561, startPoint y: 487, endPoint x: 512, endPoint y: 488, distance: 48.5
click at [512, 488] on td "8,608" at bounding box center [647, 493] width 272 height 39
copy div "8,608"
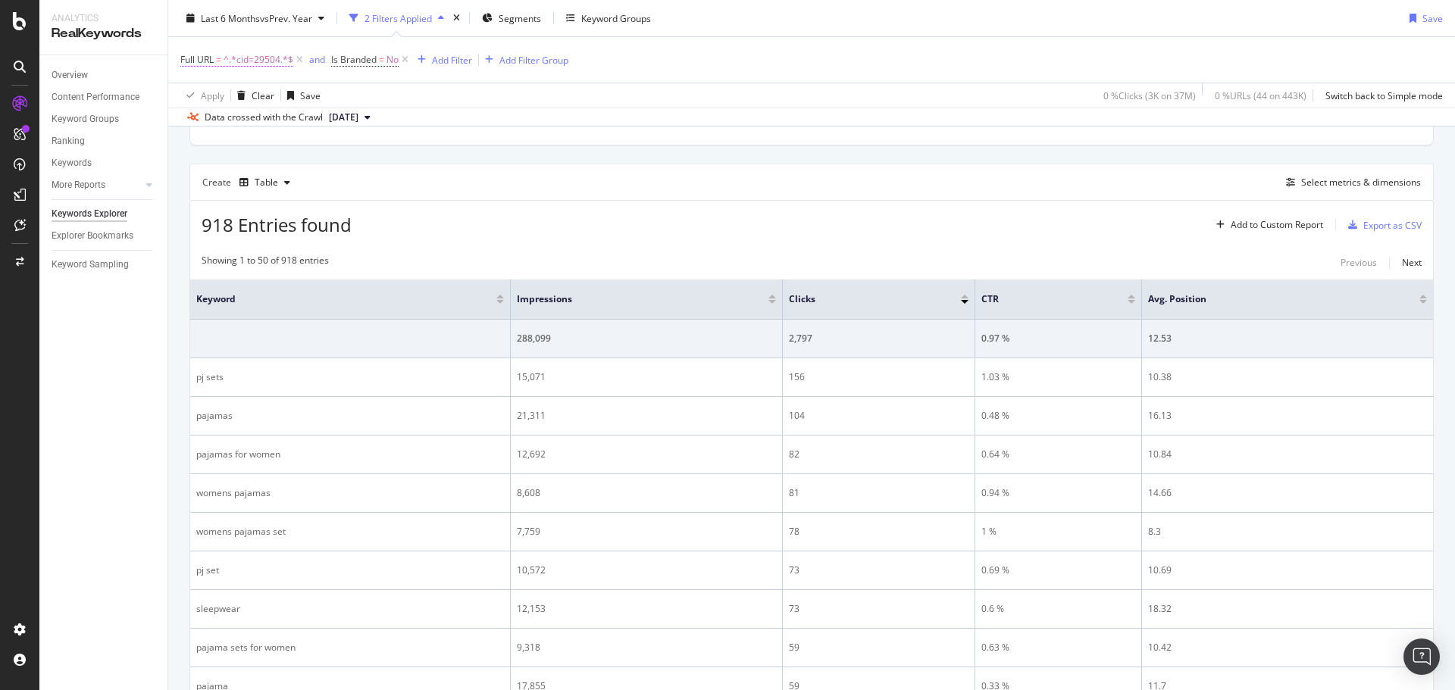
click at [245, 64] on span "^.*cid=29504.*$" at bounding box center [259, 59] width 70 height 21
click at [274, 127] on input "cid=29504" at bounding box center [265, 123] width 143 height 24
paste input "34608"
type input "cid=34608"
click at [339, 149] on div "Apply" at bounding box center [348, 155] width 23 height 13
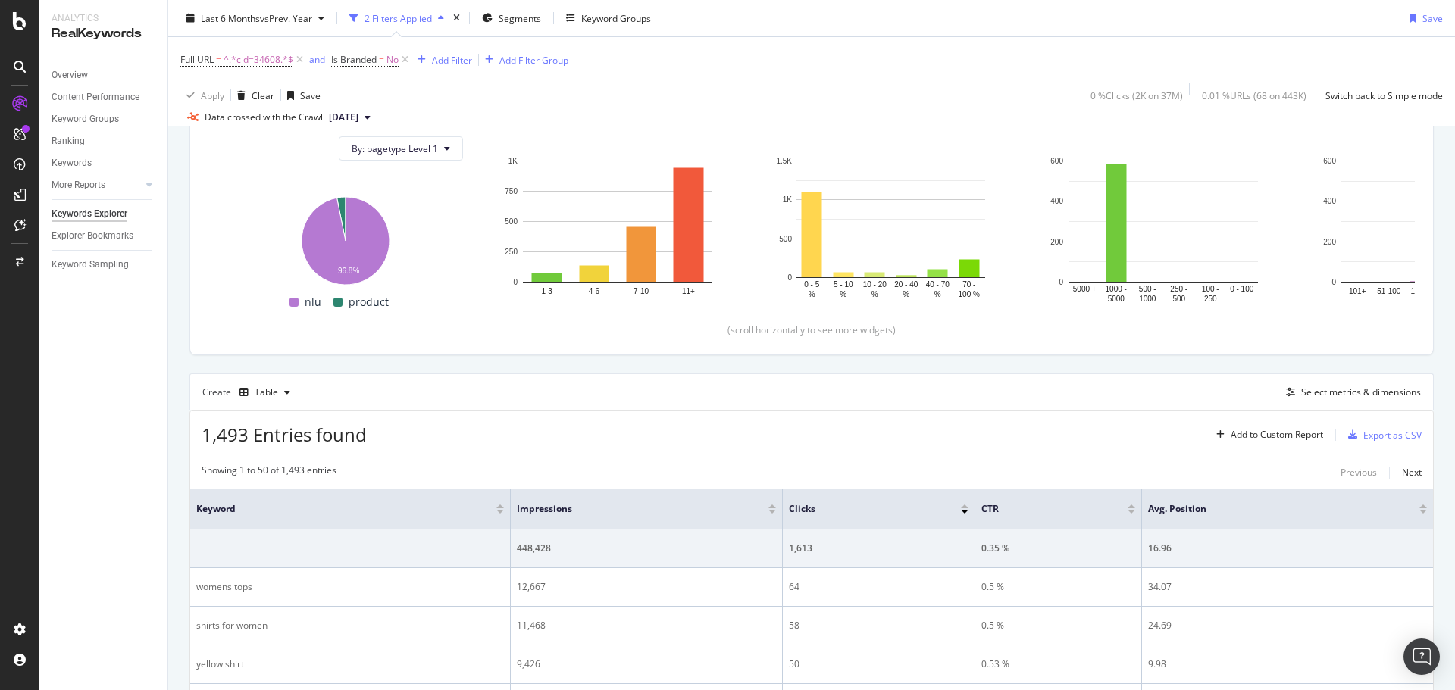
scroll to position [379, 0]
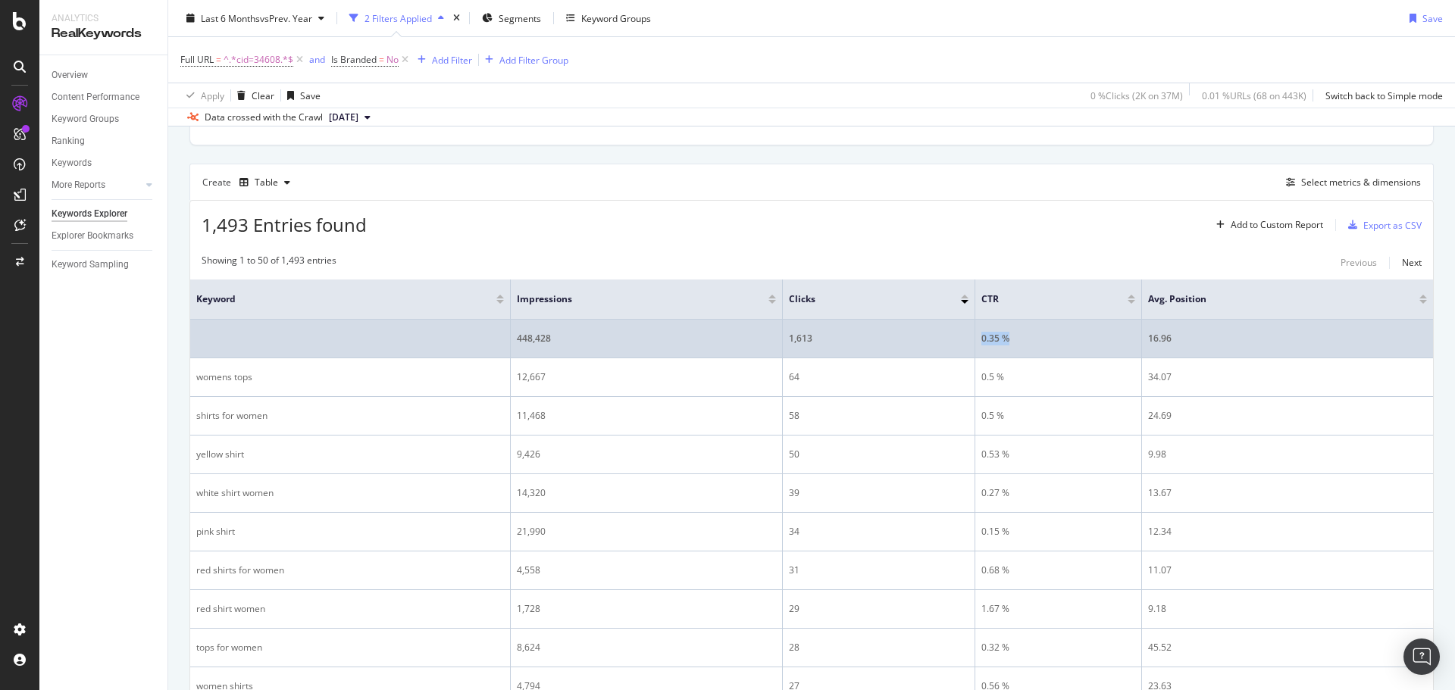
drag, startPoint x: 1035, startPoint y: 338, endPoint x: 983, endPoint y: 338, distance: 51.5
click at [983, 338] on div "0.35 %" at bounding box center [1059, 339] width 154 height 14
copy div "0.35 %"
drag, startPoint x: 574, startPoint y: 340, endPoint x: 561, endPoint y: 340, distance: 12.9
click at [561, 340] on div "448,428" at bounding box center [646, 339] width 259 height 14
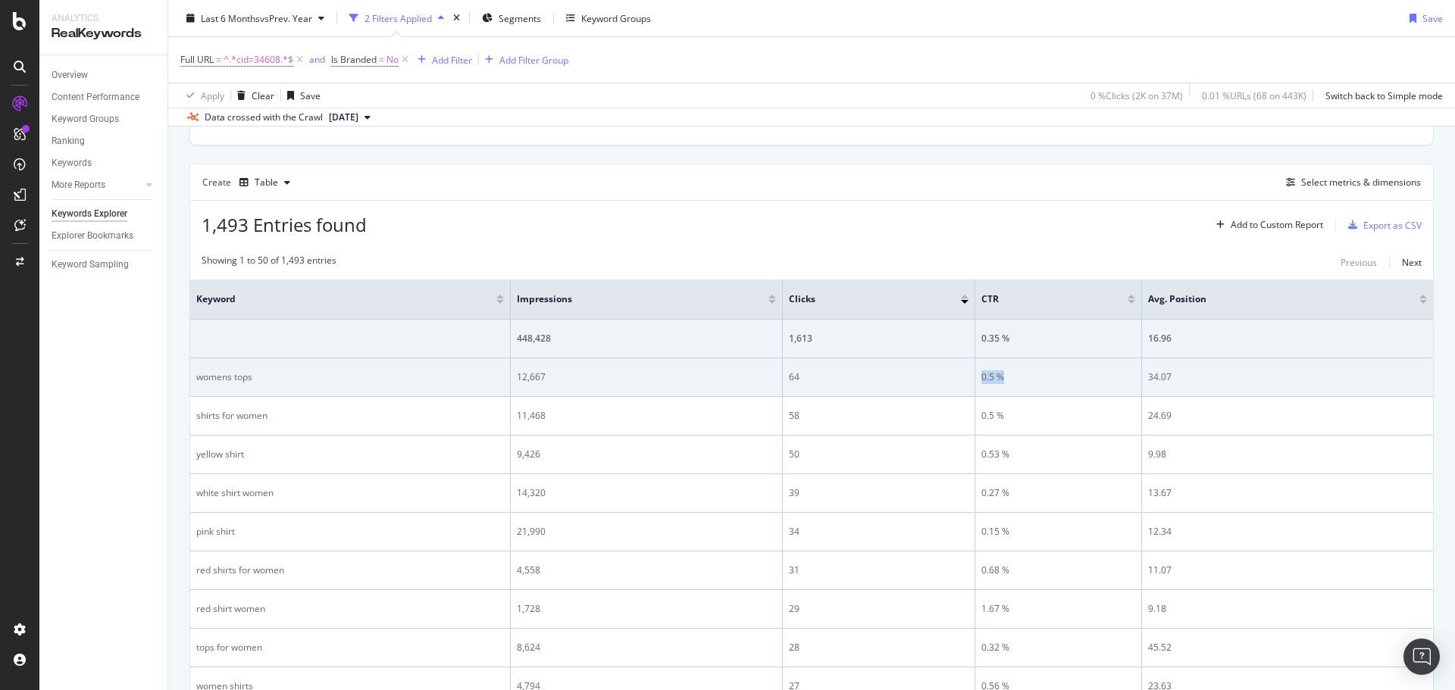
drag, startPoint x: 1019, startPoint y: 375, endPoint x: 965, endPoint y: 377, distance: 53.8
click at [965, 377] on tr "womens tops 12,667 64 0.5 % 34.07" at bounding box center [811, 377] width 1243 height 39
copy tr "0.5 %"
click at [518, 376] on div "12,667" at bounding box center [646, 378] width 259 height 14
copy div "12,667"
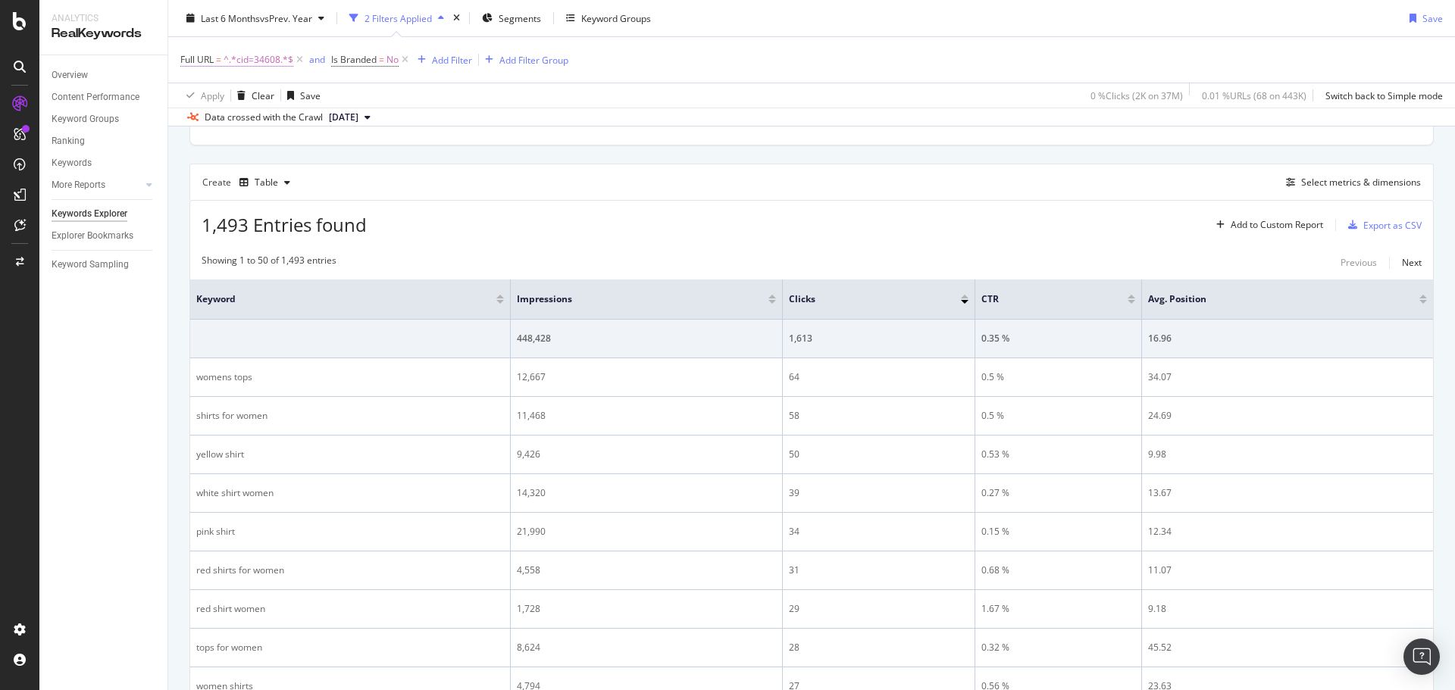
click at [253, 60] on span "^.*cid=34608.*$" at bounding box center [259, 59] width 70 height 21
click at [306, 131] on input "cid=34608" at bounding box center [265, 123] width 143 height 24
paste input "10413"
type input "cid=1041308"
click at [349, 157] on div "Apply" at bounding box center [348, 155] width 23 height 13
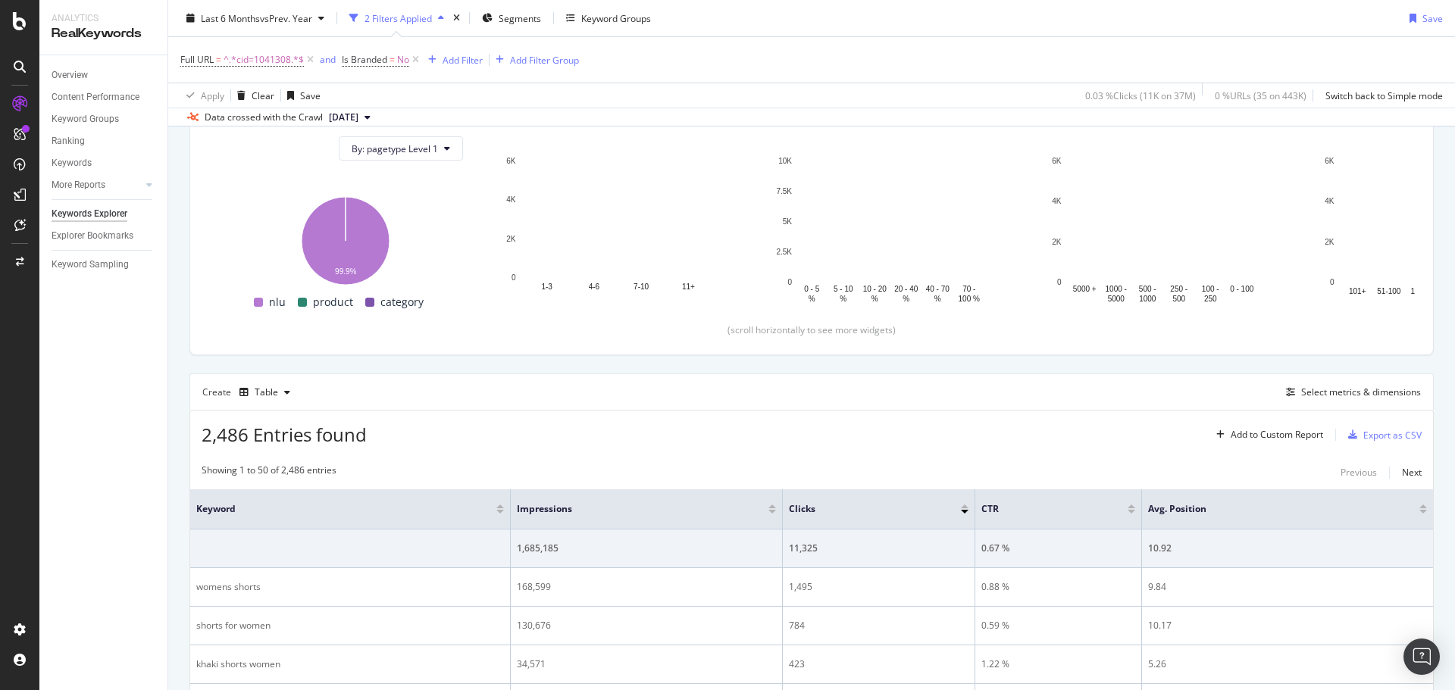
scroll to position [379, 0]
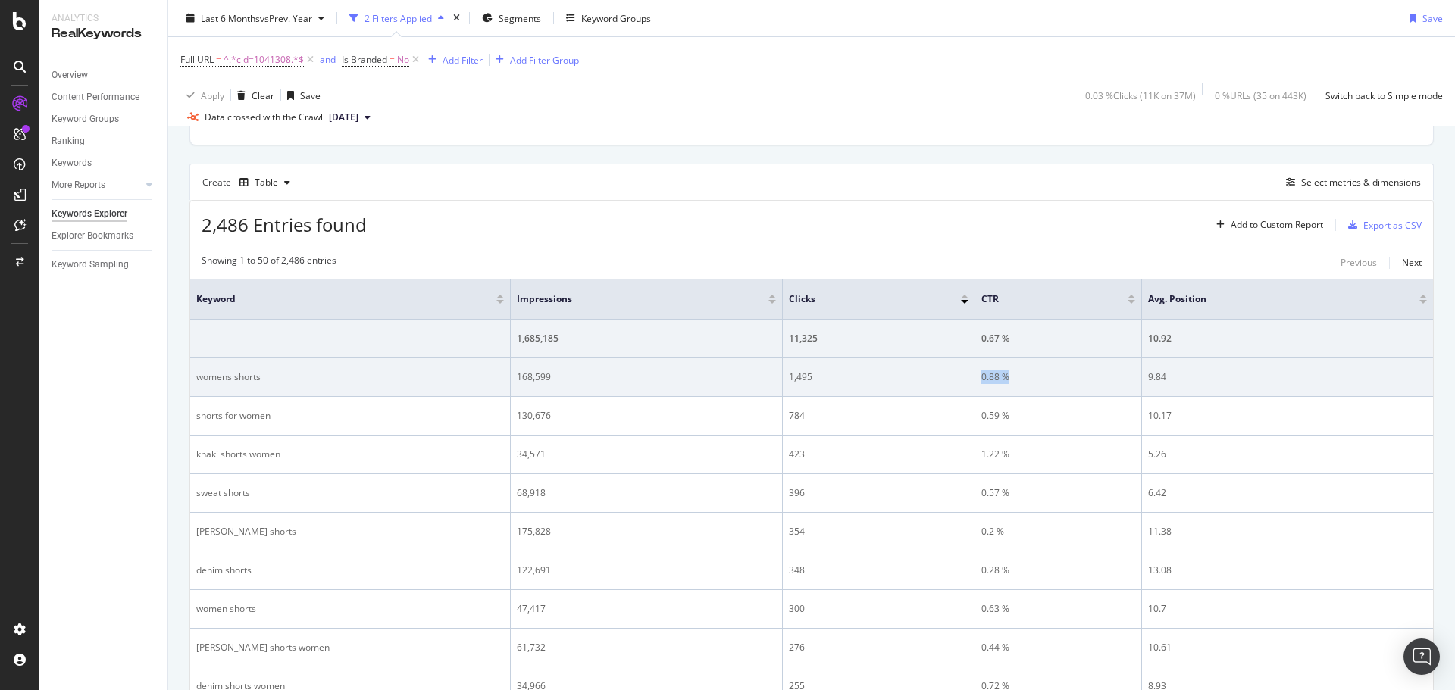
drag, startPoint x: 1013, startPoint y: 375, endPoint x: 981, endPoint y: 375, distance: 32.6
click at [981, 375] on td "0.88 %" at bounding box center [1058, 377] width 167 height 39
copy div "0.88 %"
drag, startPoint x: 565, startPoint y: 376, endPoint x: 518, endPoint y: 379, distance: 47.1
click at [518, 379] on div "168,599" at bounding box center [646, 378] width 259 height 14
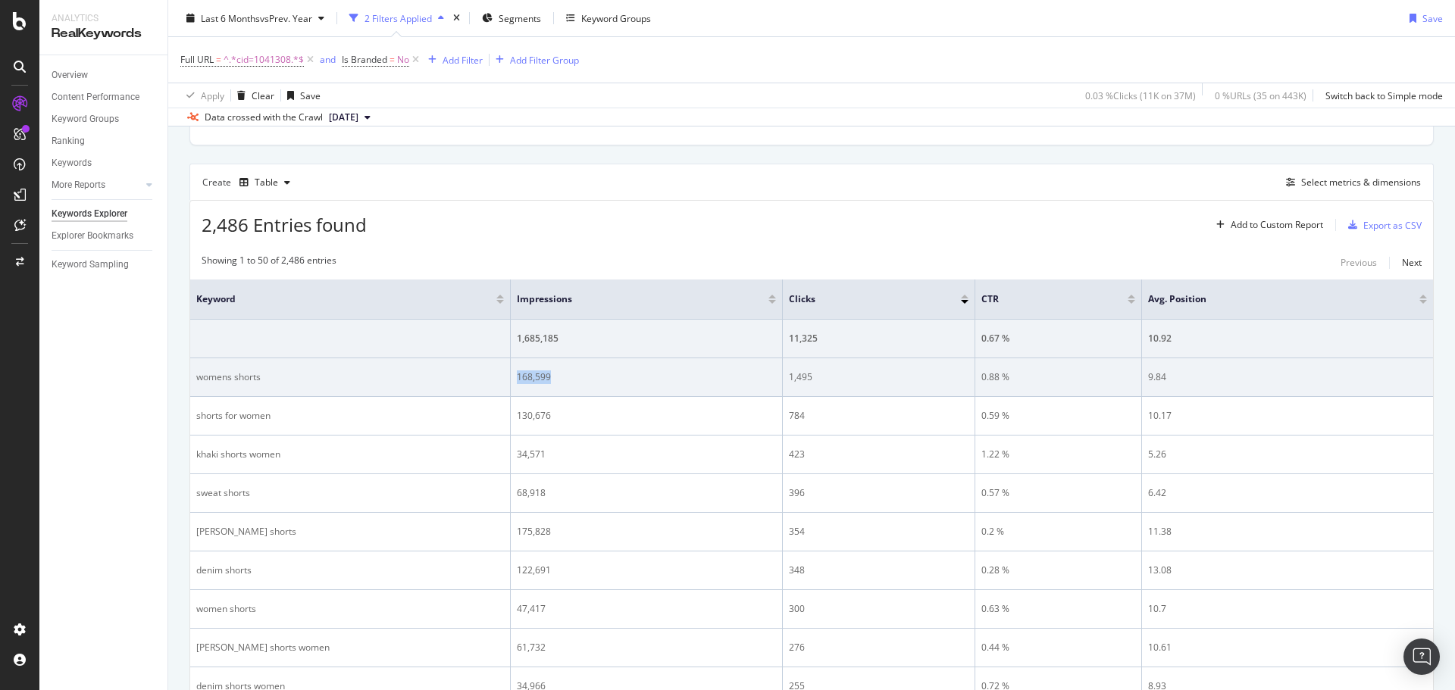
copy div "168,599"
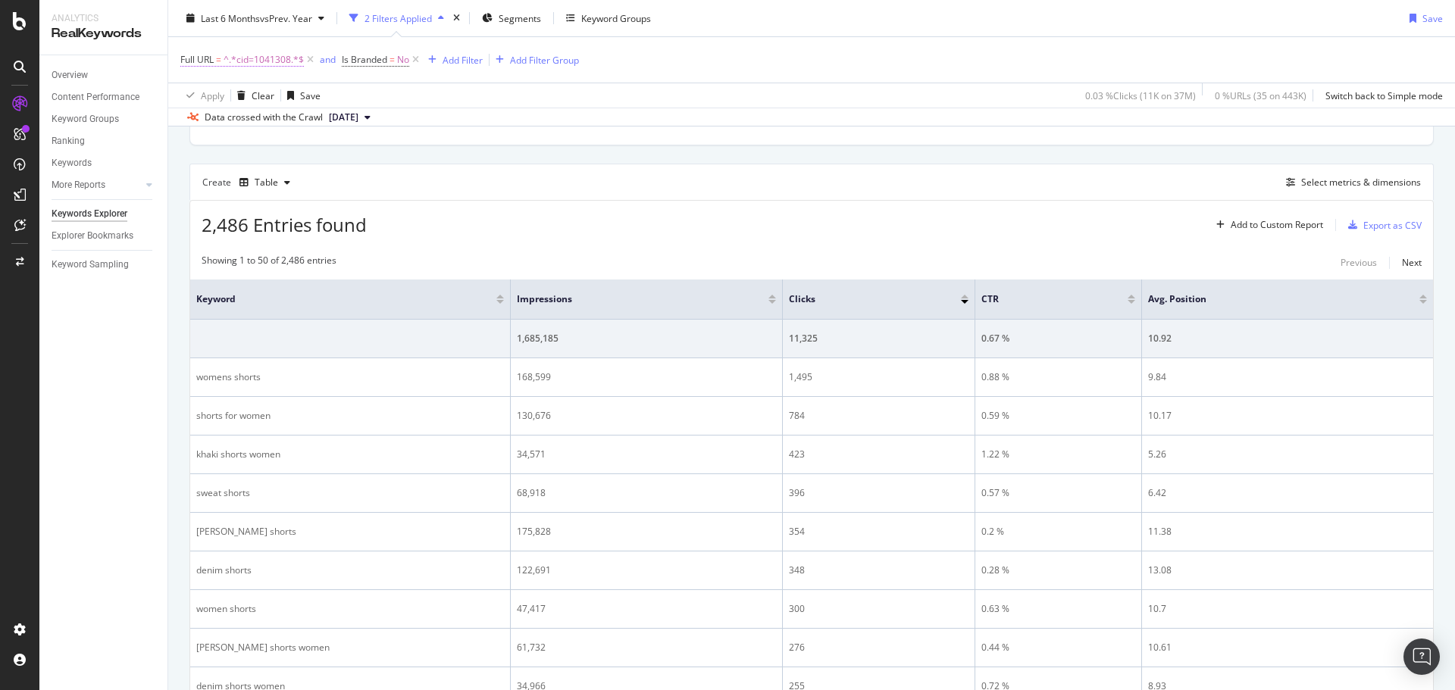
click at [215, 61] on span "Full URL = ^.*cid=1041308.*$" at bounding box center [242, 60] width 124 height 14
click at [302, 128] on input "cid=1041308" at bounding box center [265, 123] width 143 height 24
paste input "27291"
type input "cid=1027291"
click at [360, 155] on div "Contains cid=1027291 Cancel Add filter Apply" at bounding box center [276, 122] width 191 height 103
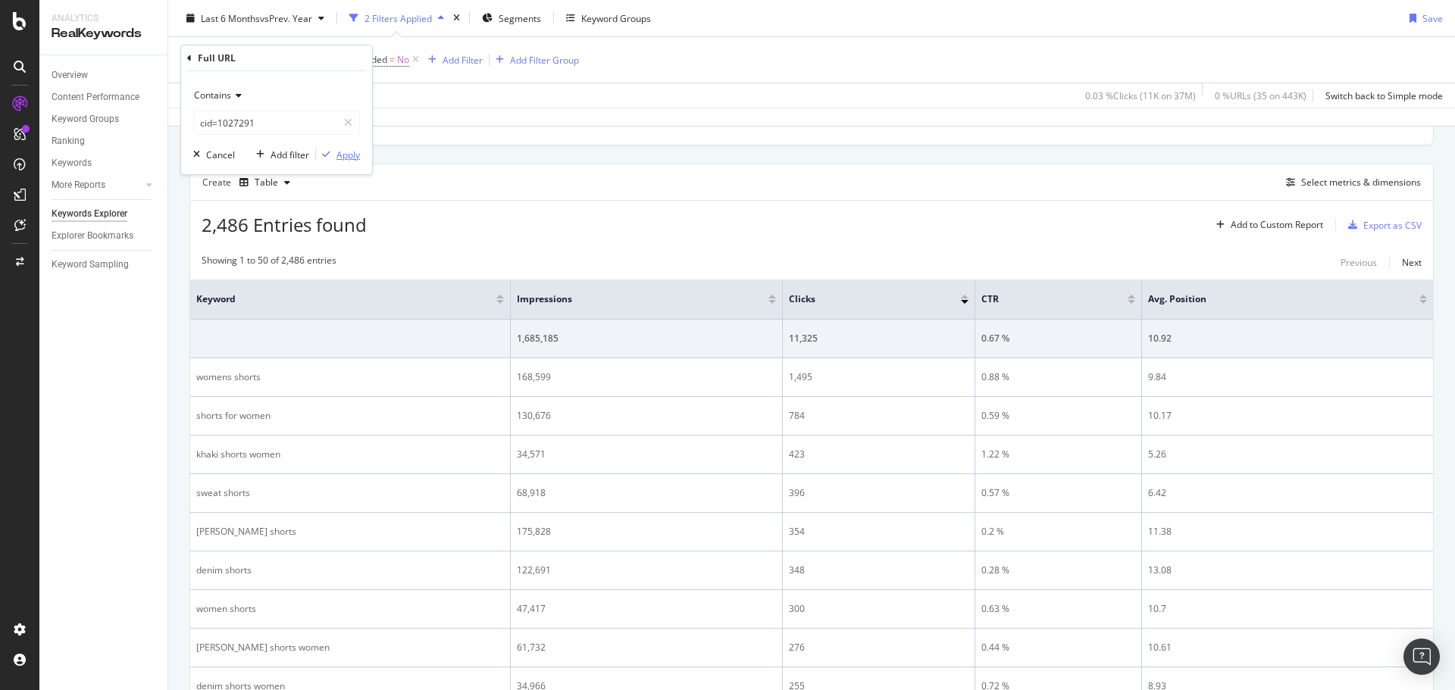
click at [348, 154] on div "Apply" at bounding box center [348, 155] width 23 height 13
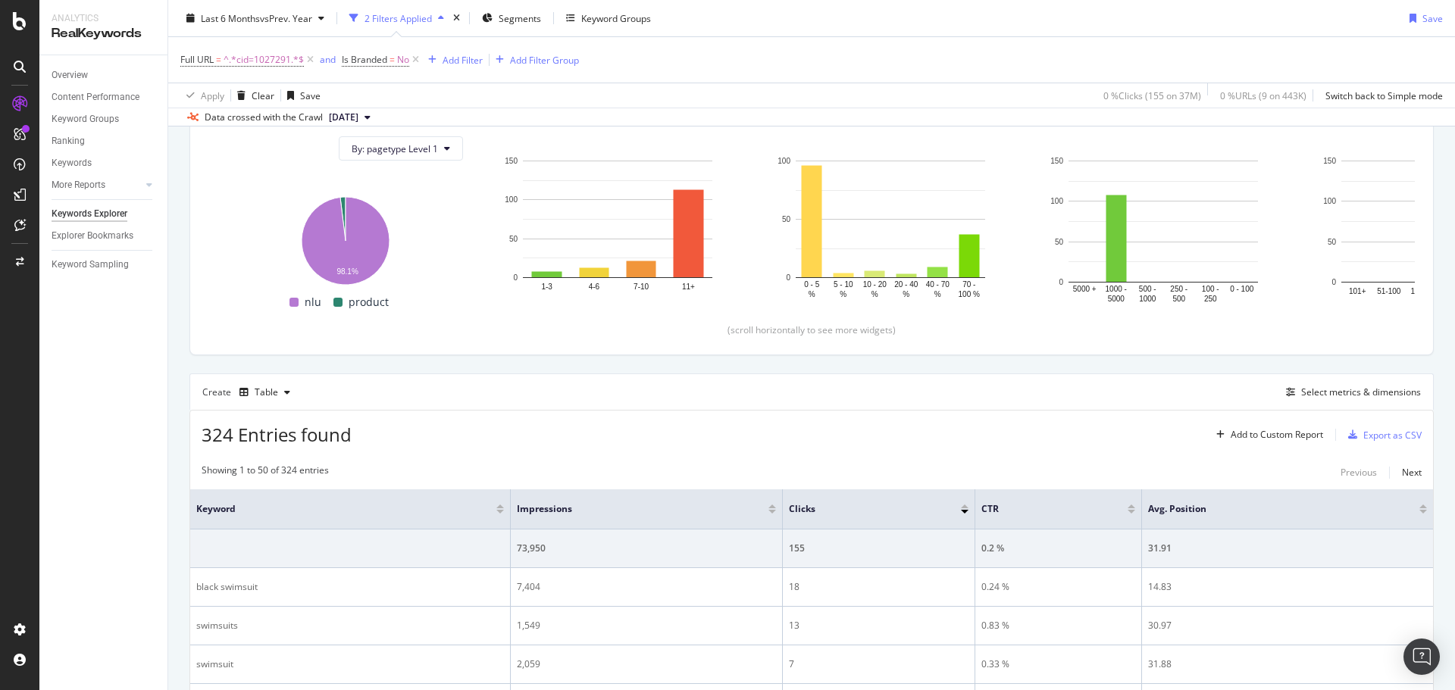
scroll to position [379, 0]
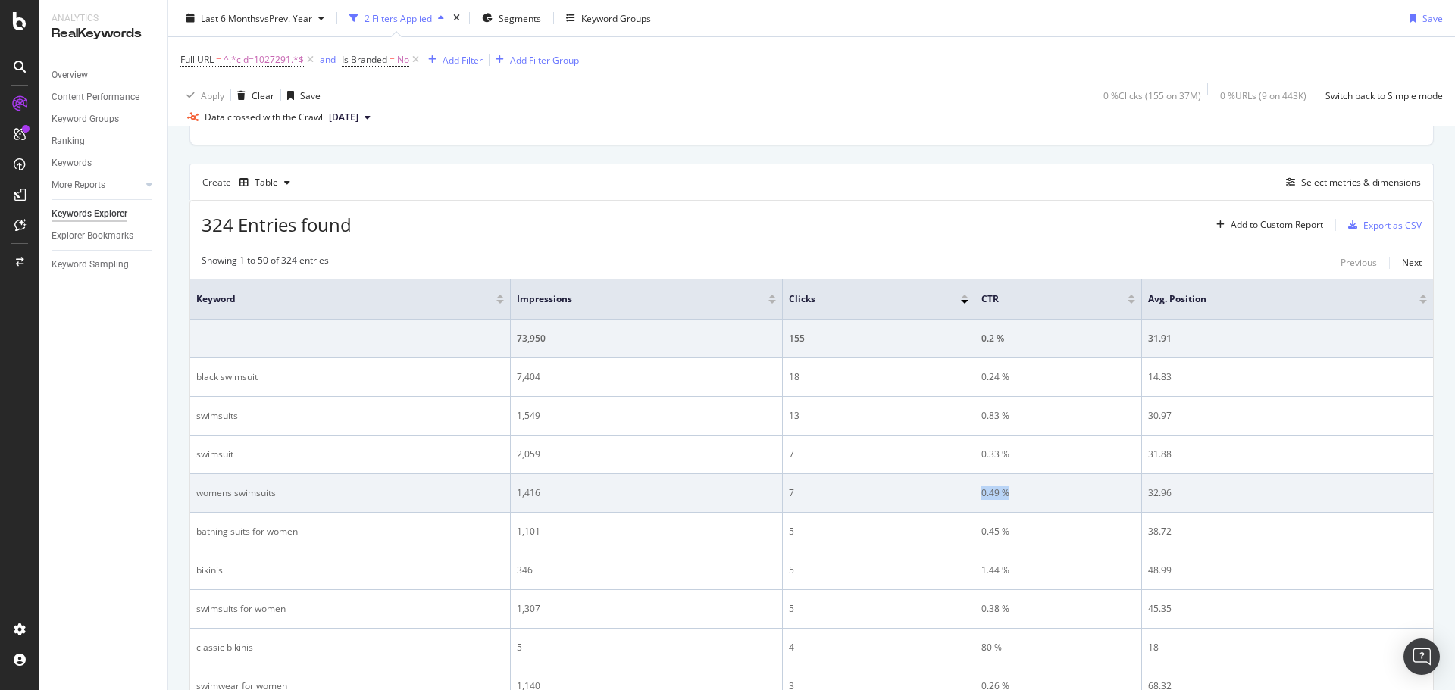
drag, startPoint x: 1036, startPoint y: 493, endPoint x: 974, endPoint y: 494, distance: 62.2
click at [974, 494] on tr "womens swimsuits 1,416 7 0.49 % 32.96" at bounding box center [811, 493] width 1243 height 39
copy tr "0.49 %"
drag, startPoint x: 546, startPoint y: 492, endPoint x: 516, endPoint y: 493, distance: 29.6
click at [516, 493] on td "1,416" at bounding box center [647, 493] width 272 height 39
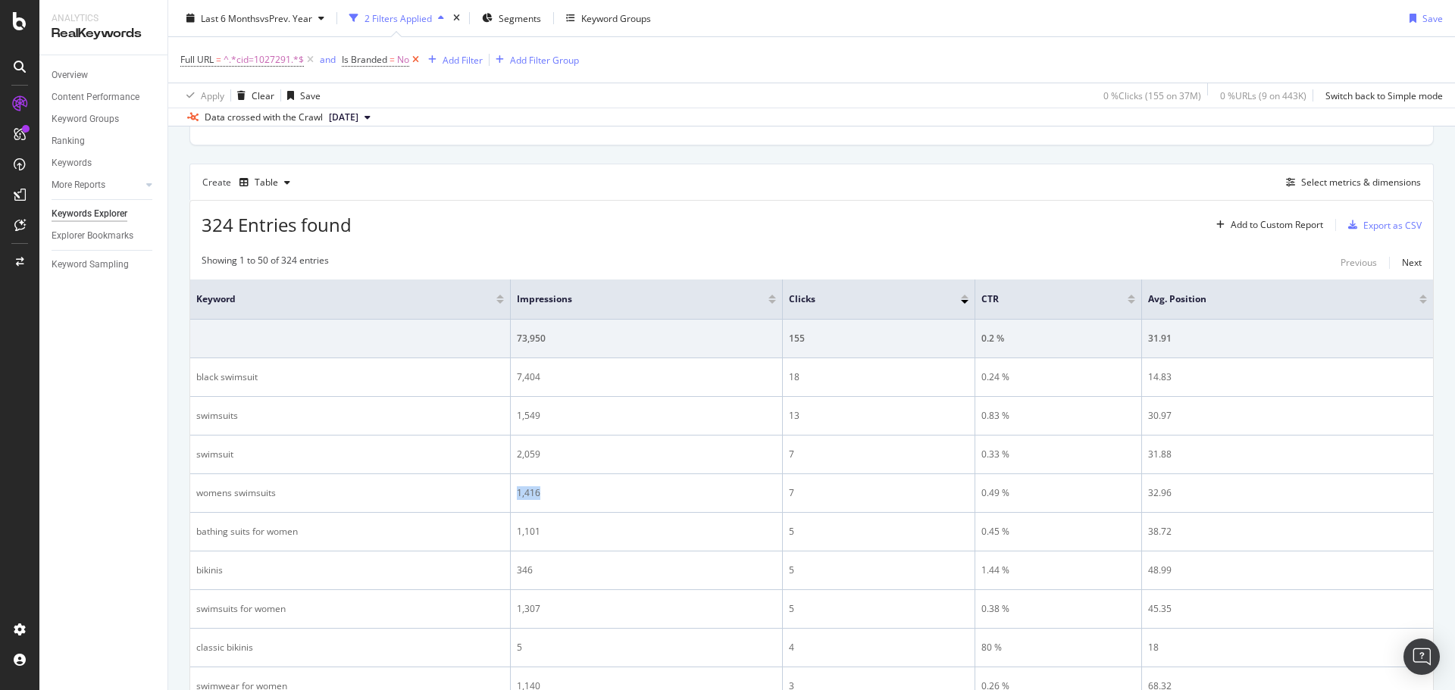
click at [418, 62] on icon at bounding box center [415, 59] width 13 height 15
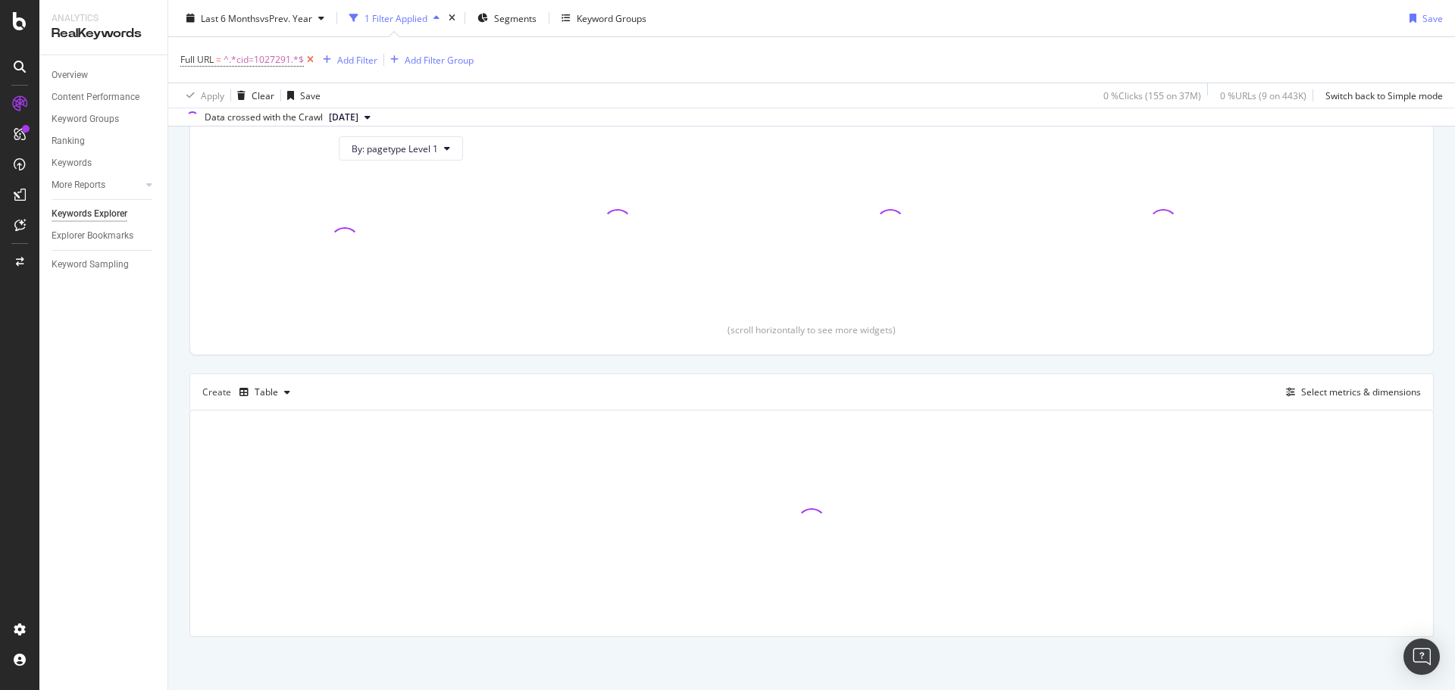
click at [308, 58] on icon at bounding box center [310, 59] width 13 height 15
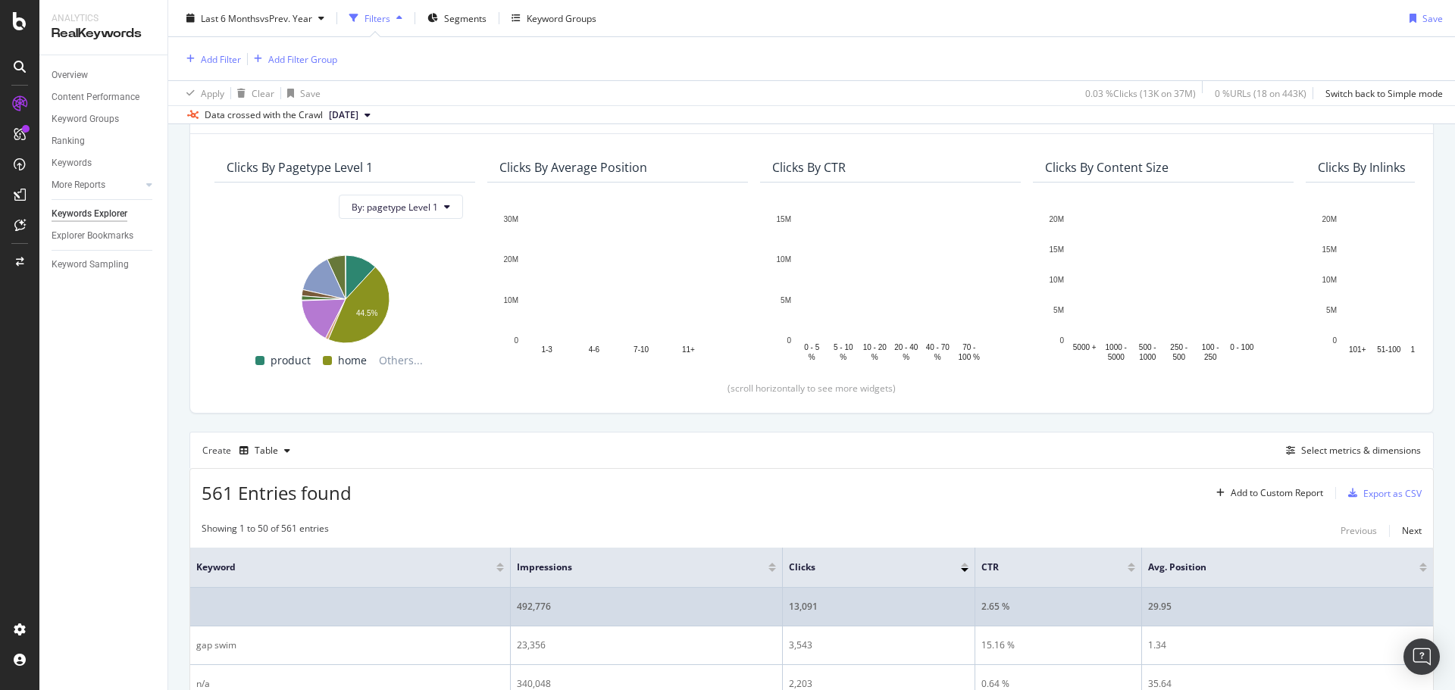
scroll to position [74, 0]
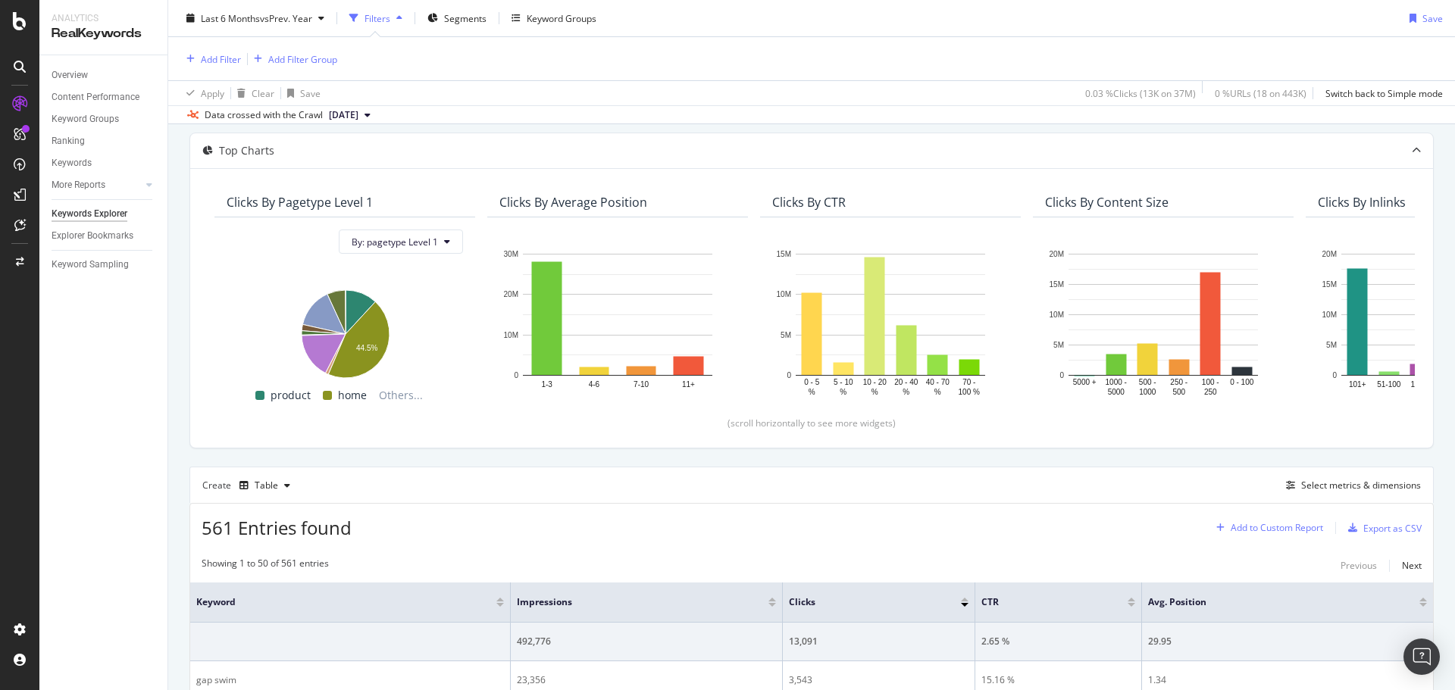
click at [1292, 524] on div "Add to Custom Report" at bounding box center [1277, 528] width 92 height 9
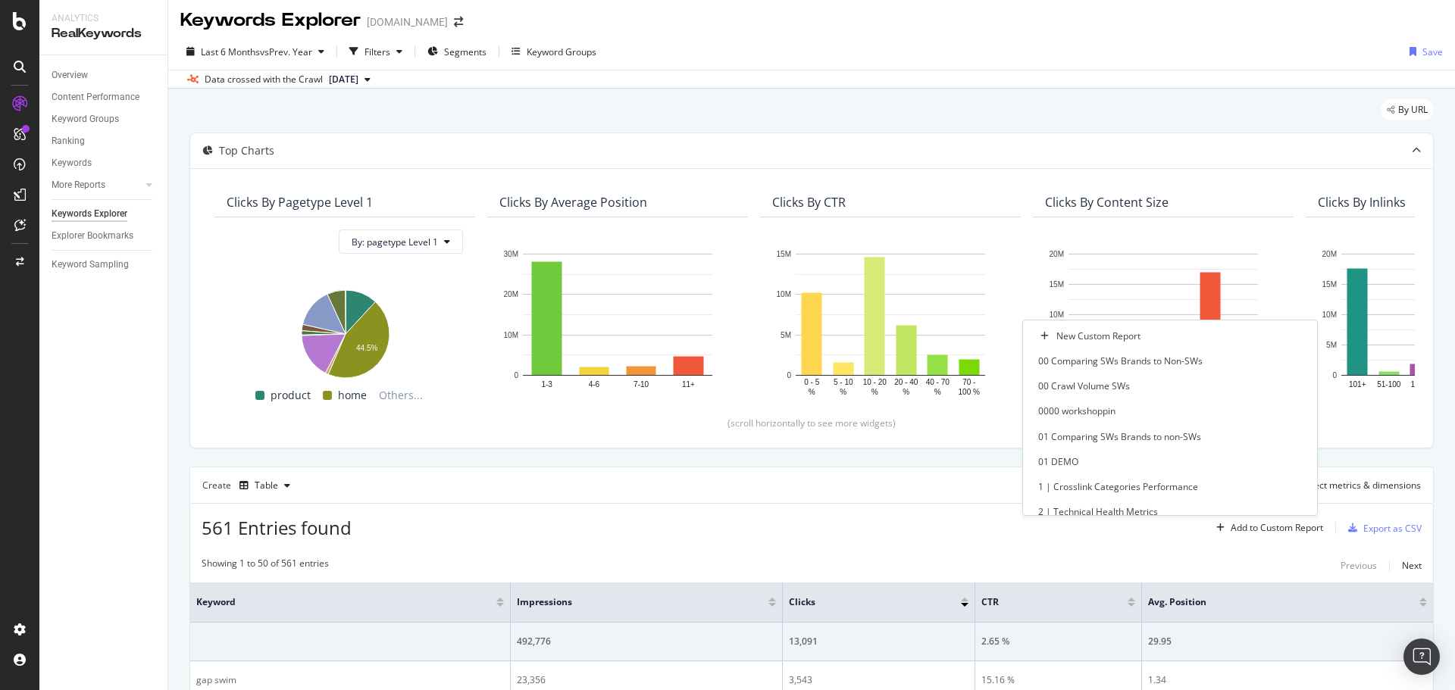
click at [1074, 524] on div "561 Entries found Add to Custom Report Export as CSV" at bounding box center [811, 522] width 1243 height 37
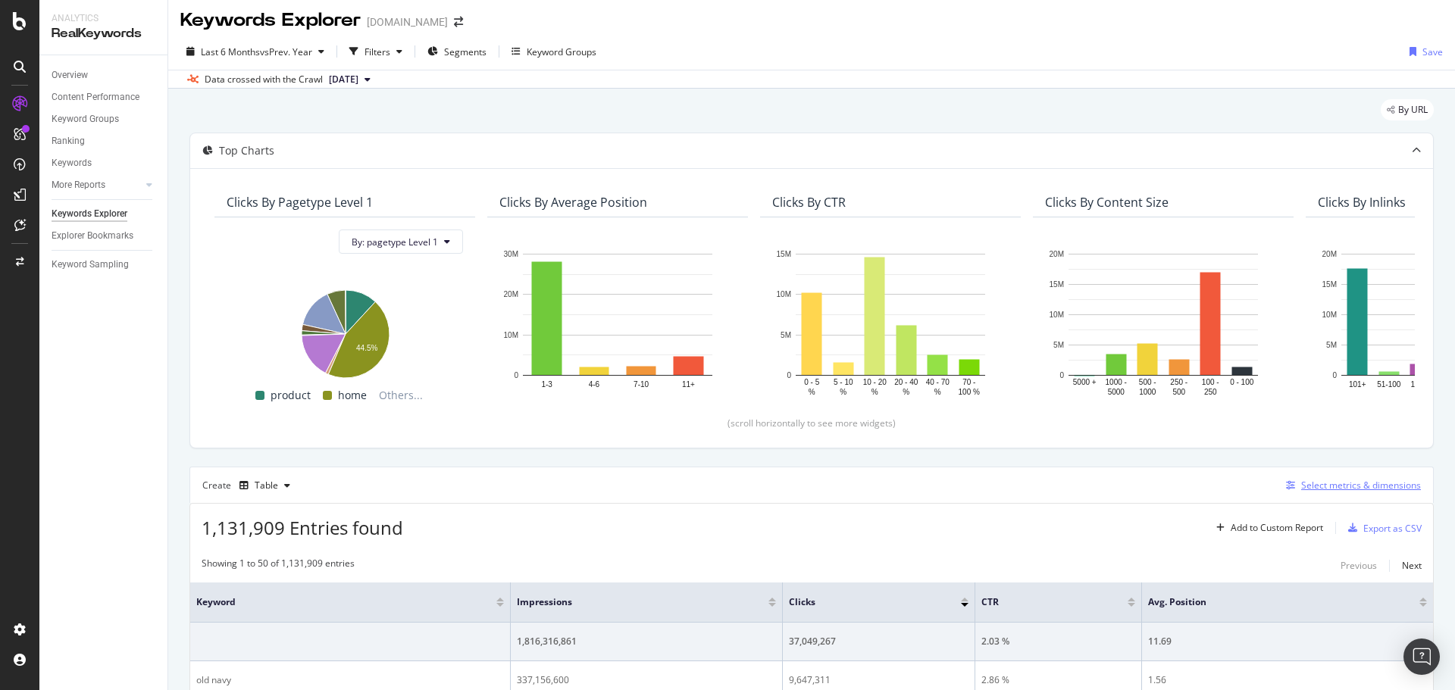
click at [1367, 481] on div "Select metrics & dimensions" at bounding box center [1361, 485] width 120 height 13
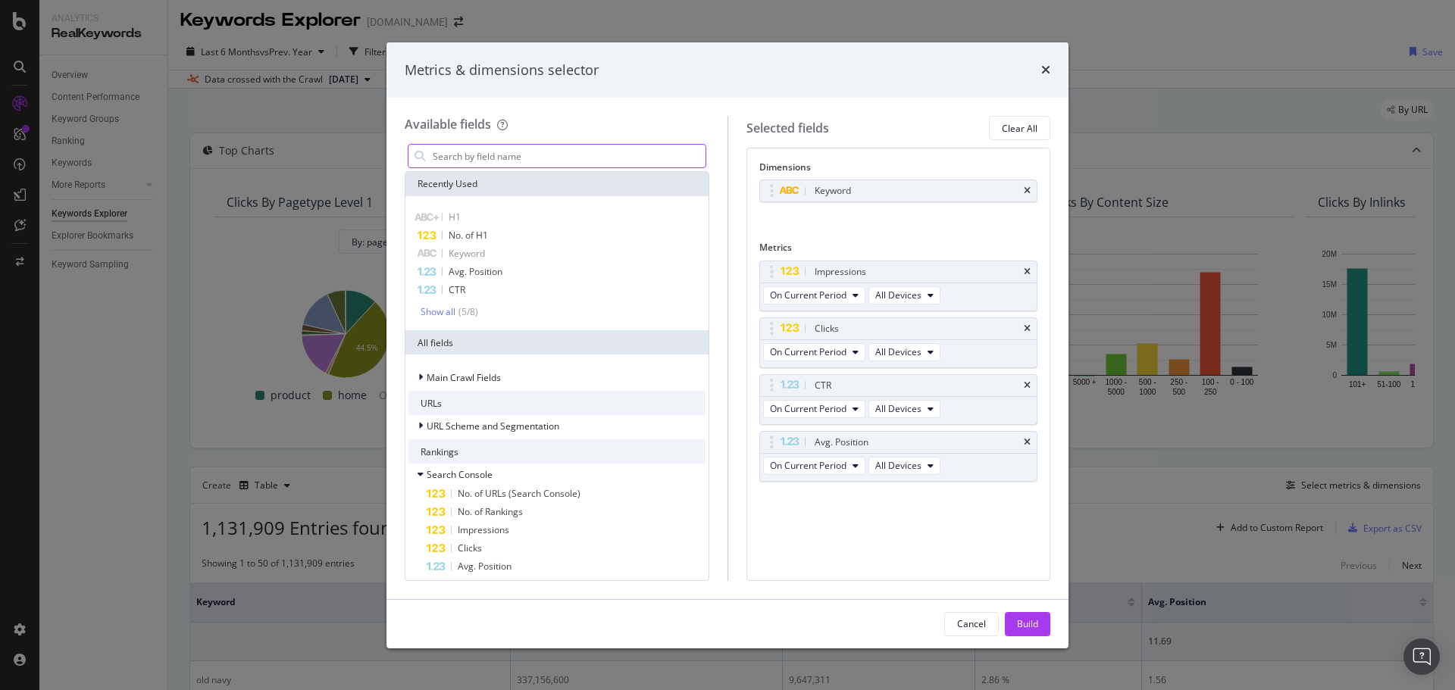
click at [599, 156] on input "modal" at bounding box center [568, 156] width 274 height 23
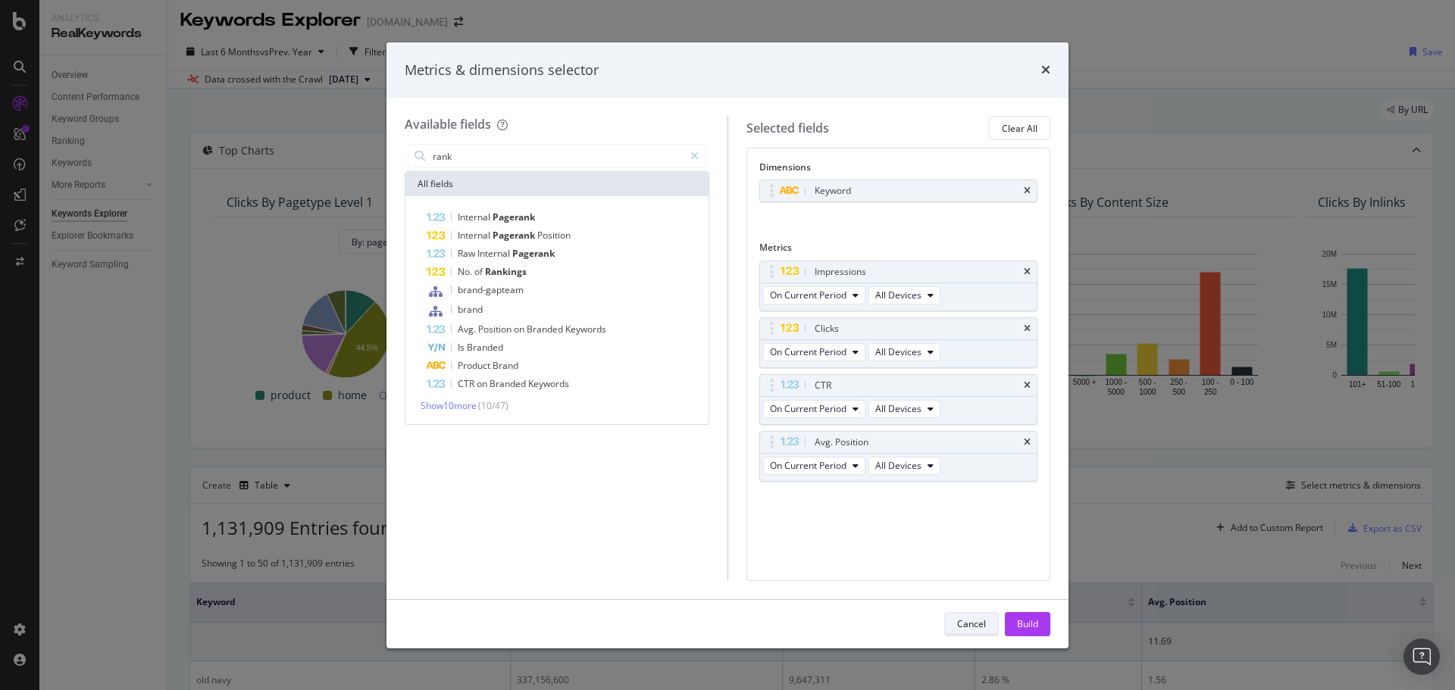
type input "rank"
click at [963, 625] on div "Cancel" at bounding box center [971, 624] width 29 height 13
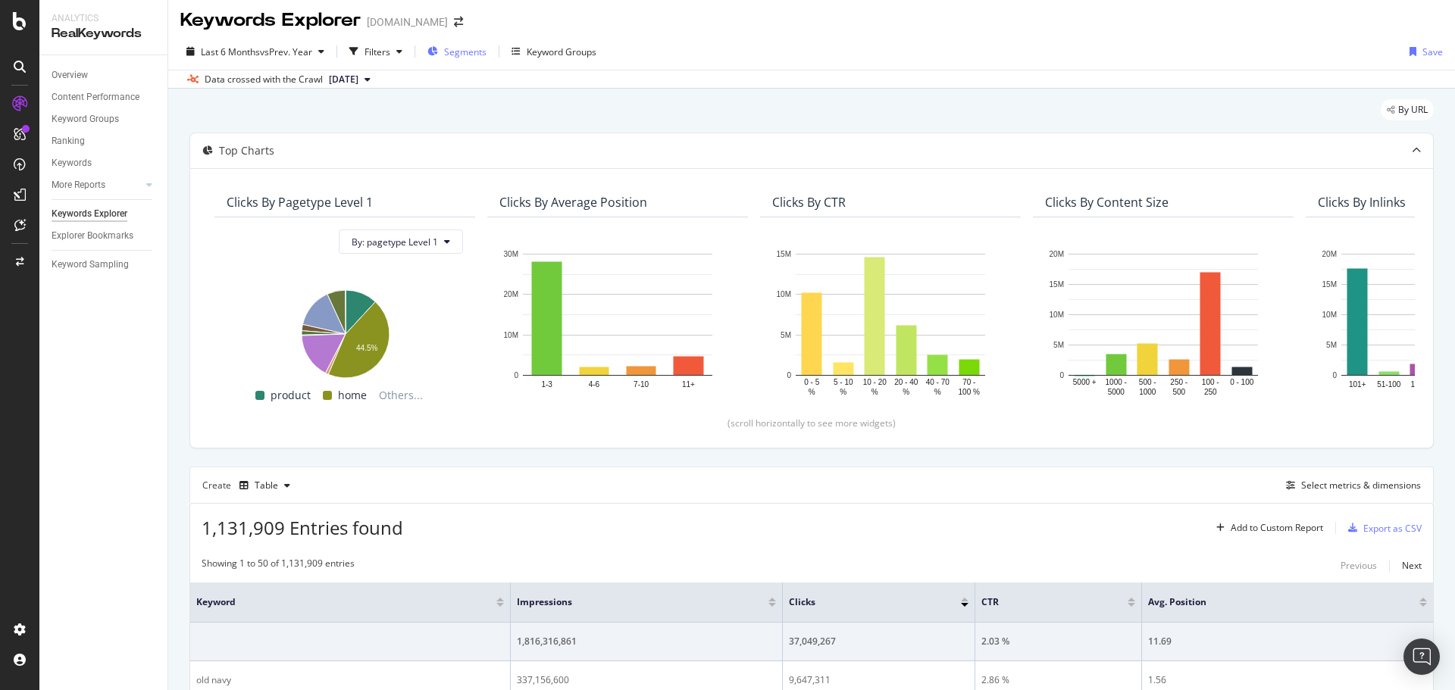
click at [459, 52] on span "Segments" at bounding box center [465, 51] width 42 height 13
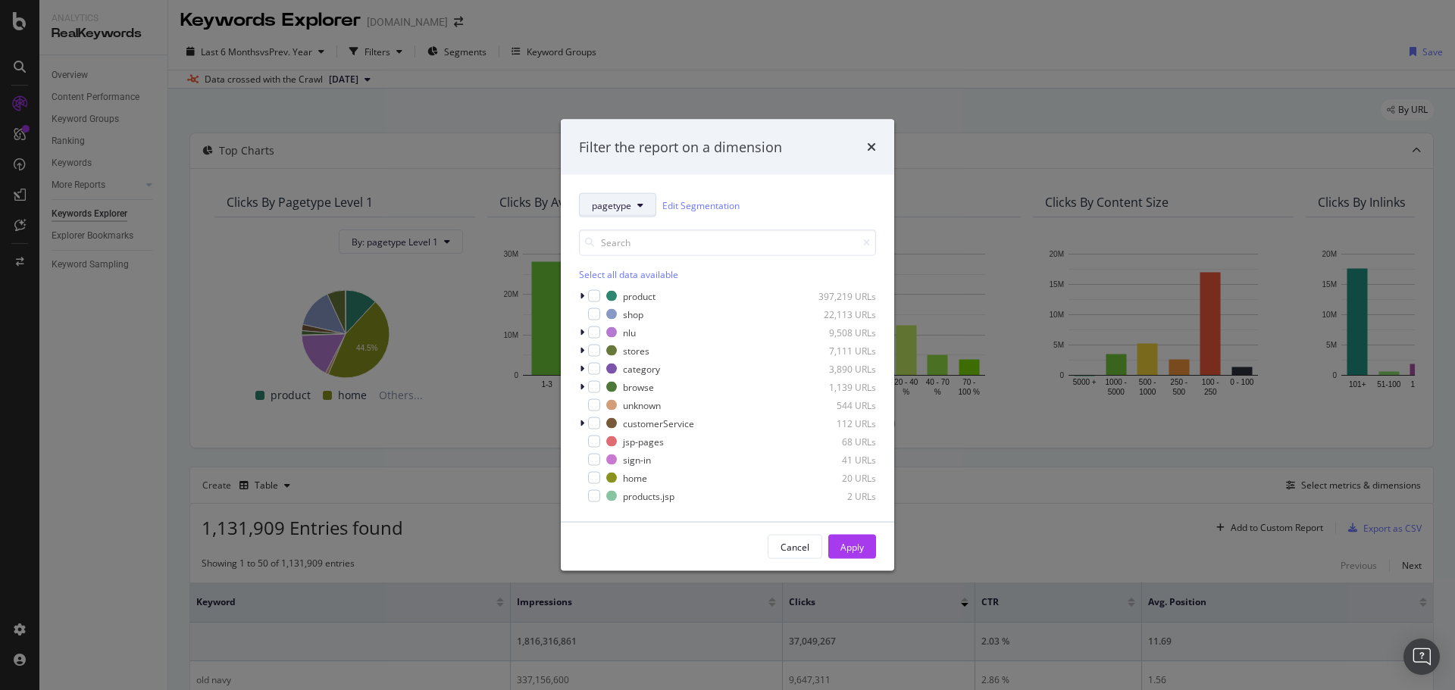
click at [601, 207] on span "pagetype" at bounding box center [611, 205] width 39 height 13
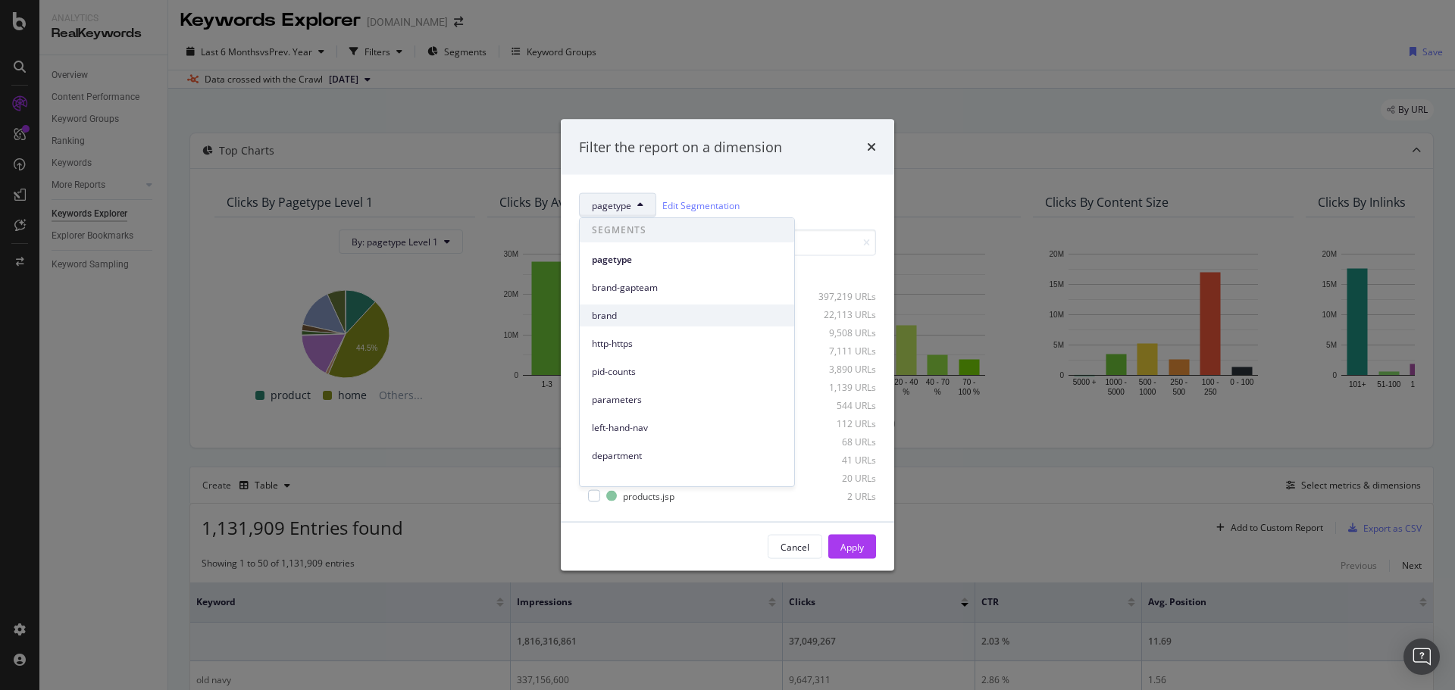
click at [609, 310] on span "brand" at bounding box center [687, 316] width 190 height 14
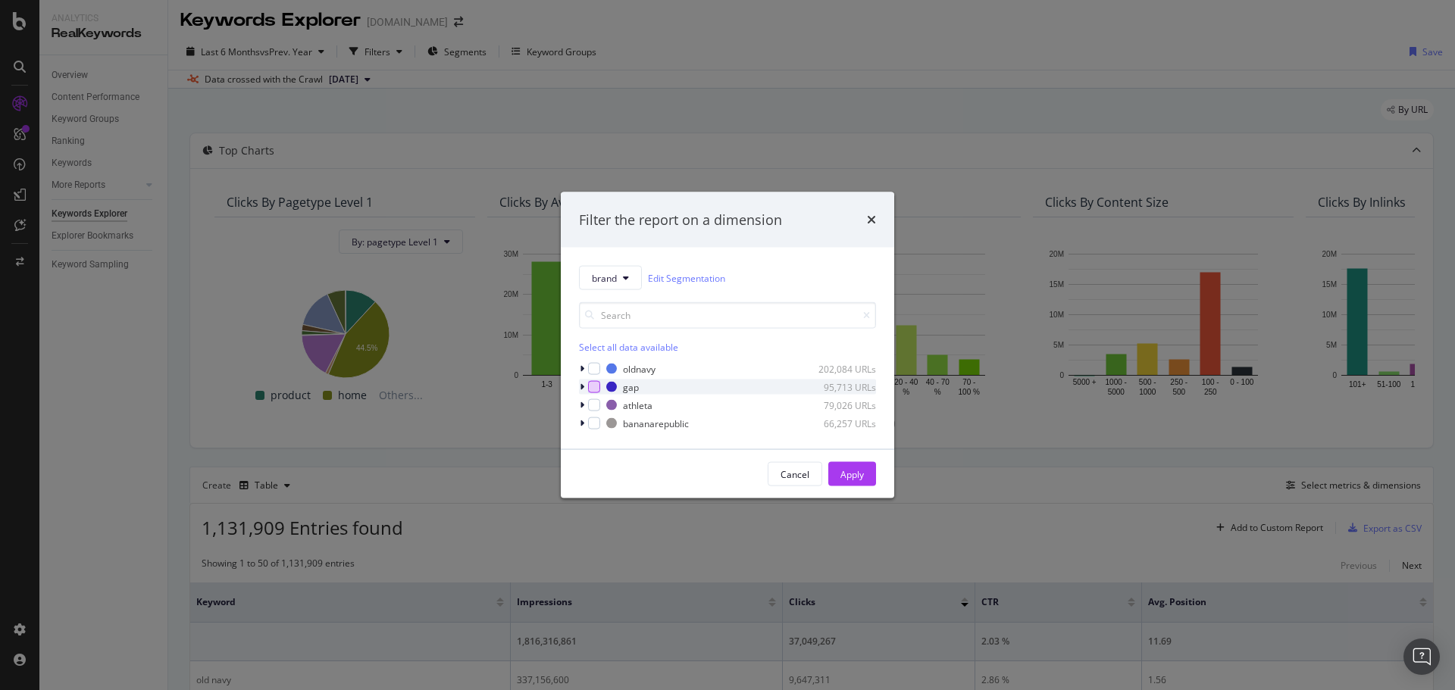
click at [590, 389] on div "modal" at bounding box center [594, 387] width 12 height 12
click at [580, 390] on icon "modal" at bounding box center [582, 387] width 5 height 9
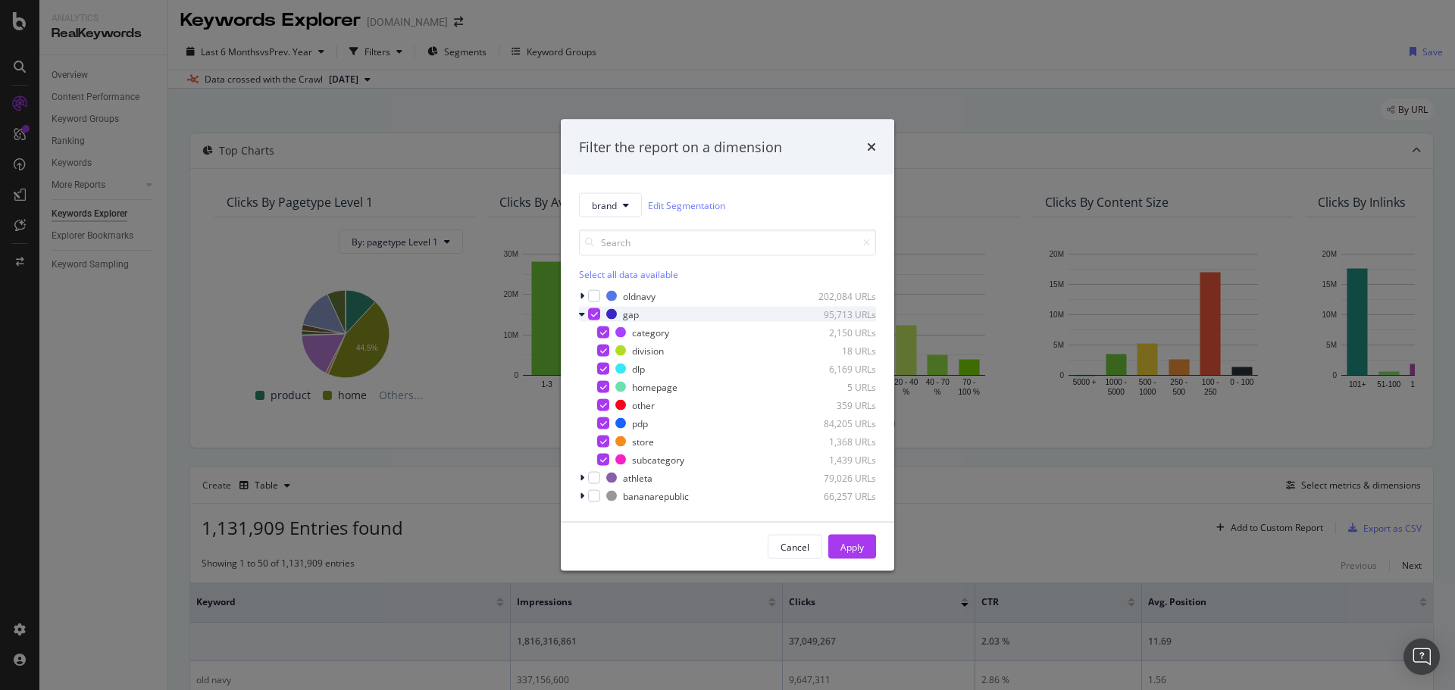
click at [593, 316] on icon "modal" at bounding box center [594, 315] width 7 height 8
click at [606, 329] on div "modal" at bounding box center [603, 333] width 12 height 12
click at [841, 541] on div "Apply" at bounding box center [852, 546] width 23 height 13
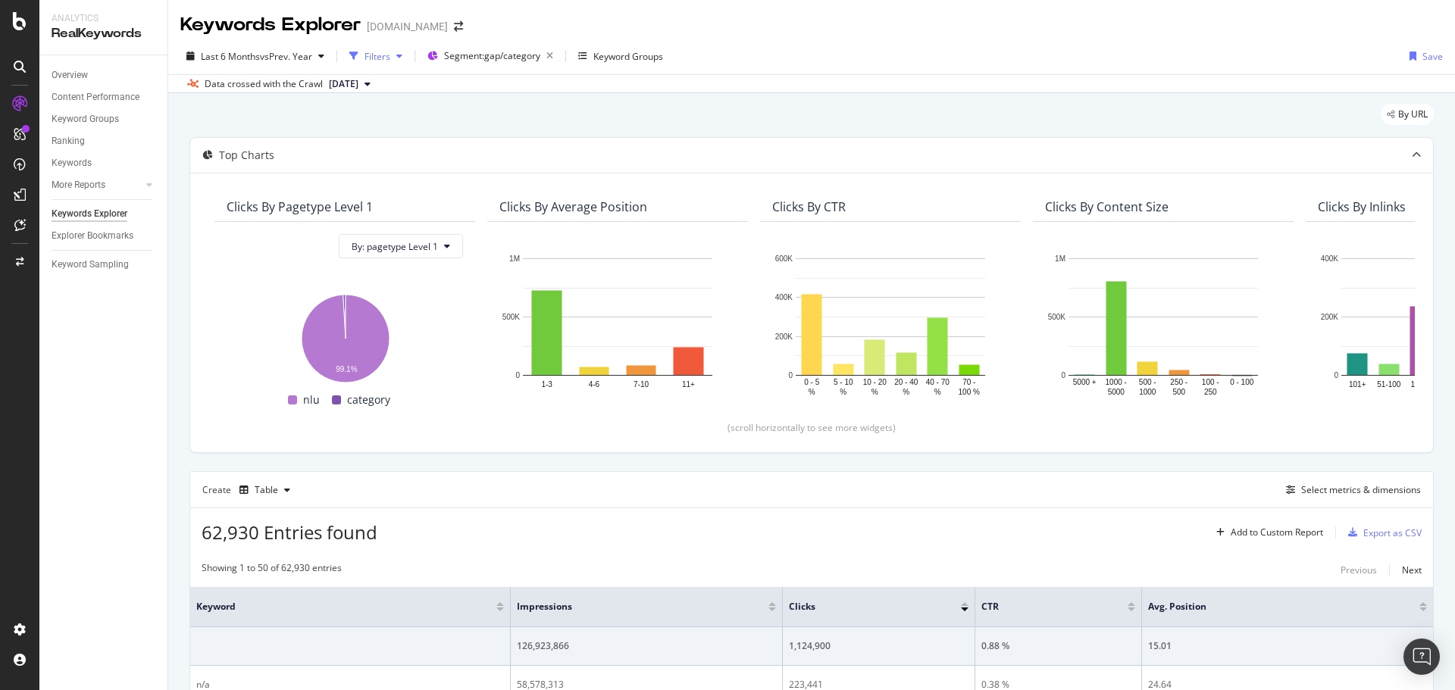
click at [385, 55] on div "Filters" at bounding box center [378, 56] width 26 height 13
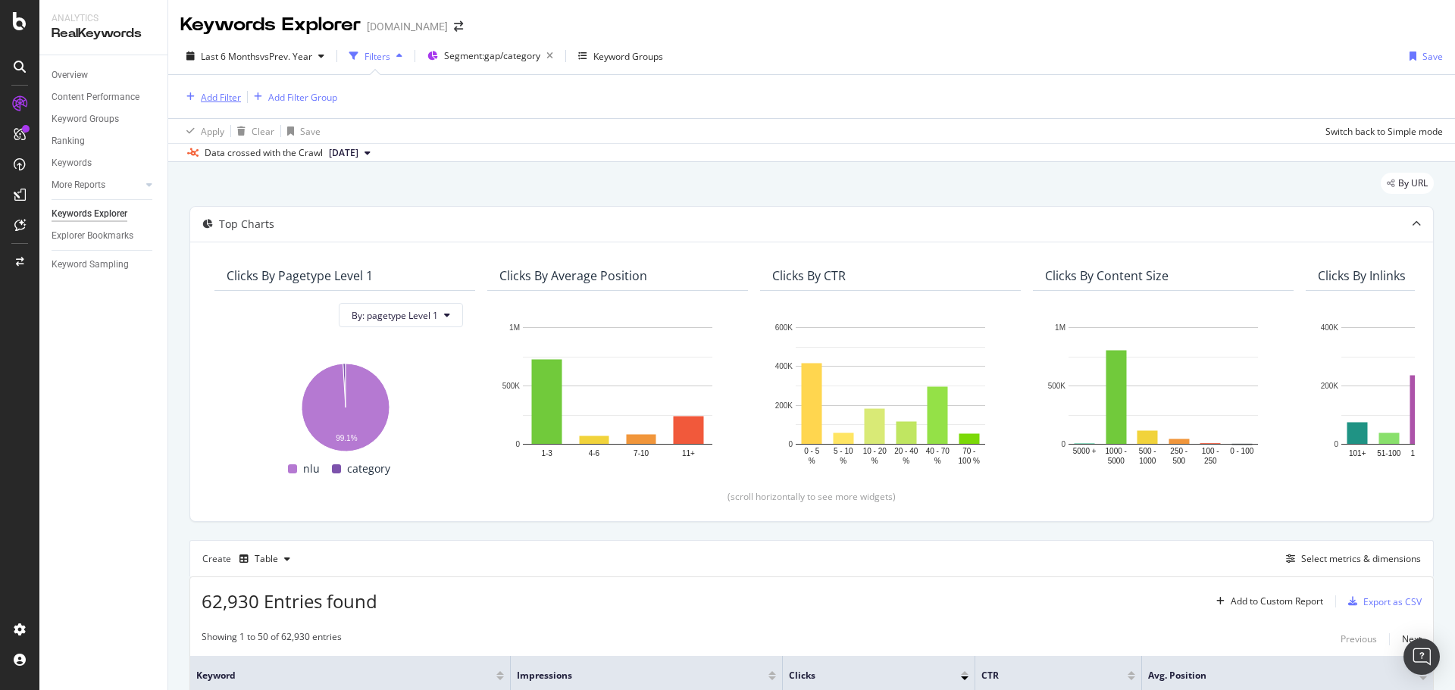
click at [214, 92] on div "Add Filter" at bounding box center [221, 97] width 40 height 13
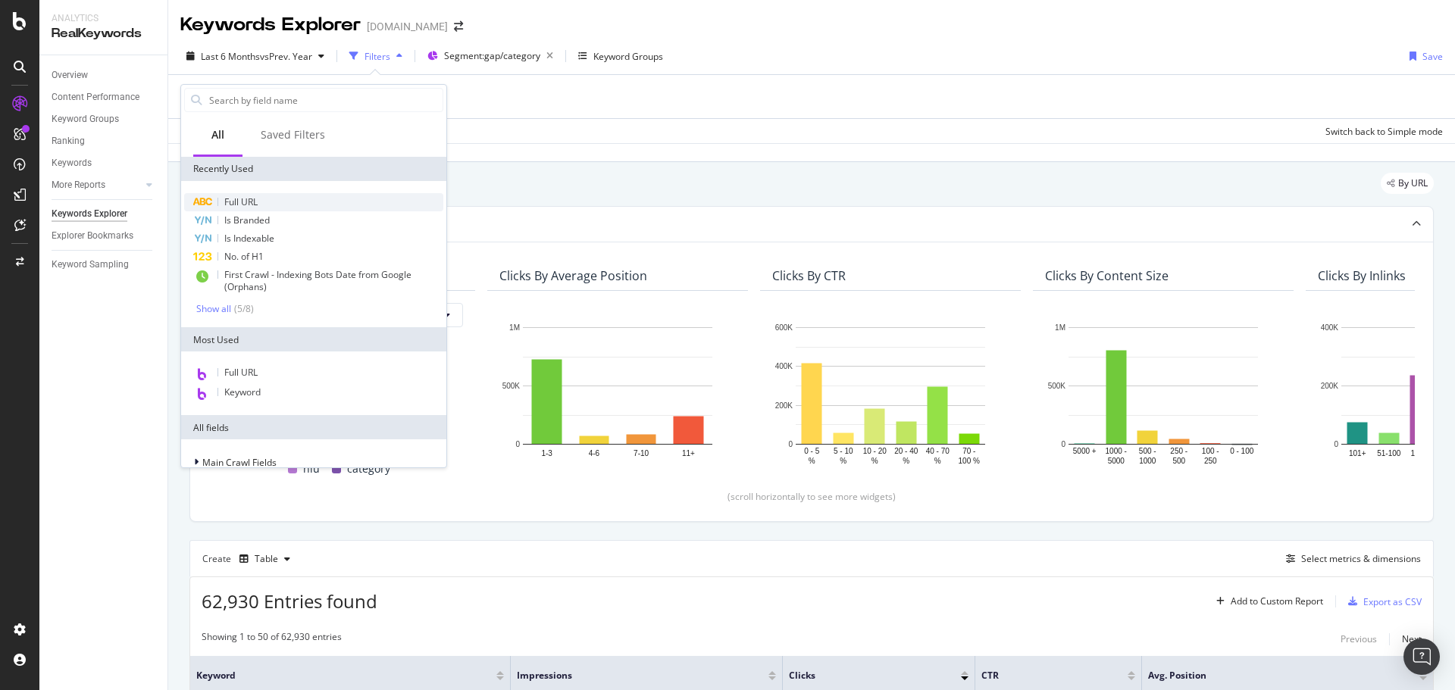
click at [277, 202] on div "Full URL" at bounding box center [313, 202] width 259 height 18
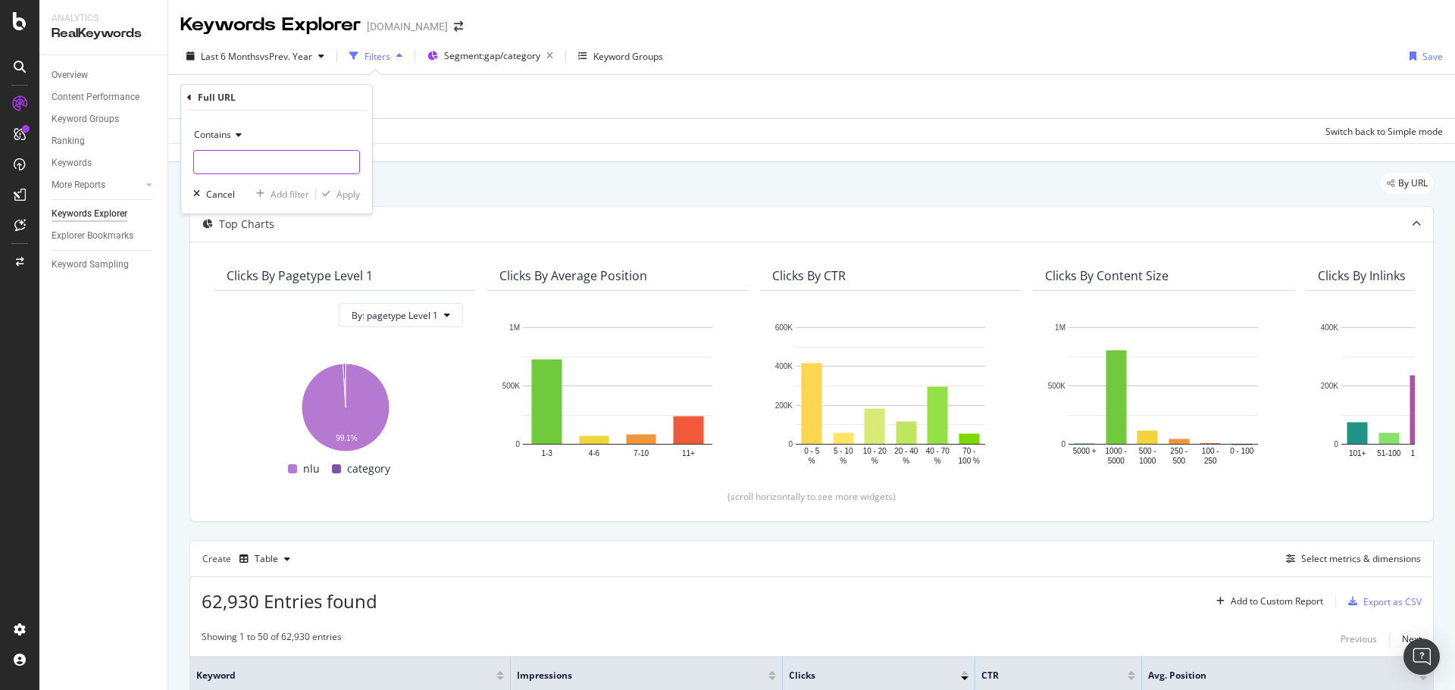
click at [253, 165] on input "text" at bounding box center [276, 162] width 165 height 24
paste input "cid=1127938"
type input "cid=1127938"
click at [349, 192] on div "Apply" at bounding box center [348, 194] width 23 height 13
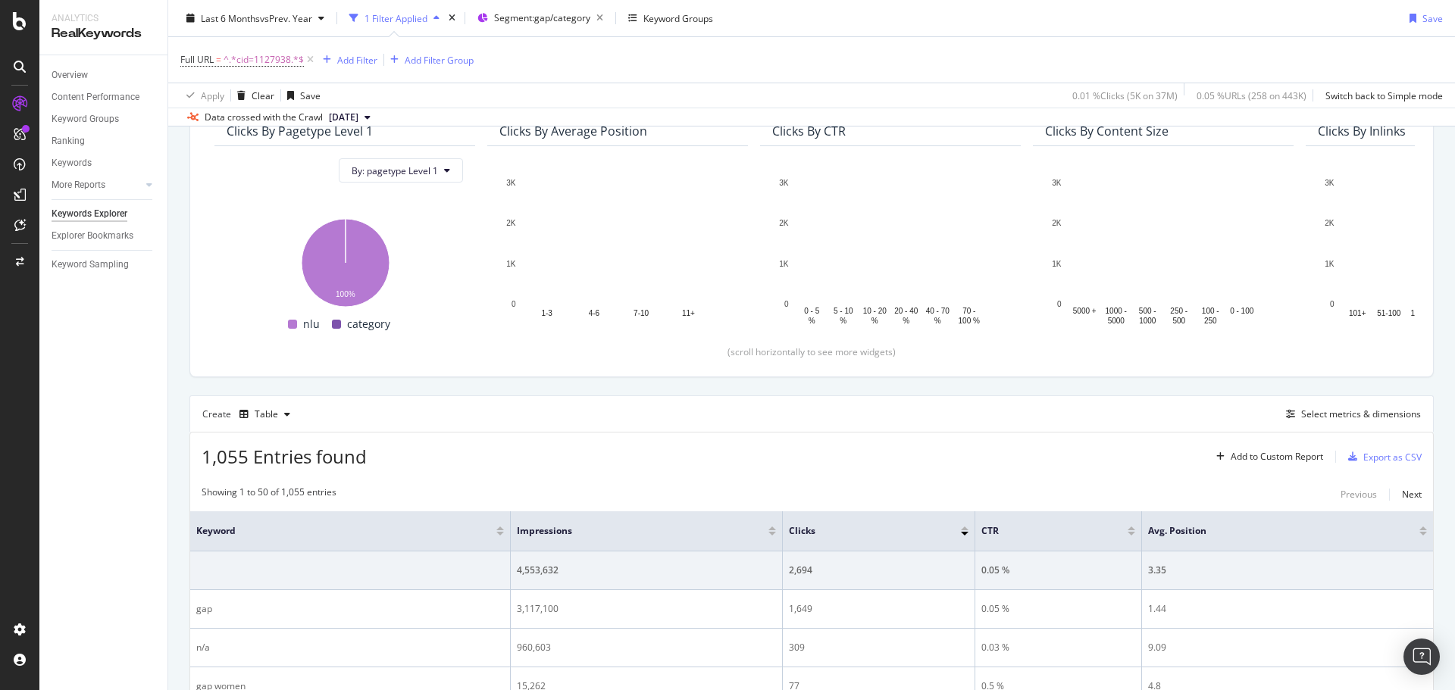
scroll to position [152, 0]
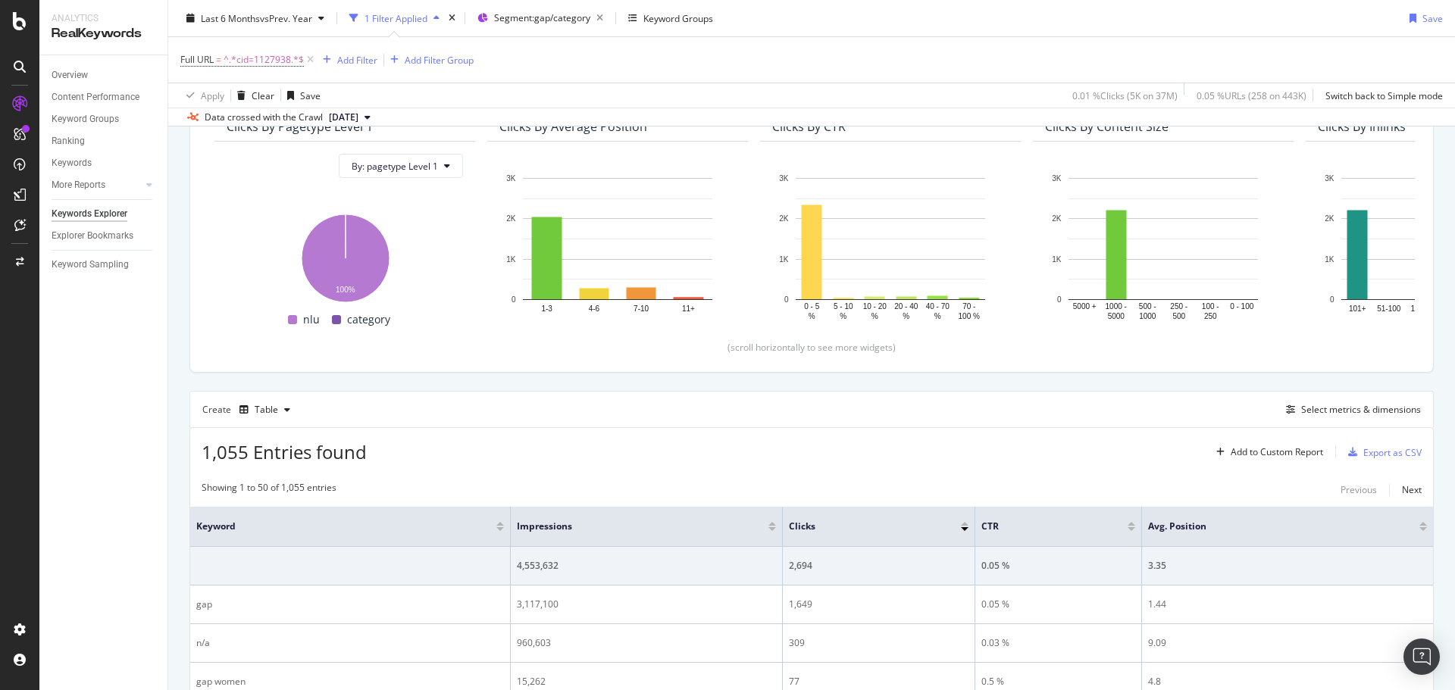
click at [1157, 46] on div "Full URL = ^.*cid=1127938.*$ Add Filter Add Filter Group" at bounding box center [811, 59] width 1263 height 45
click at [915, 61] on div "Full URL = ^.*cid=1127938.*$ Add Filter Add Filter Group" at bounding box center [811, 59] width 1263 height 45
